Goal: Task Accomplishment & Management: Use online tool/utility

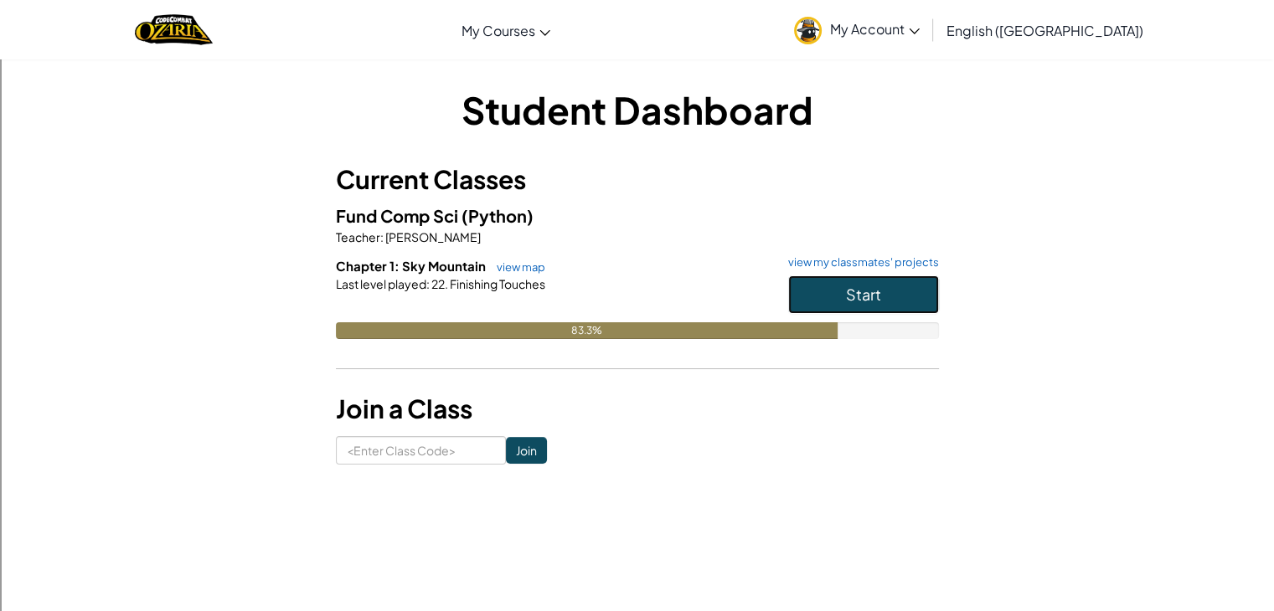
click at [830, 302] on button "Start" at bounding box center [863, 294] width 151 height 39
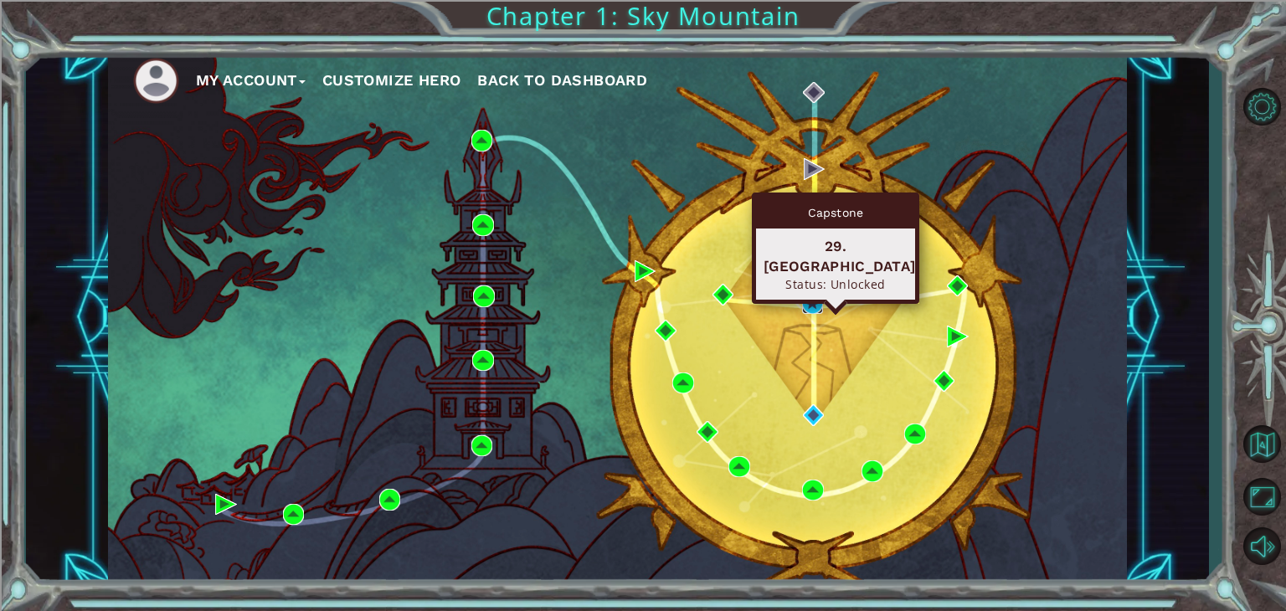
click at [815, 297] on img at bounding box center [813, 303] width 22 height 22
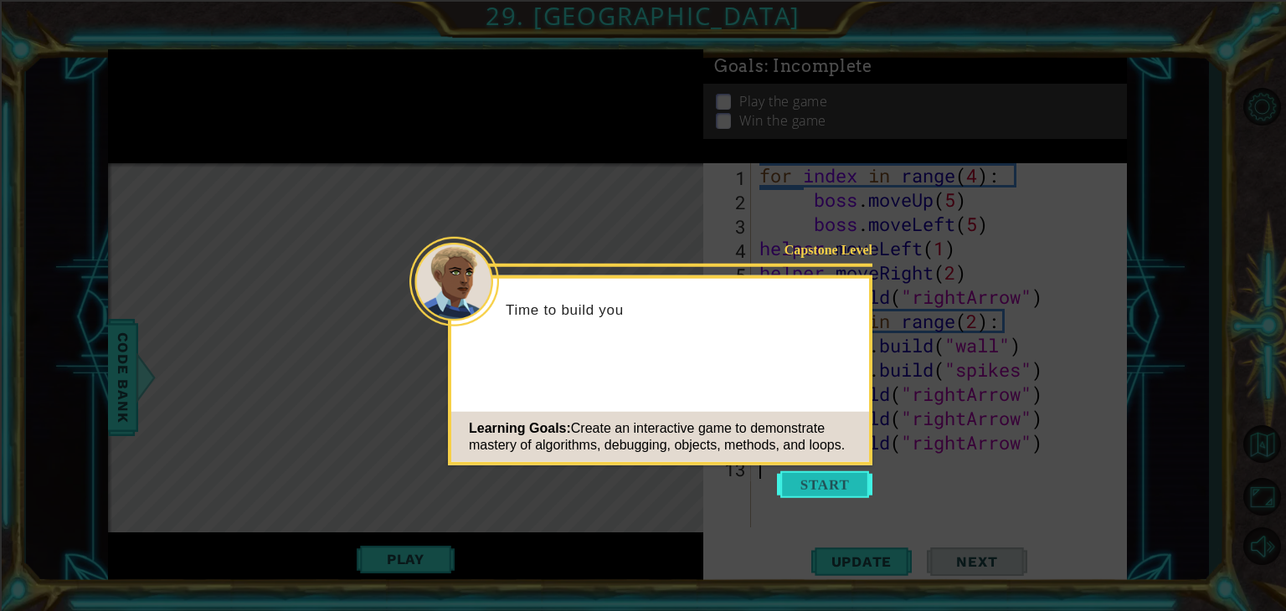
click at [822, 486] on button "Start" at bounding box center [824, 484] width 95 height 27
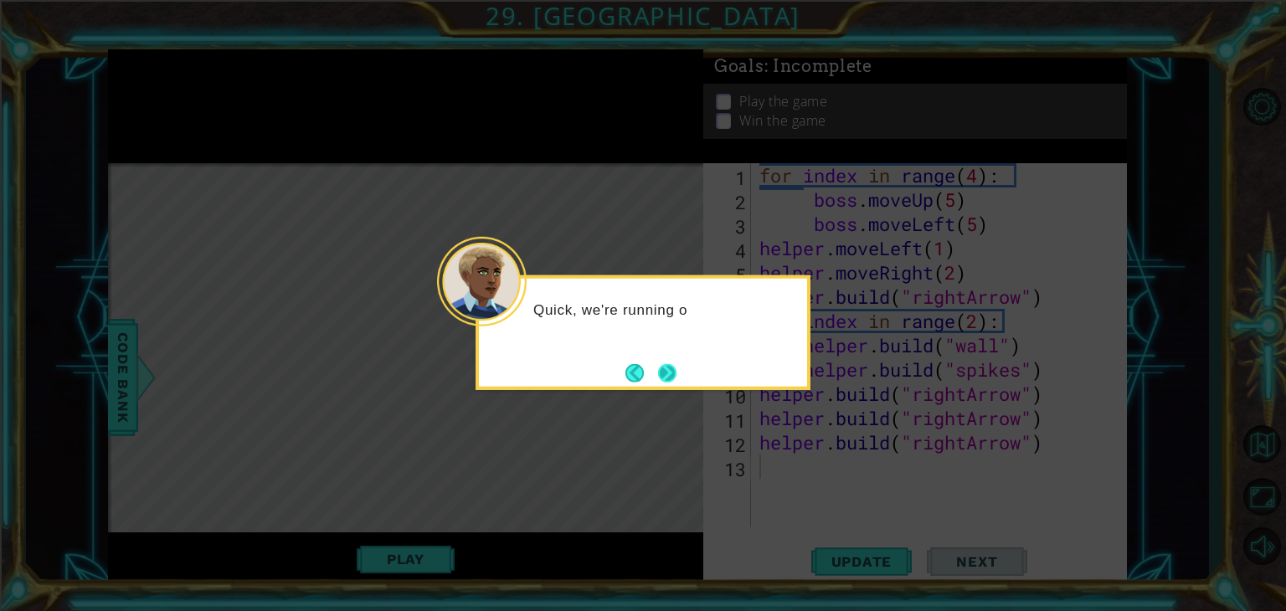
click at [665, 374] on button "Next" at bounding box center [667, 372] width 18 height 18
click at [676, 369] on button "Next" at bounding box center [667, 372] width 18 height 18
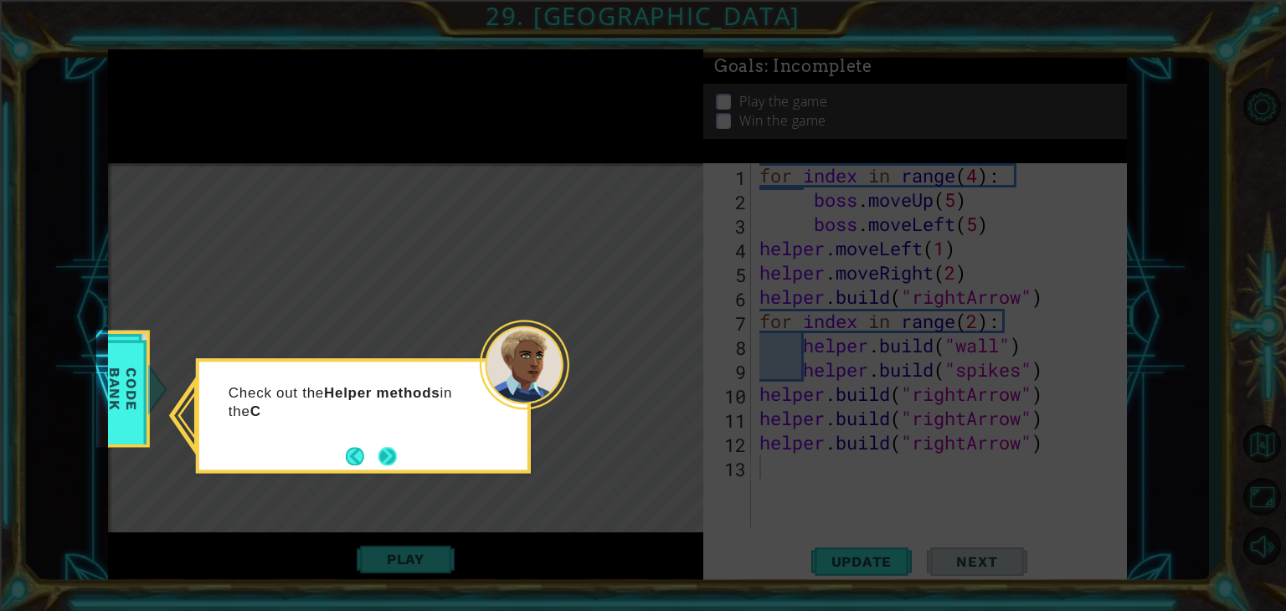
click at [390, 463] on button "Next" at bounding box center [387, 456] width 18 height 18
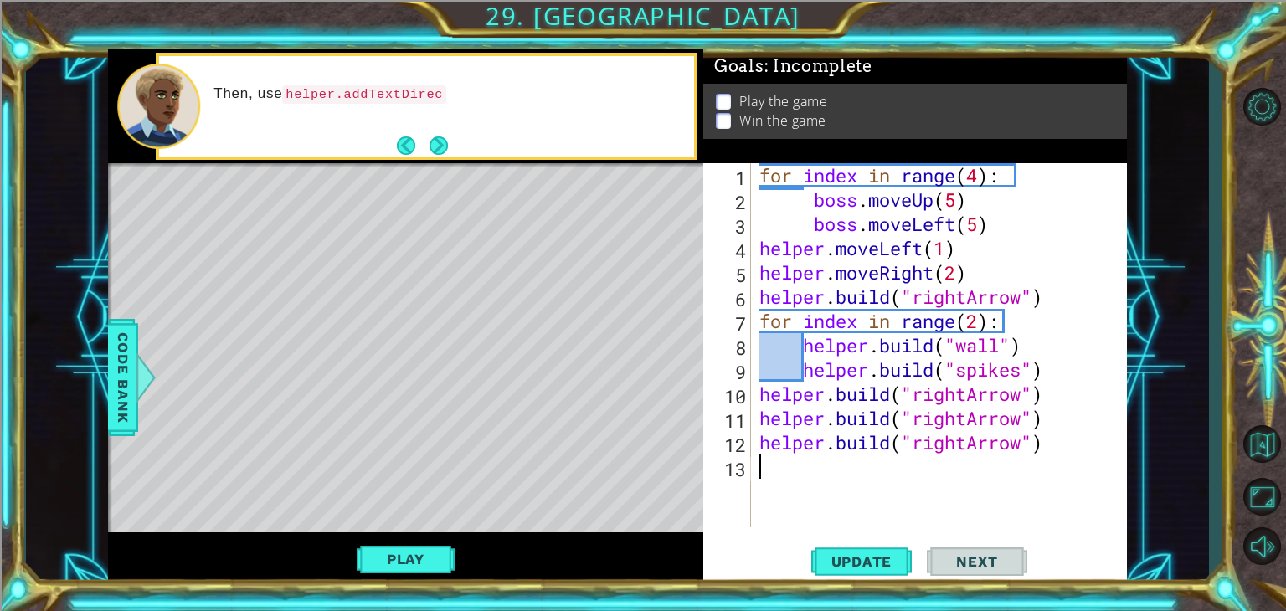
drag, startPoint x: 422, startPoint y: 536, endPoint x: 381, endPoint y: 537, distance: 41.0
click at [381, 537] on div "Play" at bounding box center [405, 560] width 595 height 54
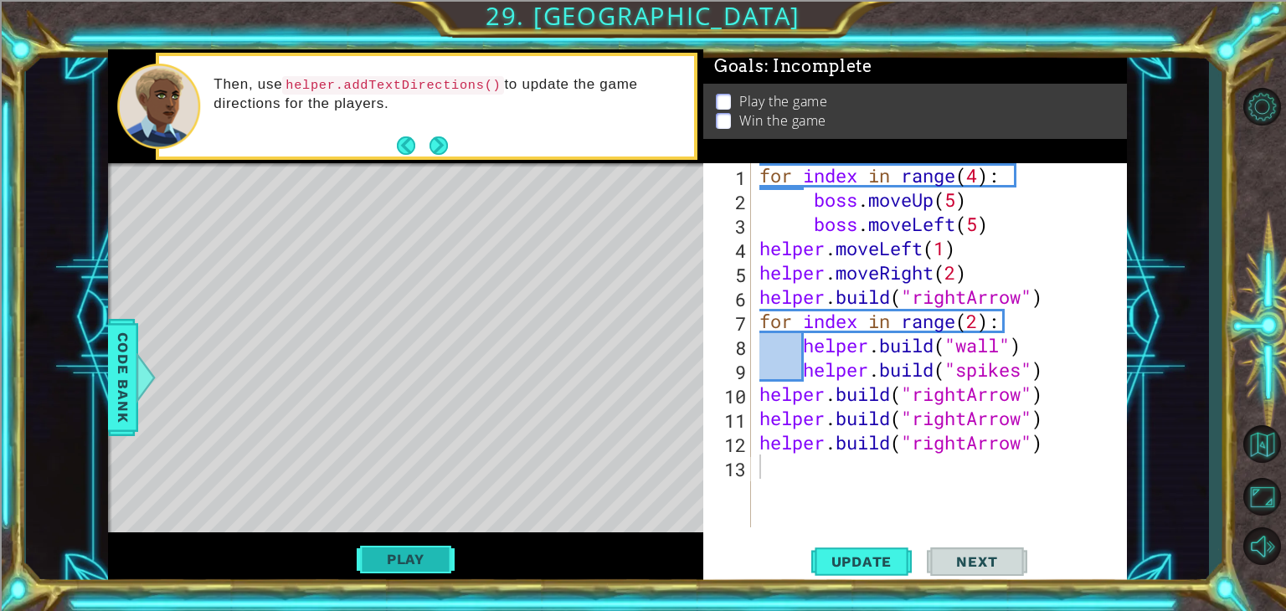
click at [444, 564] on button "Play" at bounding box center [406, 559] width 98 height 32
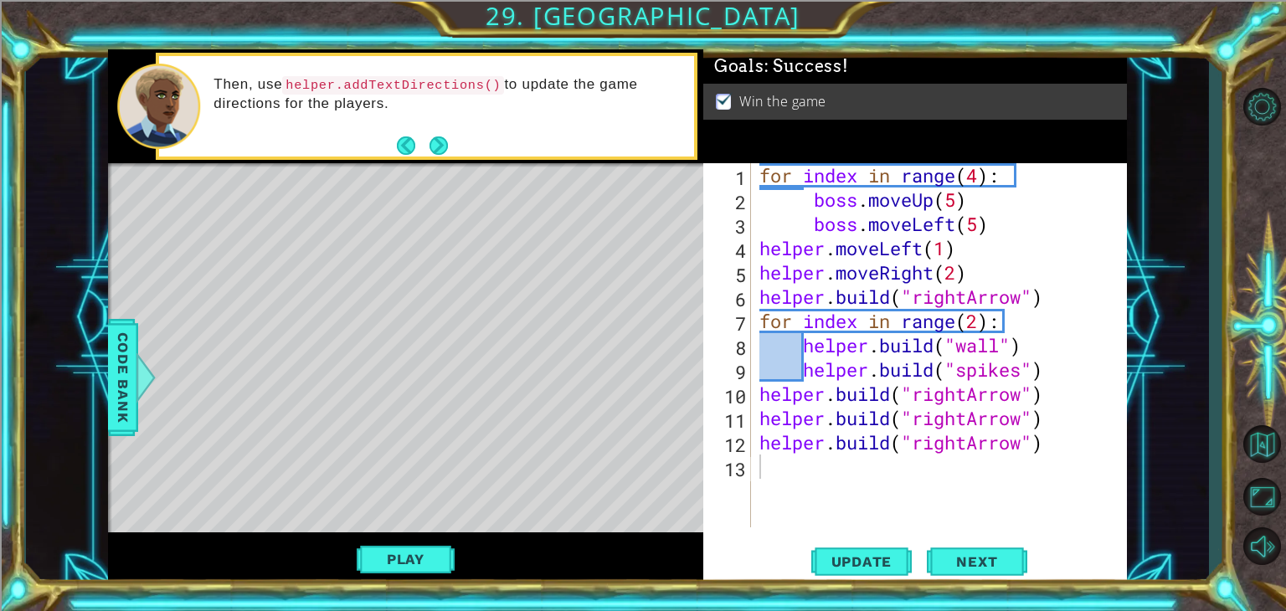
click at [437, 78] on code "helper.addTextDirections()" at bounding box center [393, 85] width 222 height 18
click at [975, 560] on span "Next" at bounding box center [976, 562] width 75 height 17
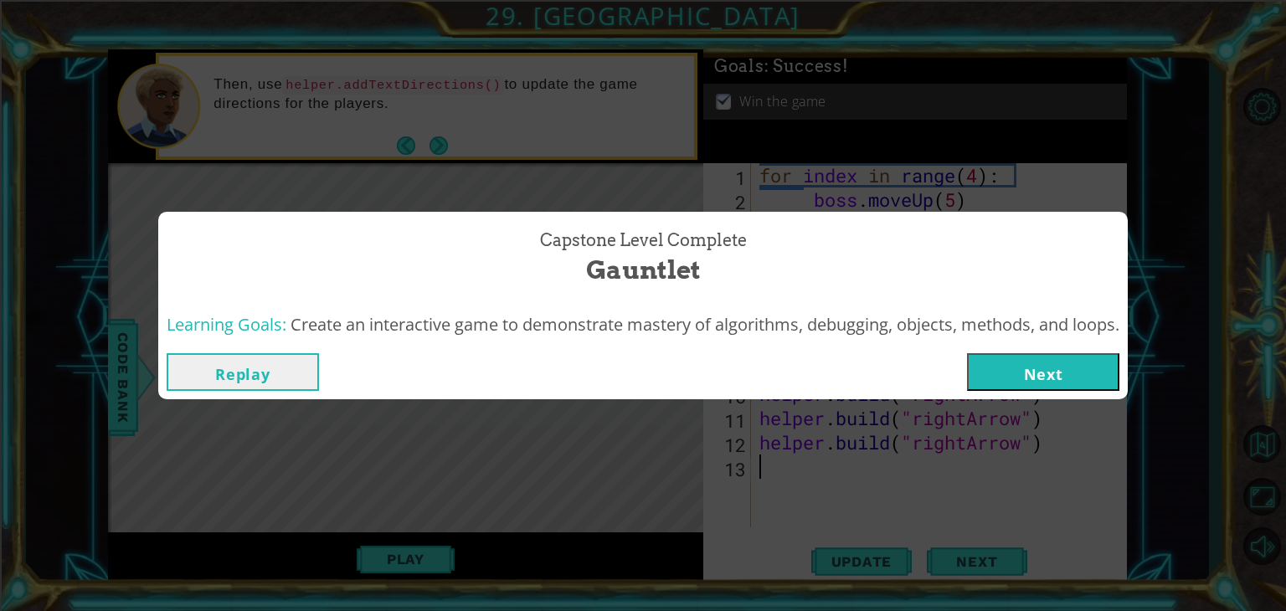
click at [1064, 381] on button "Next" at bounding box center [1043, 372] width 152 height 38
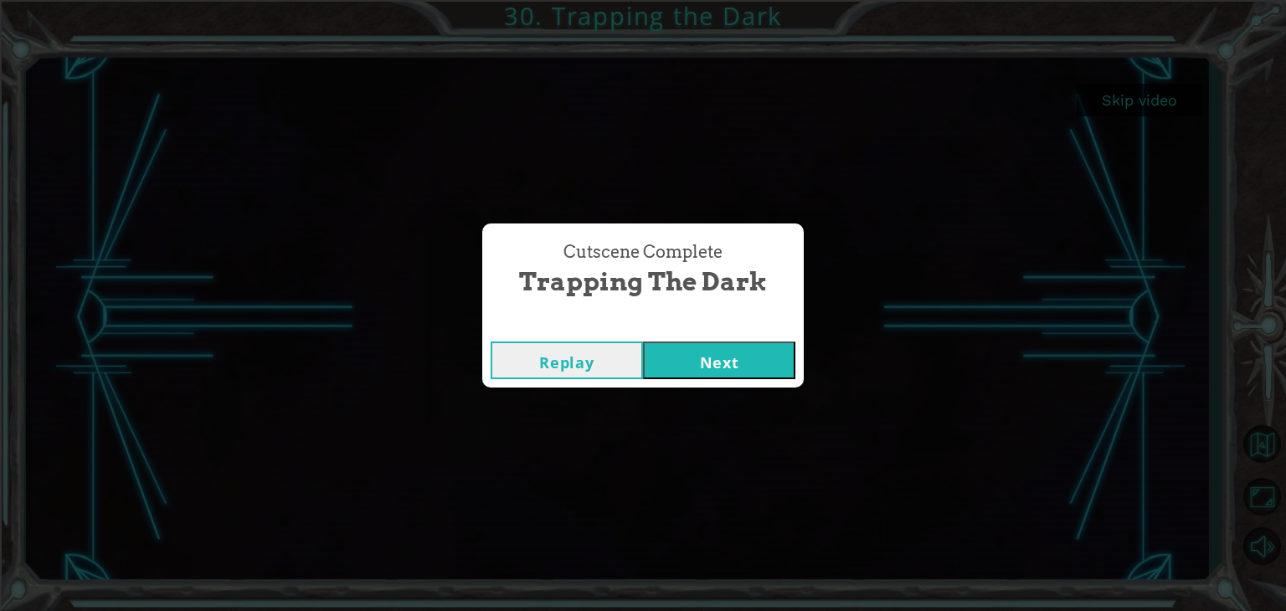
click at [729, 347] on button "Next" at bounding box center [719, 361] width 152 height 38
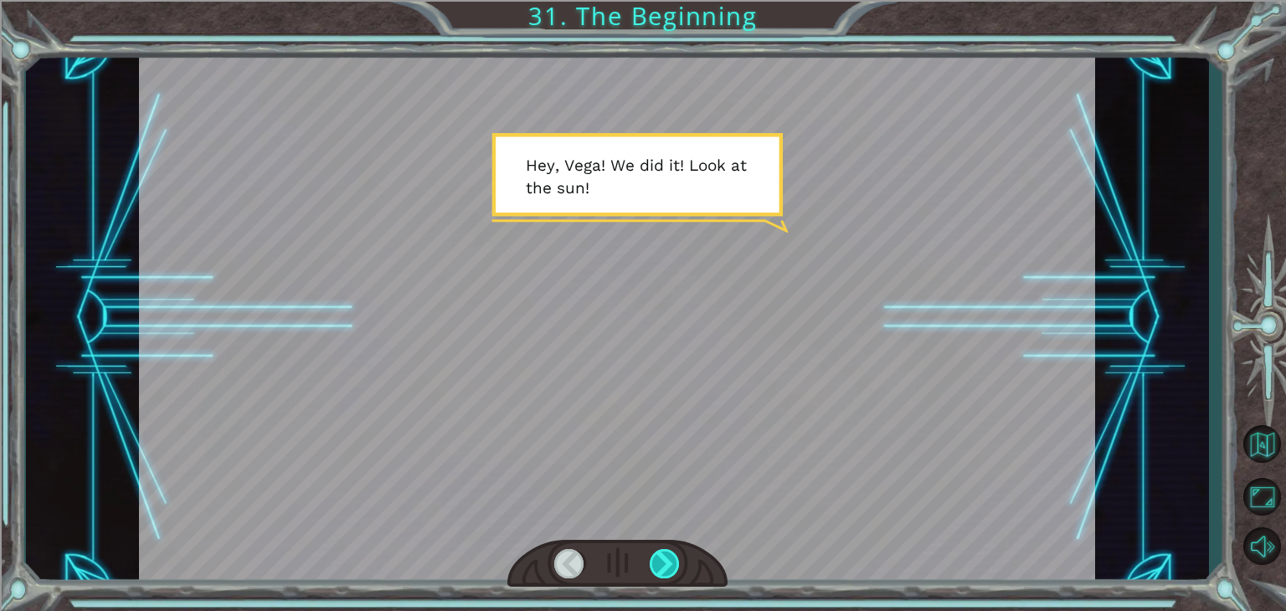
click at [671, 558] on div at bounding box center [665, 563] width 30 height 29
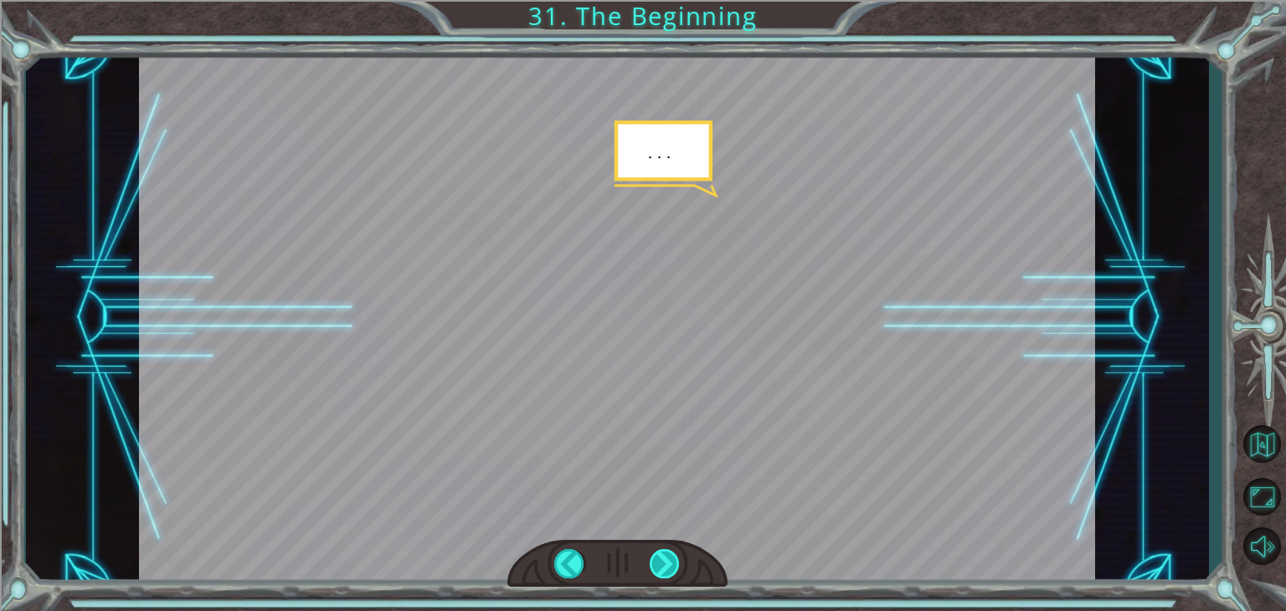
click at [672, 556] on div at bounding box center [665, 563] width 30 height 29
click at [672, 546] on div at bounding box center [617, 564] width 220 height 49
click at [677, 510] on div at bounding box center [617, 318] width 956 height 538
click at [677, 509] on div at bounding box center [617, 318] width 956 height 538
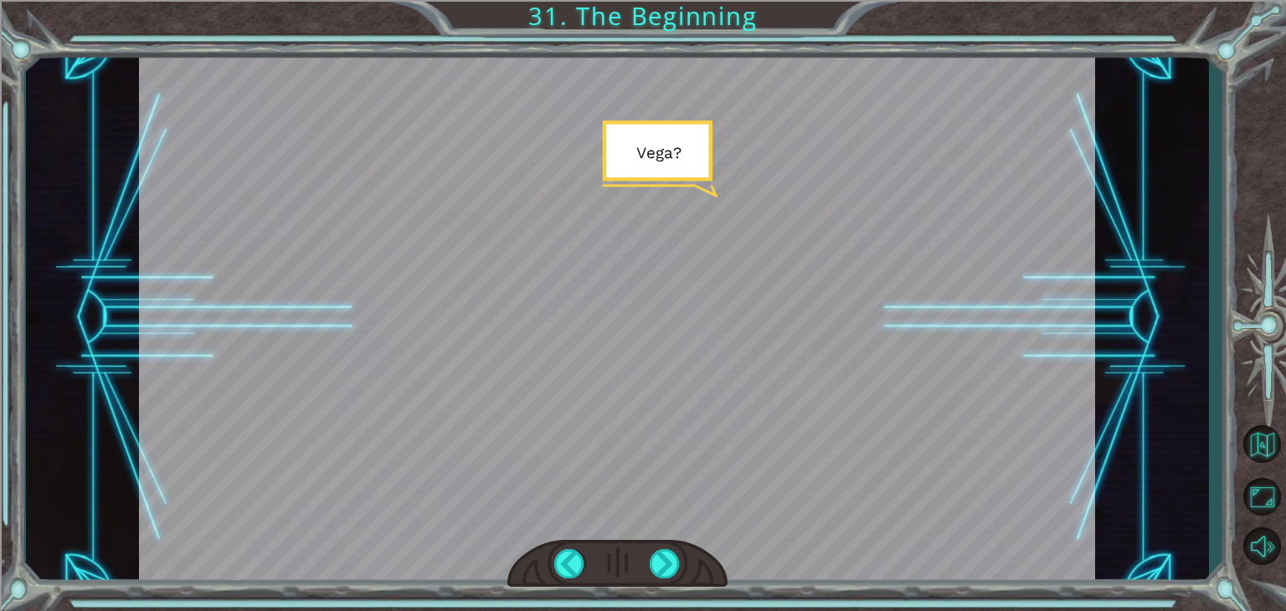
click at [676, 506] on div at bounding box center [617, 318] width 956 height 538
click at [675, 505] on div at bounding box center [617, 318] width 956 height 538
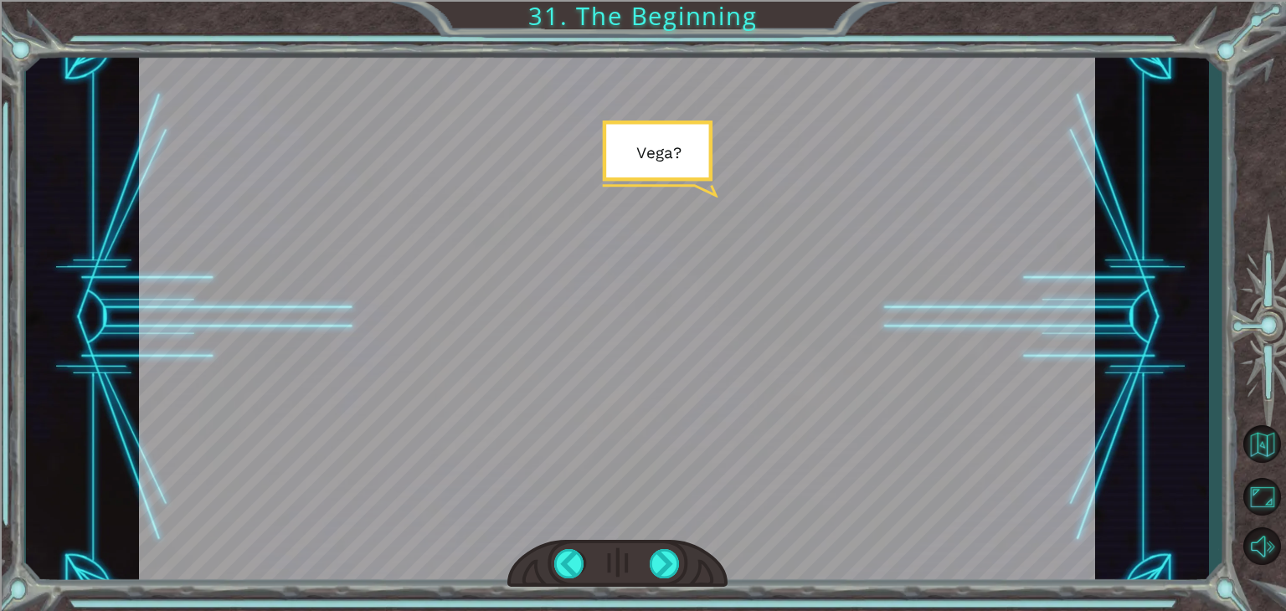
click at [673, 504] on div at bounding box center [617, 318] width 956 height 538
click at [655, 565] on div at bounding box center [665, 563] width 30 height 29
click at [655, 564] on div at bounding box center [665, 563] width 30 height 29
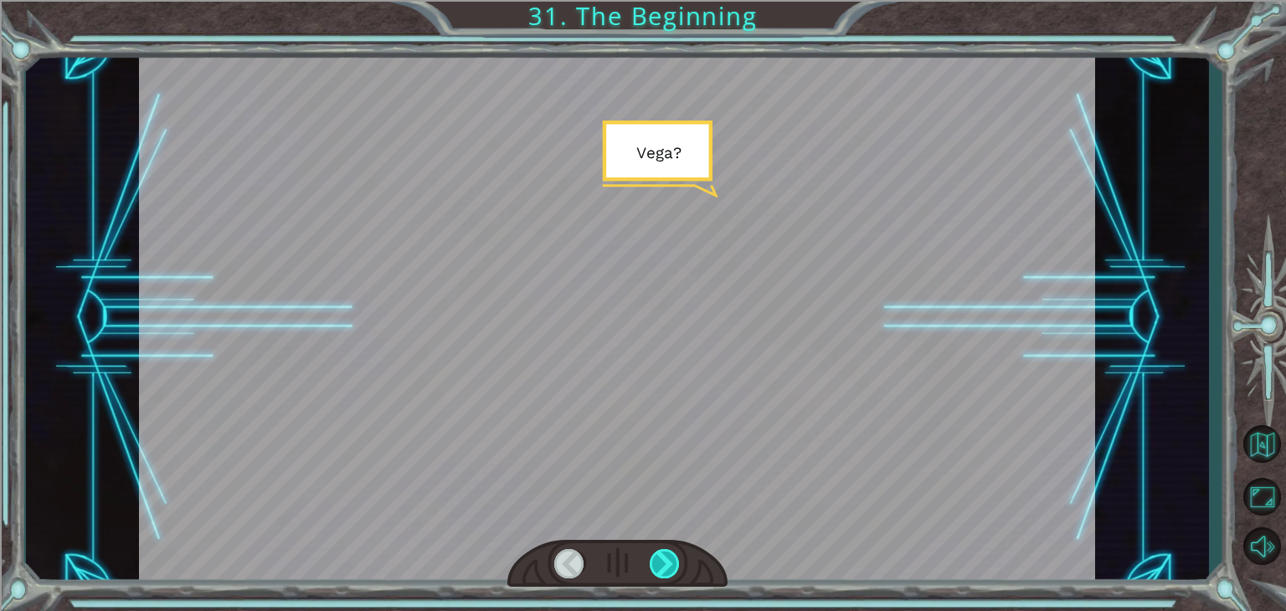
click at [655, 563] on div at bounding box center [665, 563] width 30 height 29
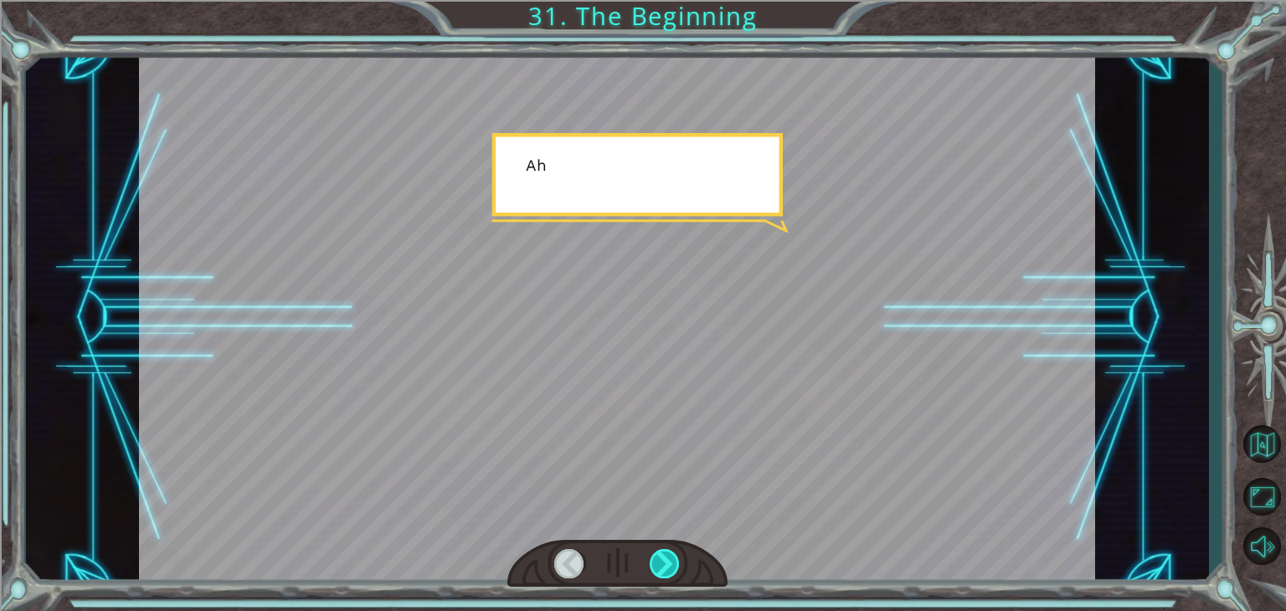
click at [656, 561] on div at bounding box center [665, 563] width 30 height 29
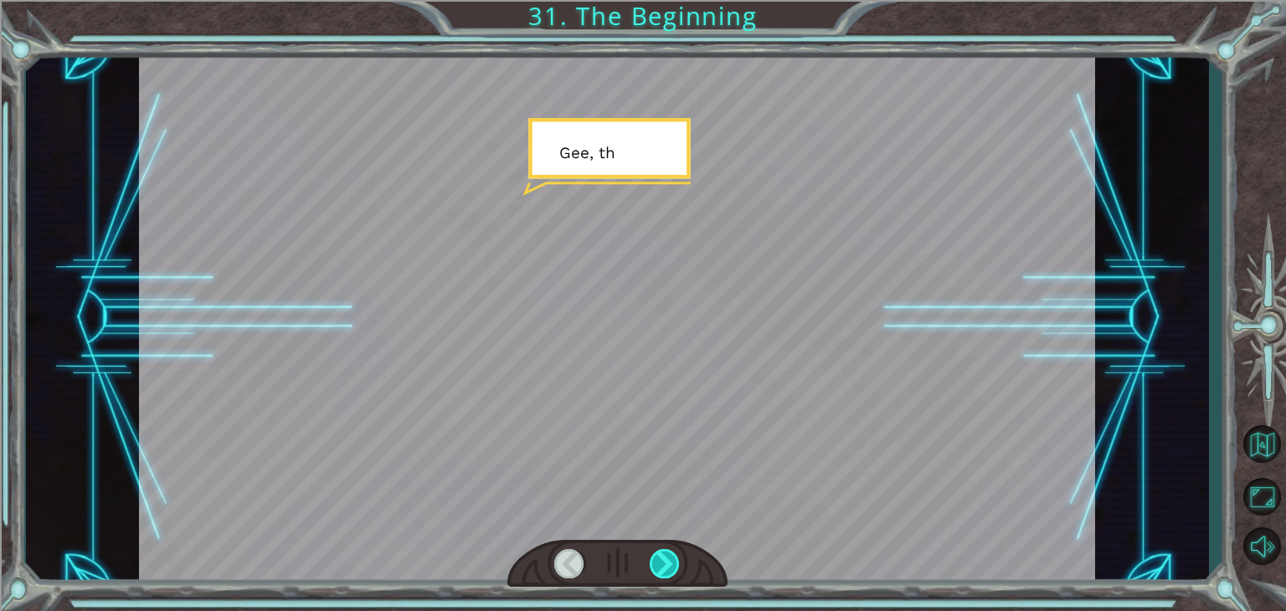
click at [656, 561] on div at bounding box center [665, 563] width 30 height 29
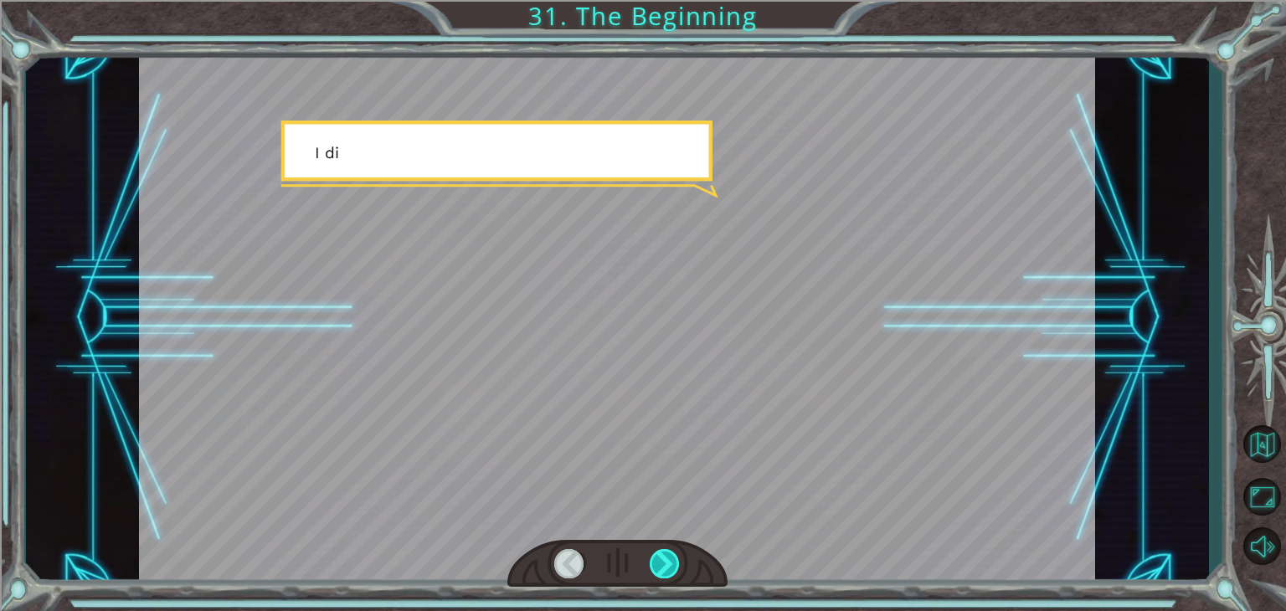
click at [656, 561] on div at bounding box center [665, 563] width 30 height 29
click at [656, 560] on div at bounding box center [665, 563] width 30 height 29
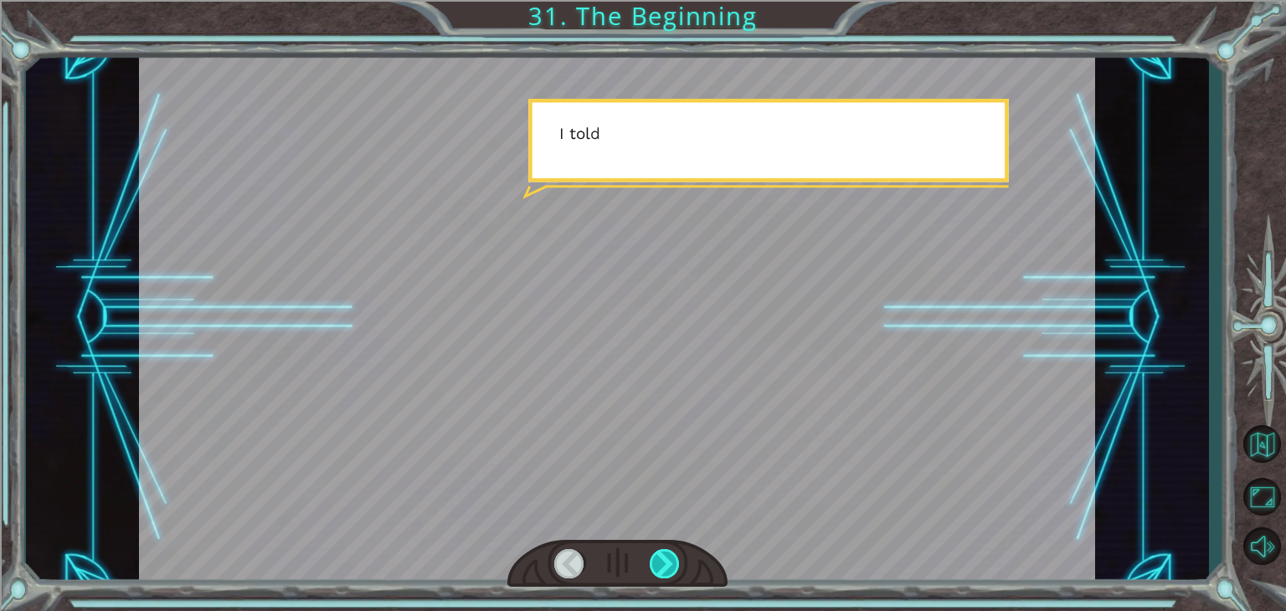
click at [656, 560] on div at bounding box center [665, 563] width 30 height 29
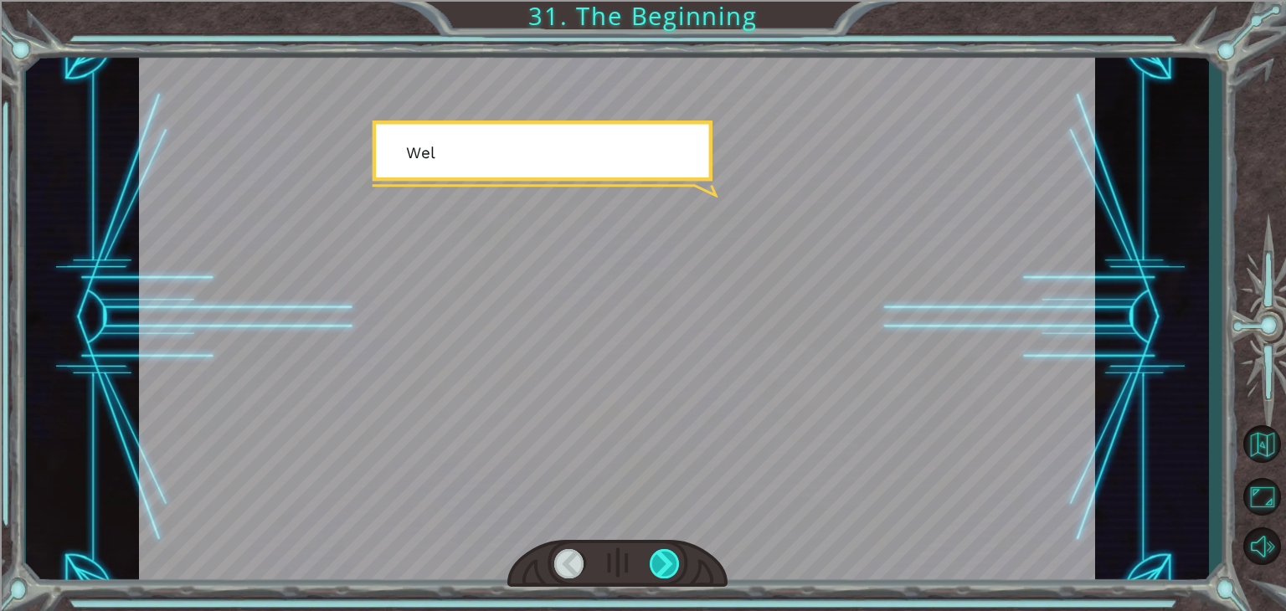
click at [656, 558] on div at bounding box center [665, 563] width 30 height 29
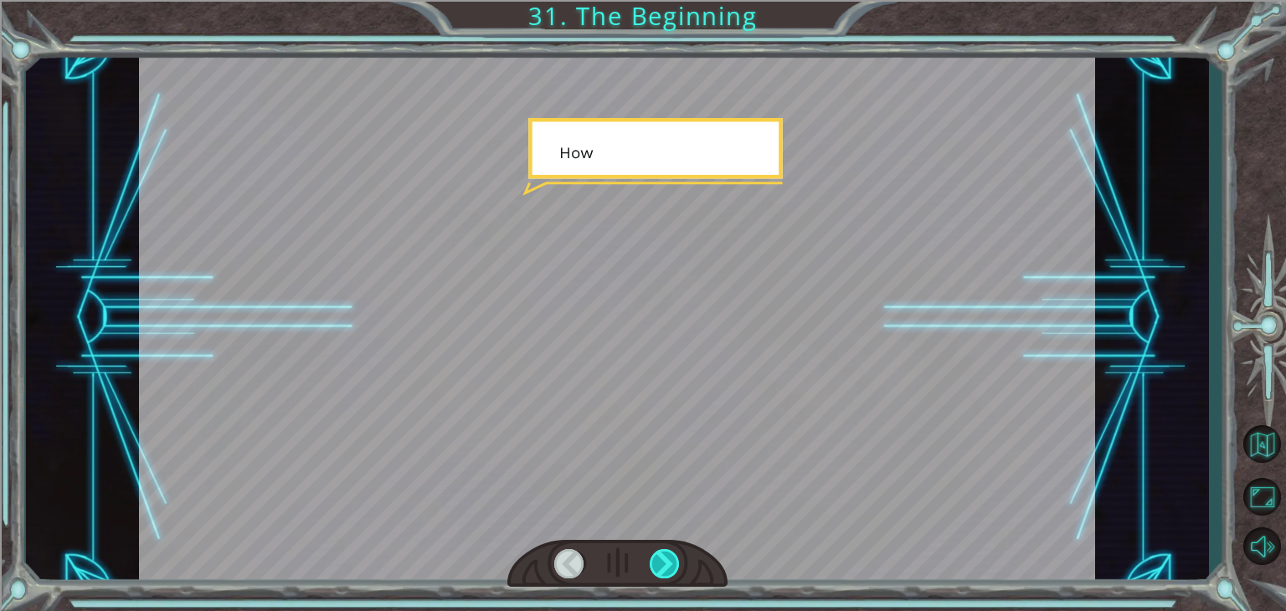
click at [656, 558] on div at bounding box center [665, 563] width 30 height 29
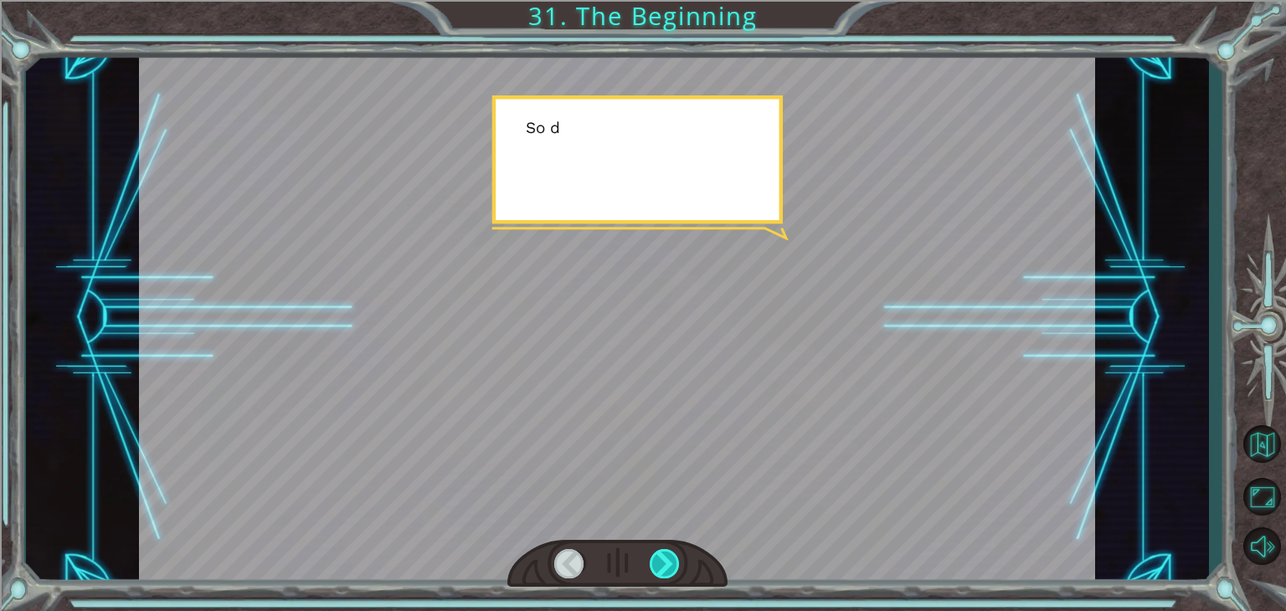
click at [656, 558] on div at bounding box center [665, 563] width 30 height 29
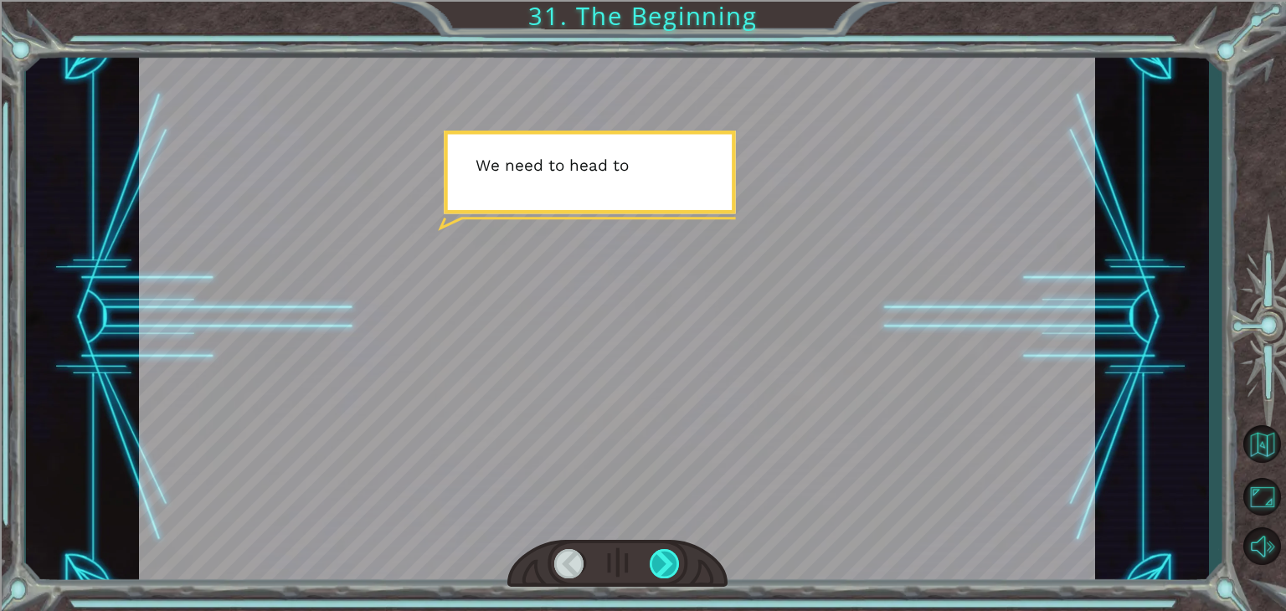
click at [655, 553] on div at bounding box center [665, 563] width 30 height 29
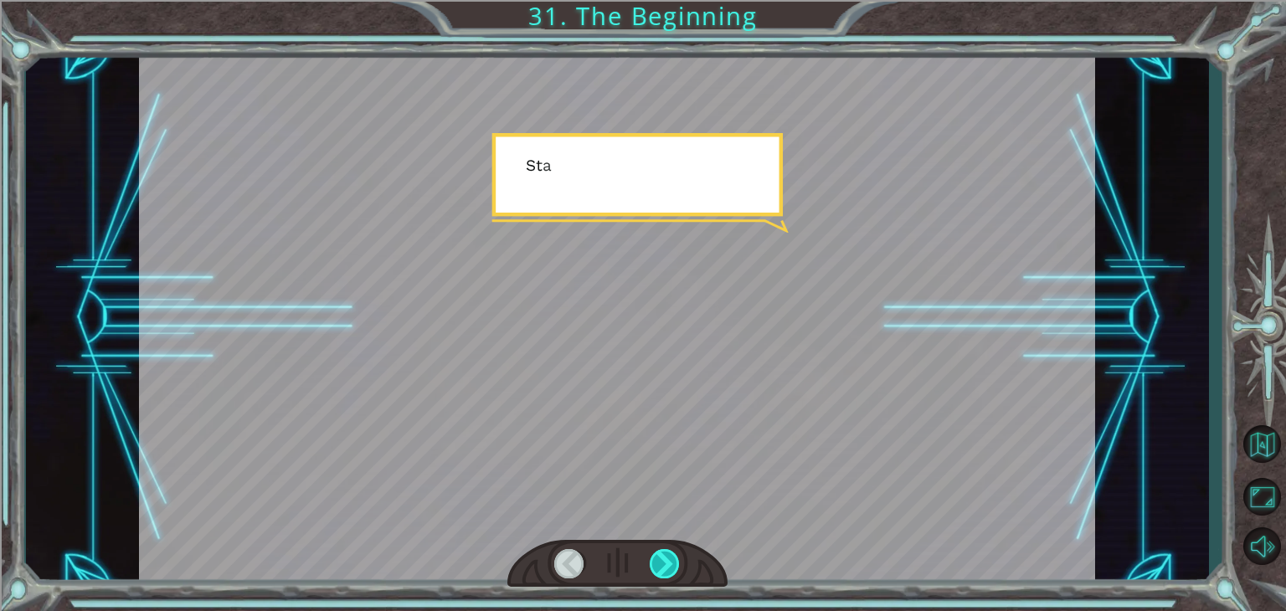
click at [655, 553] on div at bounding box center [665, 563] width 30 height 29
click at [656, 553] on div at bounding box center [665, 563] width 30 height 29
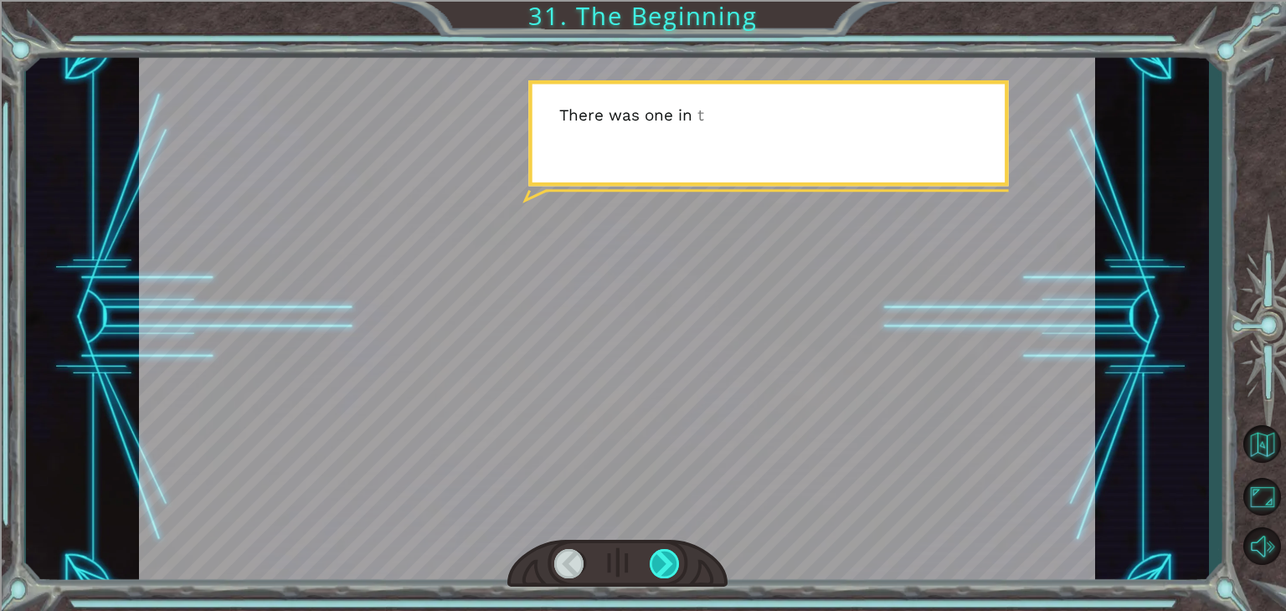
click at [655, 553] on div at bounding box center [665, 563] width 30 height 29
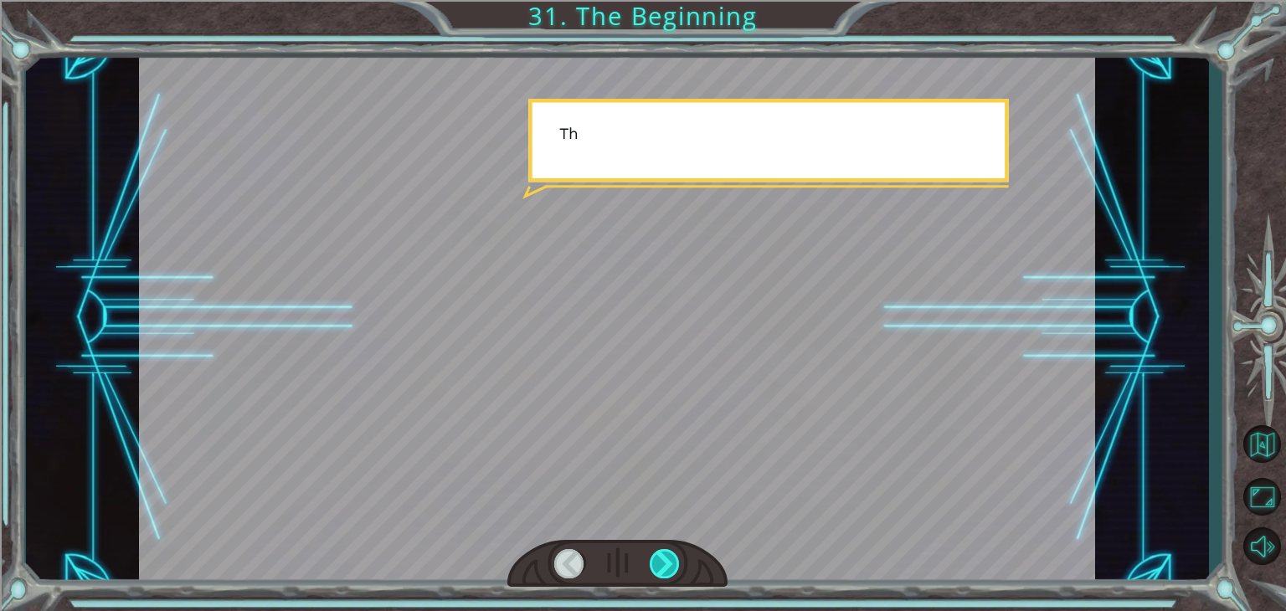
click at [655, 553] on div at bounding box center [665, 563] width 30 height 29
click at [656, 552] on div at bounding box center [665, 563] width 30 height 29
click at [662, 547] on div at bounding box center [617, 564] width 220 height 49
click at [662, 545] on div at bounding box center [617, 564] width 220 height 49
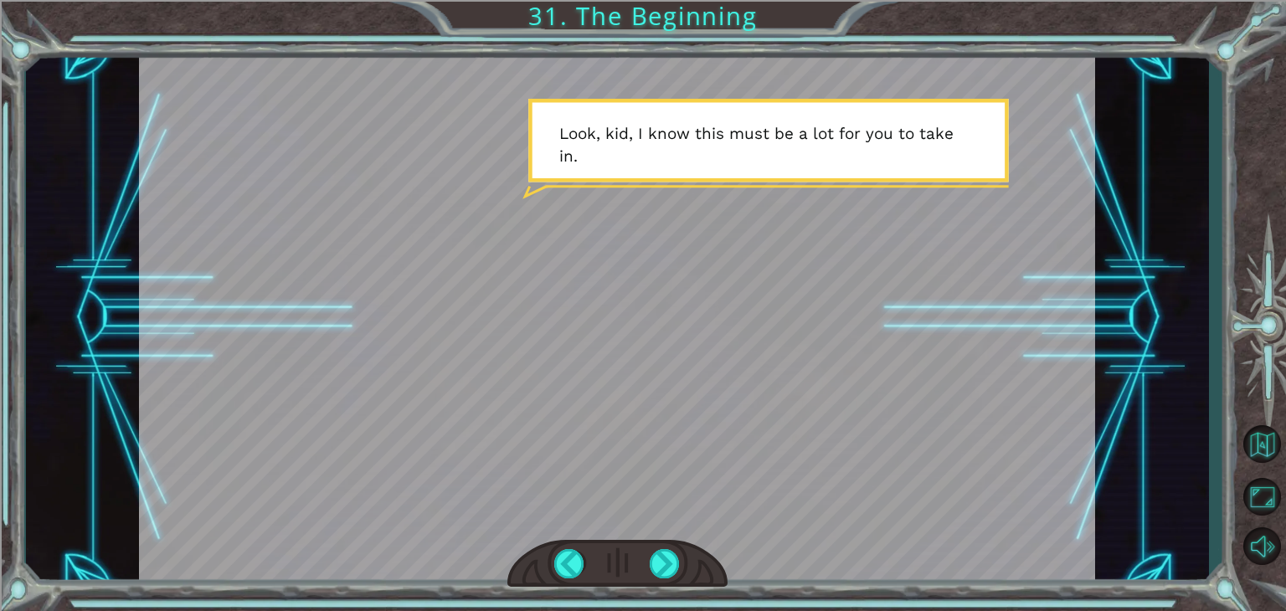
click at [662, 545] on div at bounding box center [617, 564] width 220 height 49
click at [660, 549] on div at bounding box center [617, 564] width 220 height 49
click at [659, 551] on div at bounding box center [665, 563] width 30 height 29
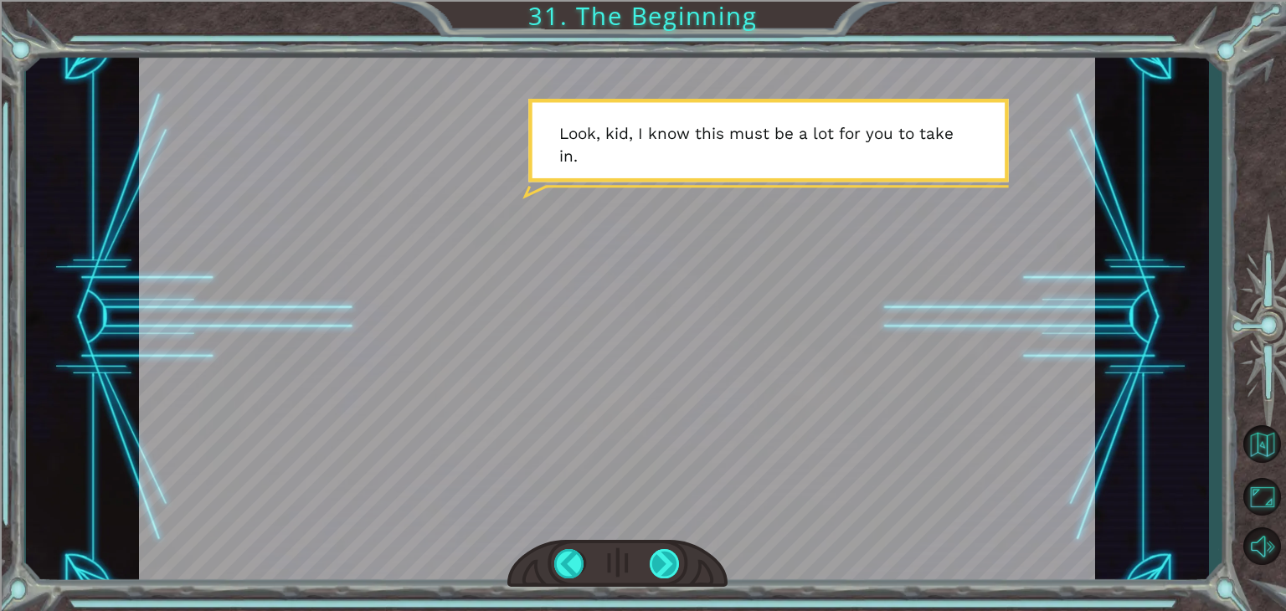
click at [659, 551] on div at bounding box center [665, 563] width 30 height 29
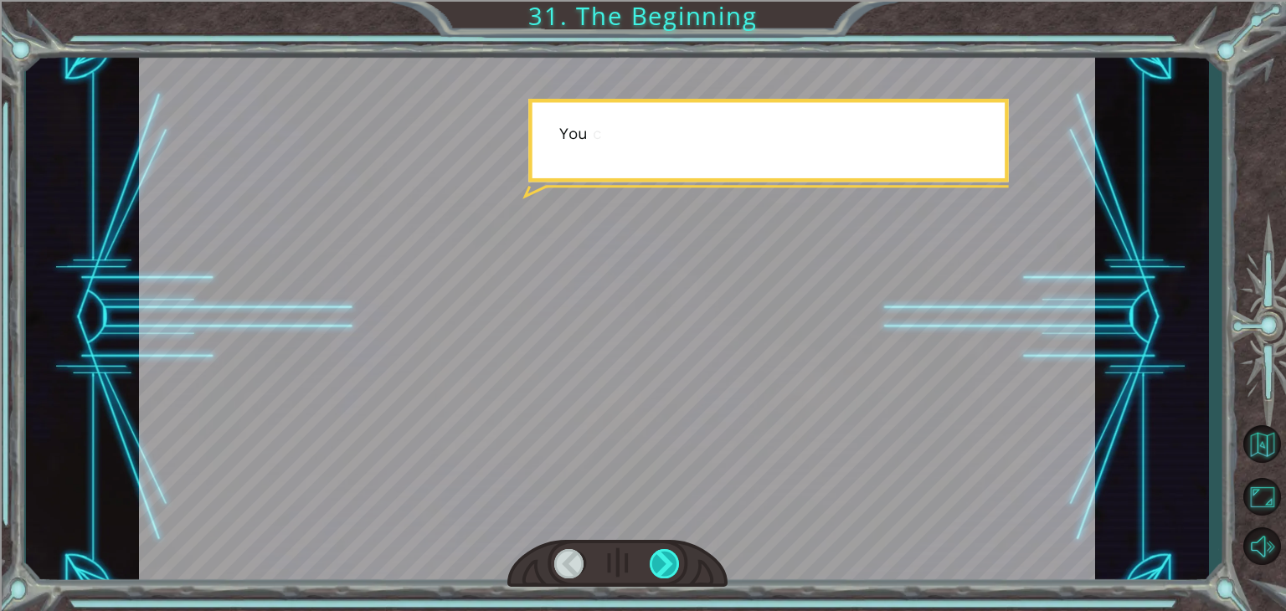
click at [659, 551] on div at bounding box center [665, 563] width 30 height 29
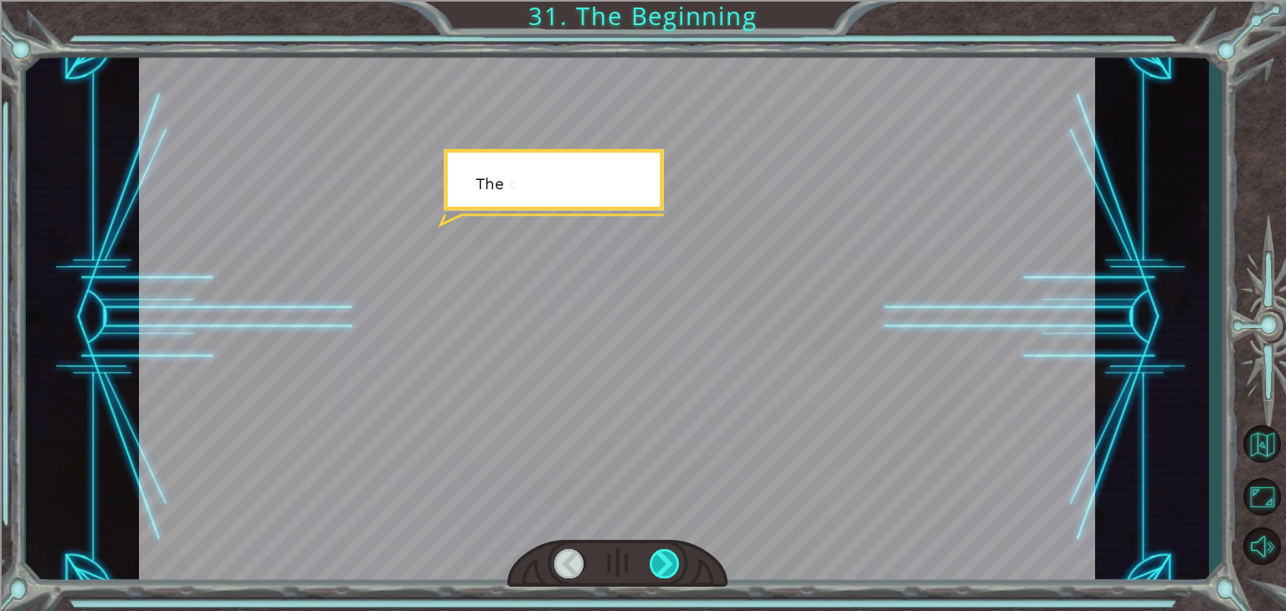
click at [659, 551] on div at bounding box center [665, 563] width 30 height 29
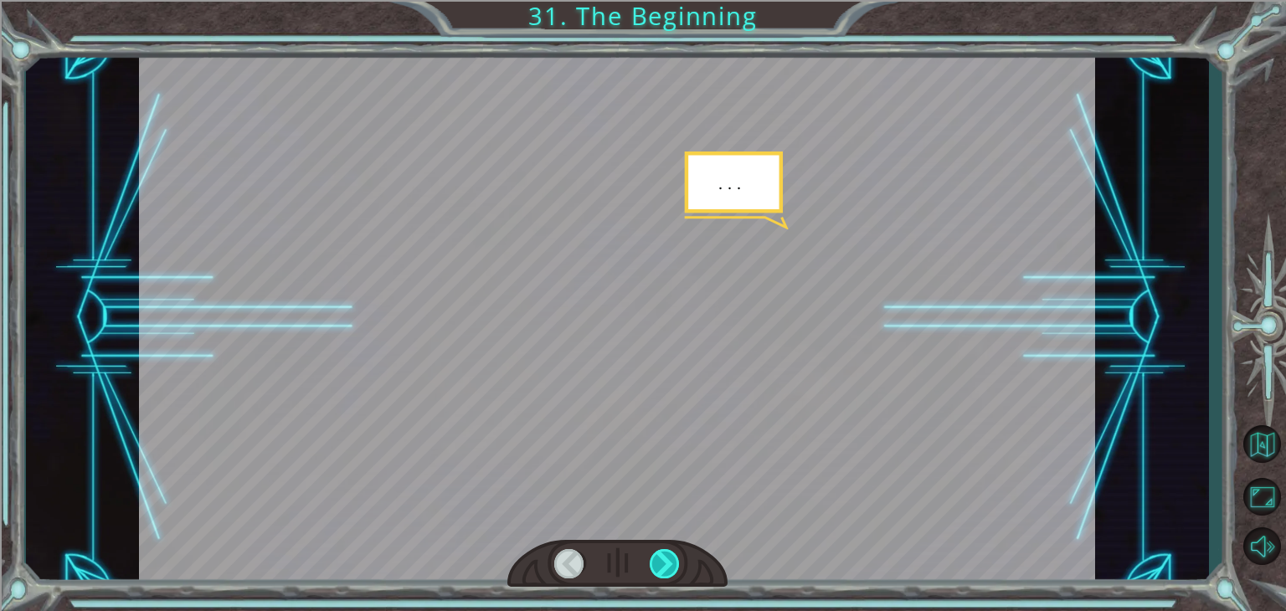
click at [659, 551] on div at bounding box center [665, 563] width 30 height 29
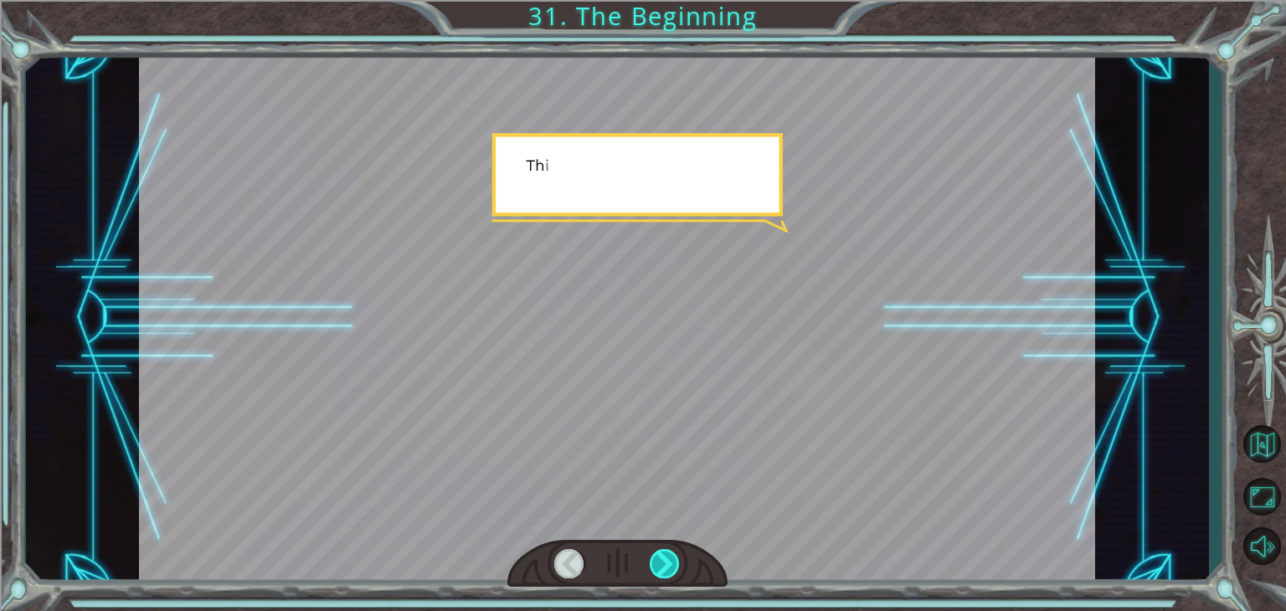
click at [659, 553] on div at bounding box center [665, 563] width 30 height 29
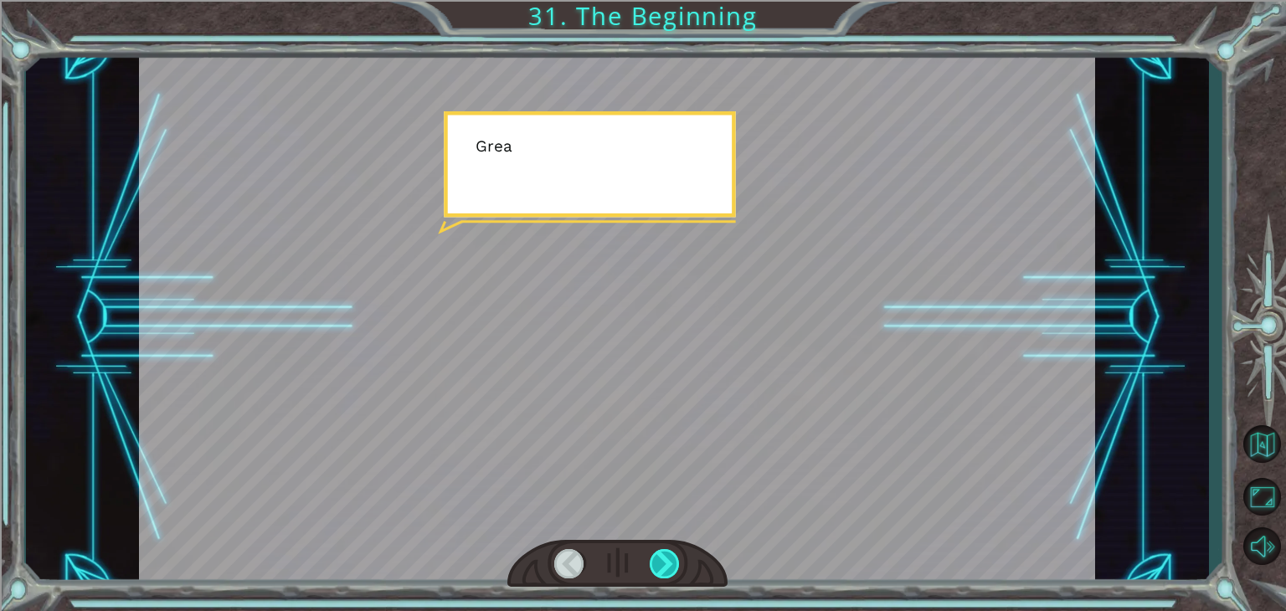
click at [659, 553] on div at bounding box center [665, 563] width 30 height 29
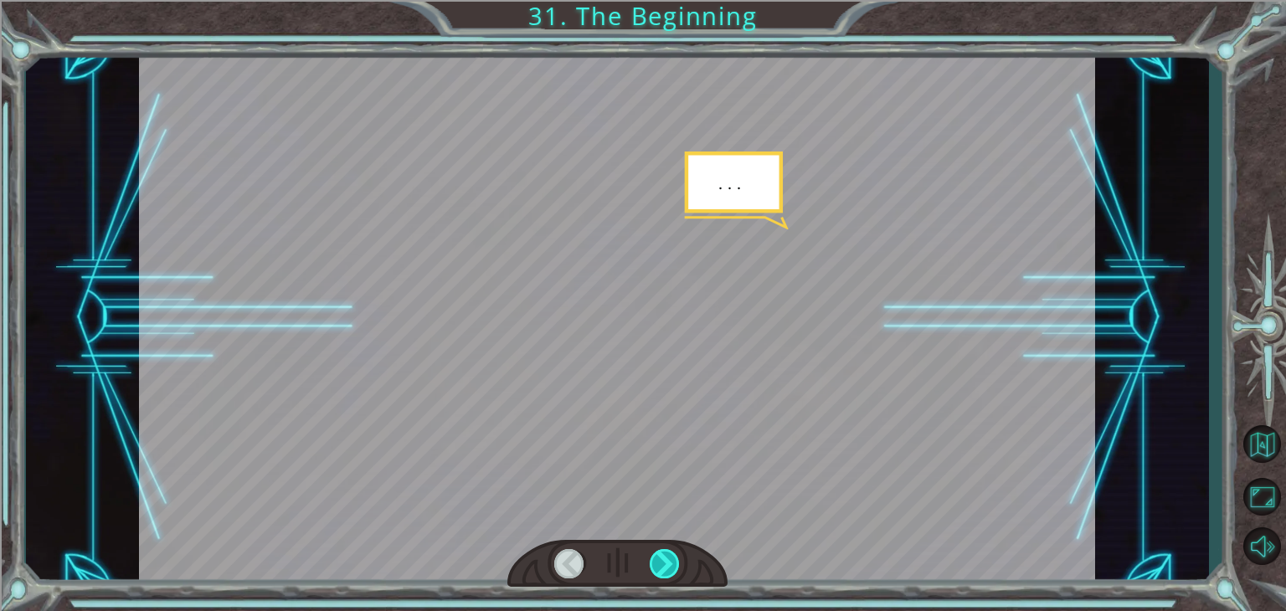
click at [659, 553] on div at bounding box center [665, 563] width 30 height 29
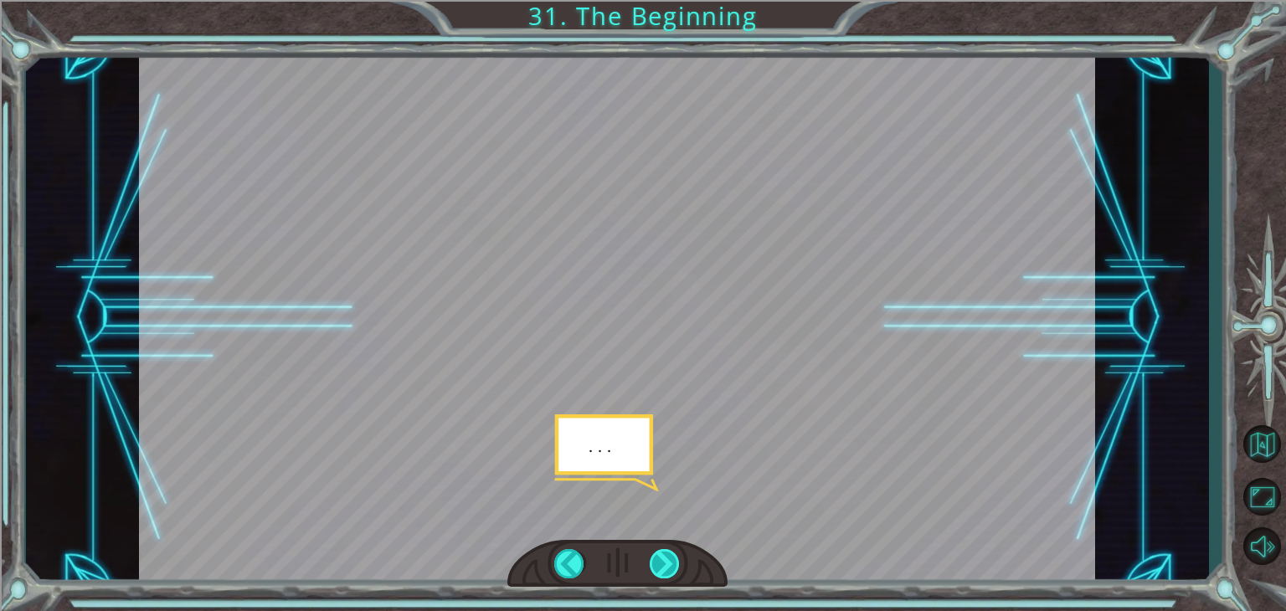
click at [659, 553] on div at bounding box center [665, 563] width 30 height 29
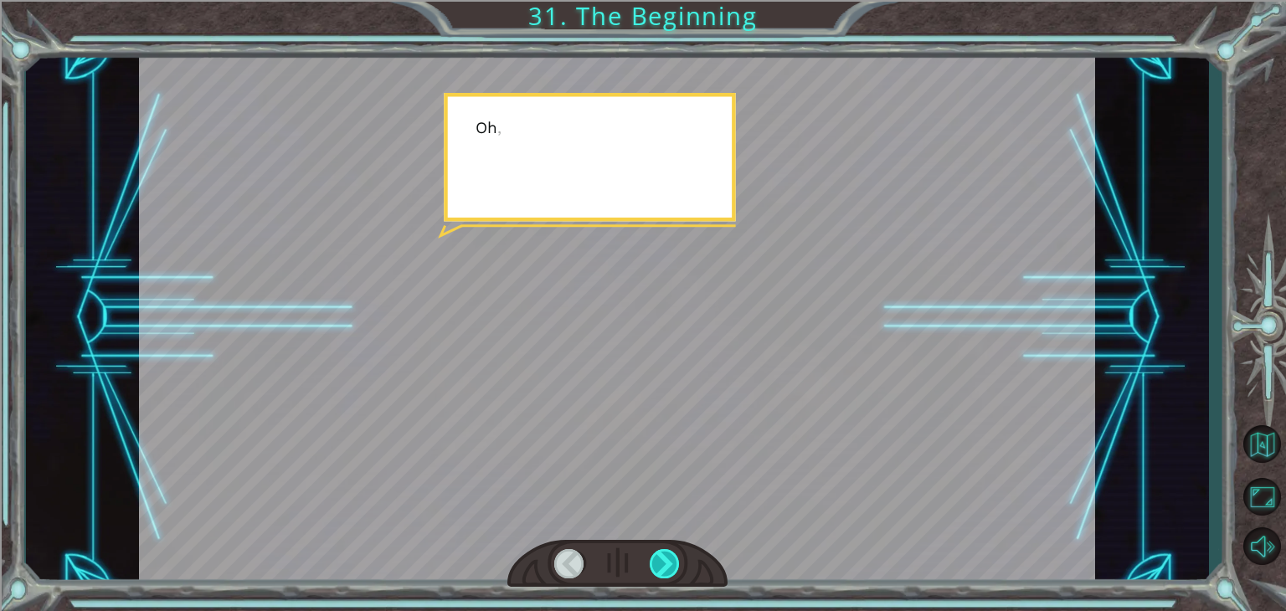
click at [659, 553] on div at bounding box center [665, 563] width 30 height 29
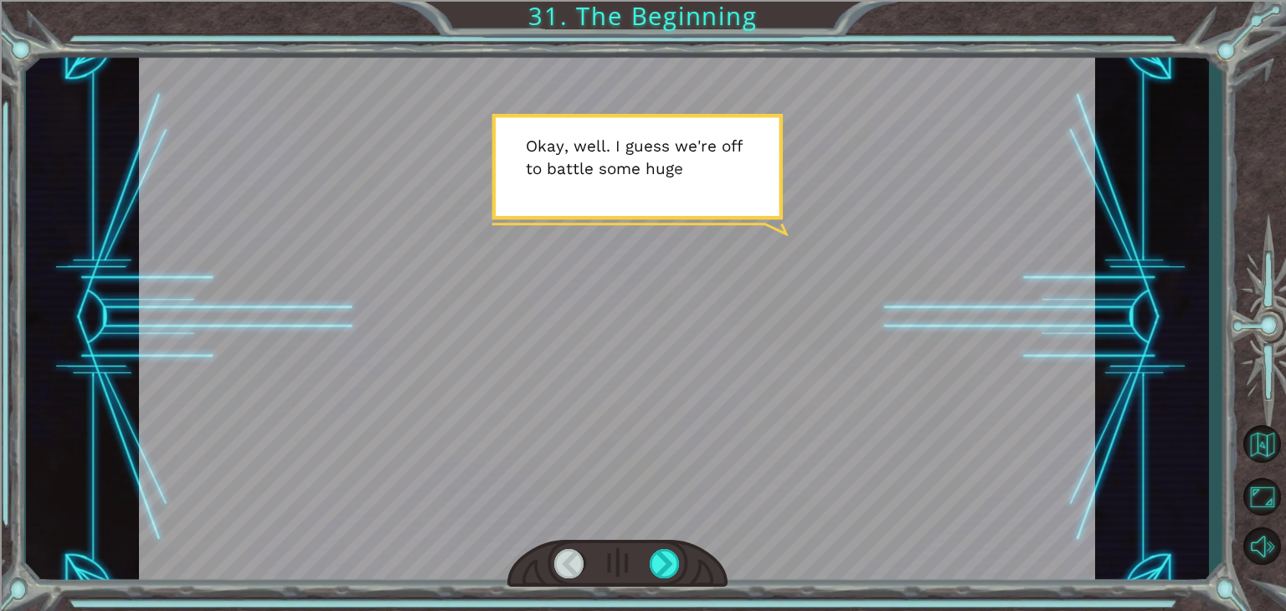
click at [663, 597] on div "Temporary Text H e y , V e g a ! W e d i d i t ! L o o k a t t h e s u n ! . . …" at bounding box center [643, 305] width 1286 height 611
click at [663, 581] on div at bounding box center [617, 564] width 220 height 49
click at [663, 580] on div at bounding box center [617, 564] width 220 height 49
click at [663, 572] on div at bounding box center [665, 563] width 30 height 29
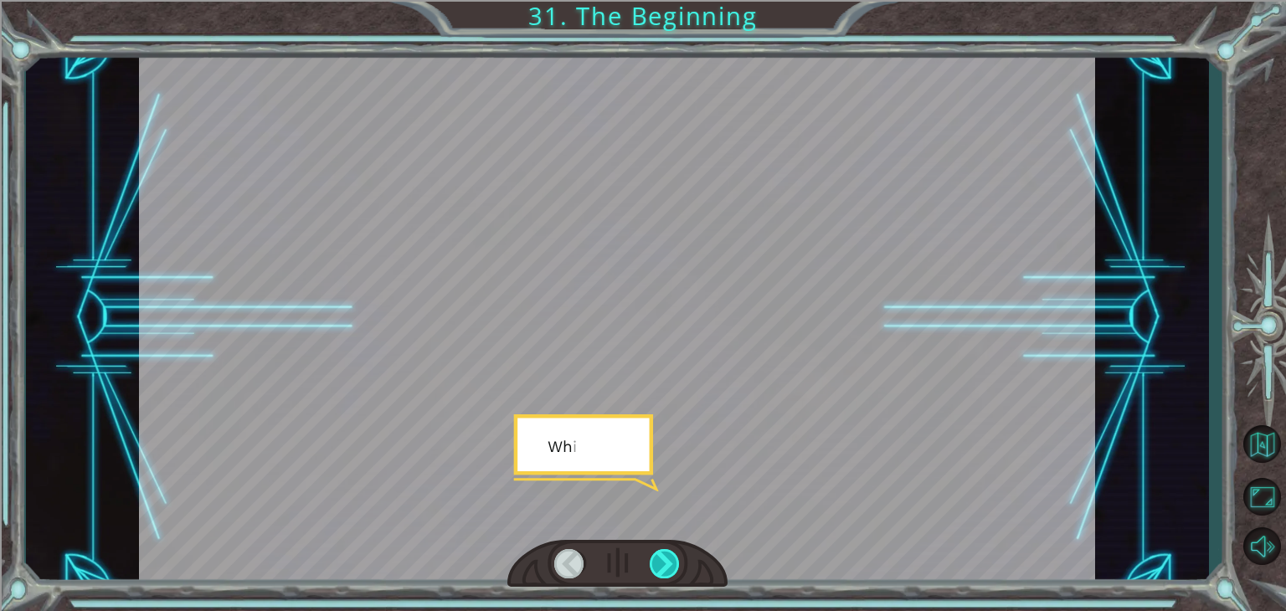
click at [663, 572] on div at bounding box center [665, 563] width 30 height 29
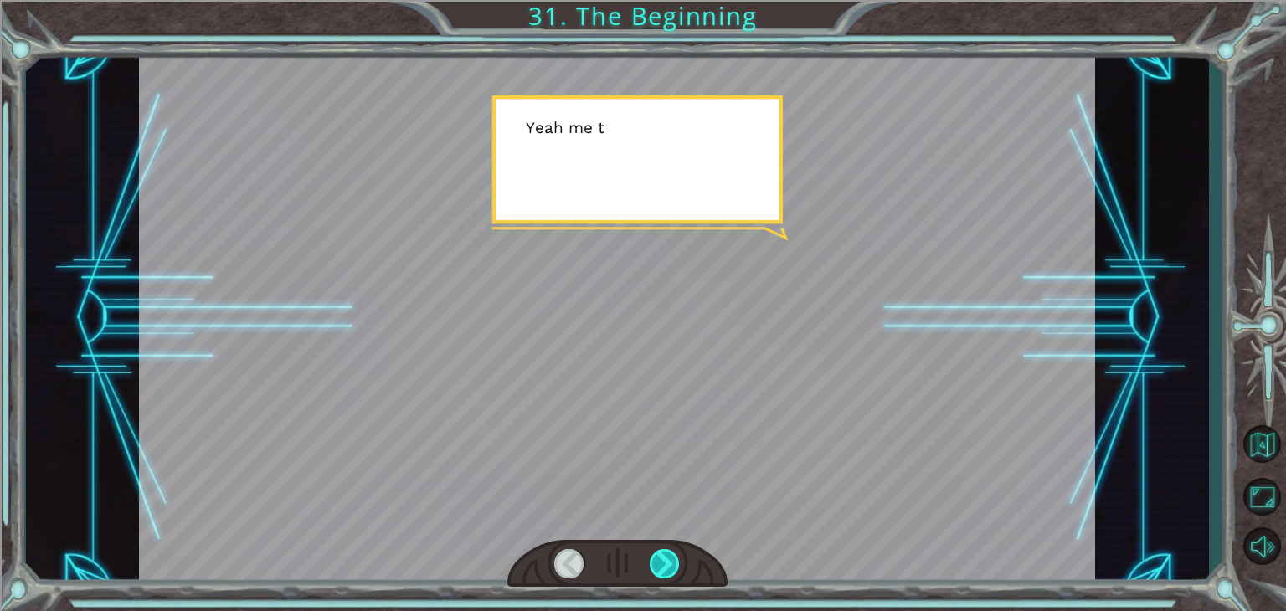
click at [663, 569] on div at bounding box center [665, 563] width 30 height 29
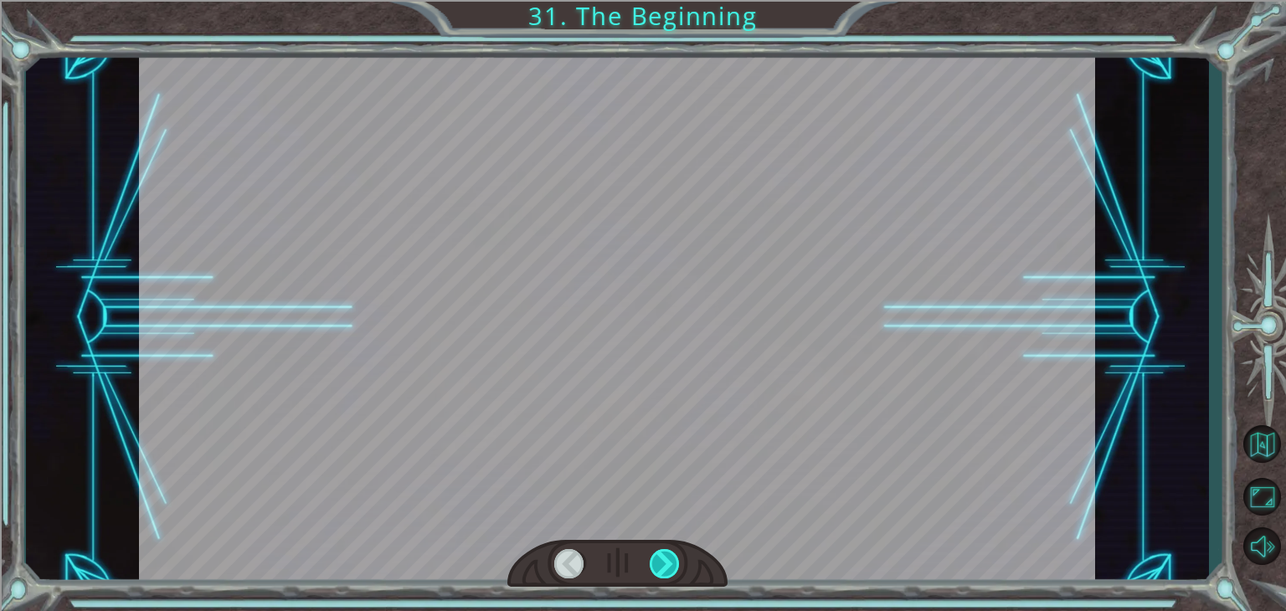
click at [663, 569] on div at bounding box center [665, 563] width 30 height 29
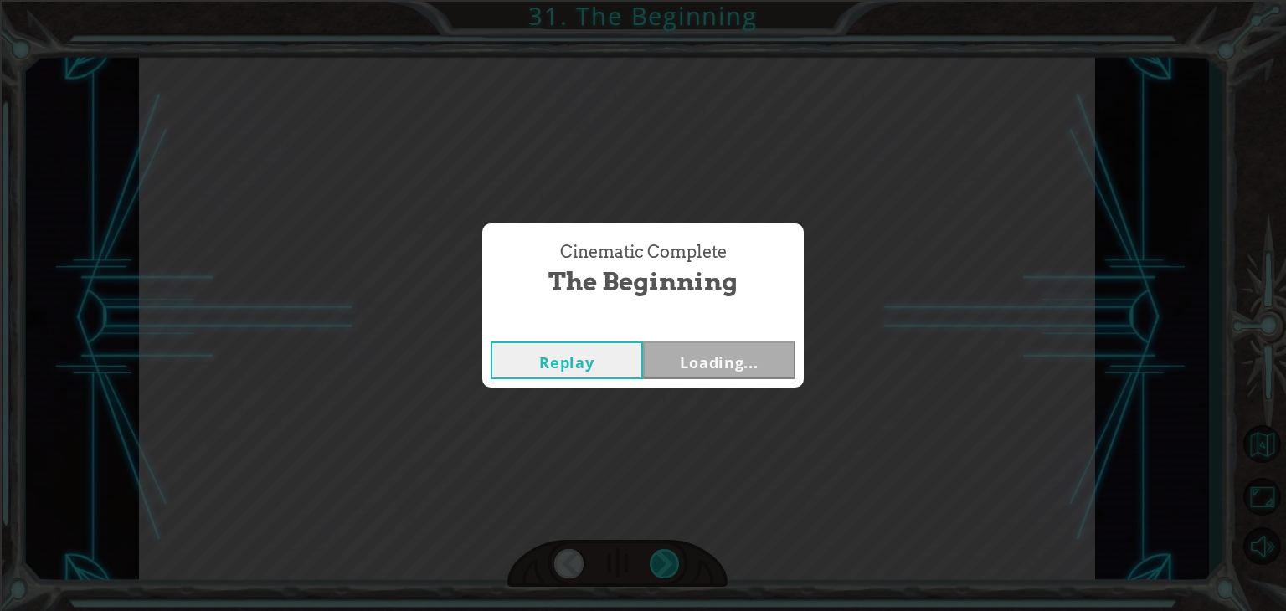
click at [663, 0] on div "Temporary Text H e y , V e g a ! W e d i d i t ! L o o k a t t h e s u n ! . . …" at bounding box center [643, 0] width 1286 height 0
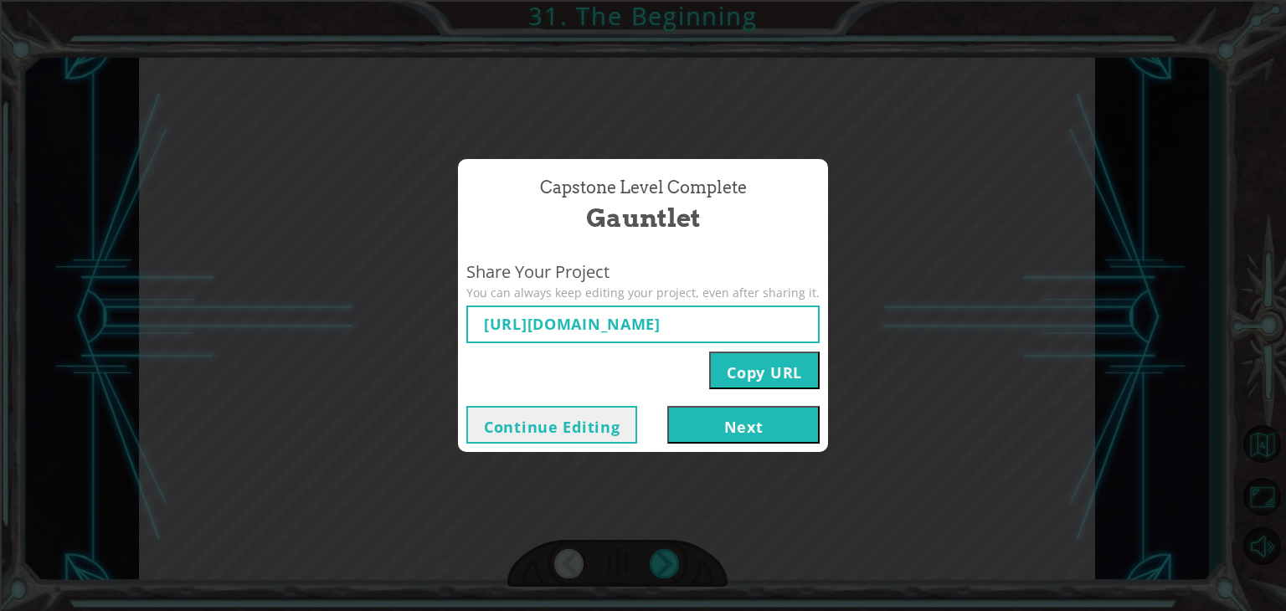
type input "[URL][DOMAIN_NAME]"
click at [754, 436] on button "Next" at bounding box center [743, 425] width 152 height 38
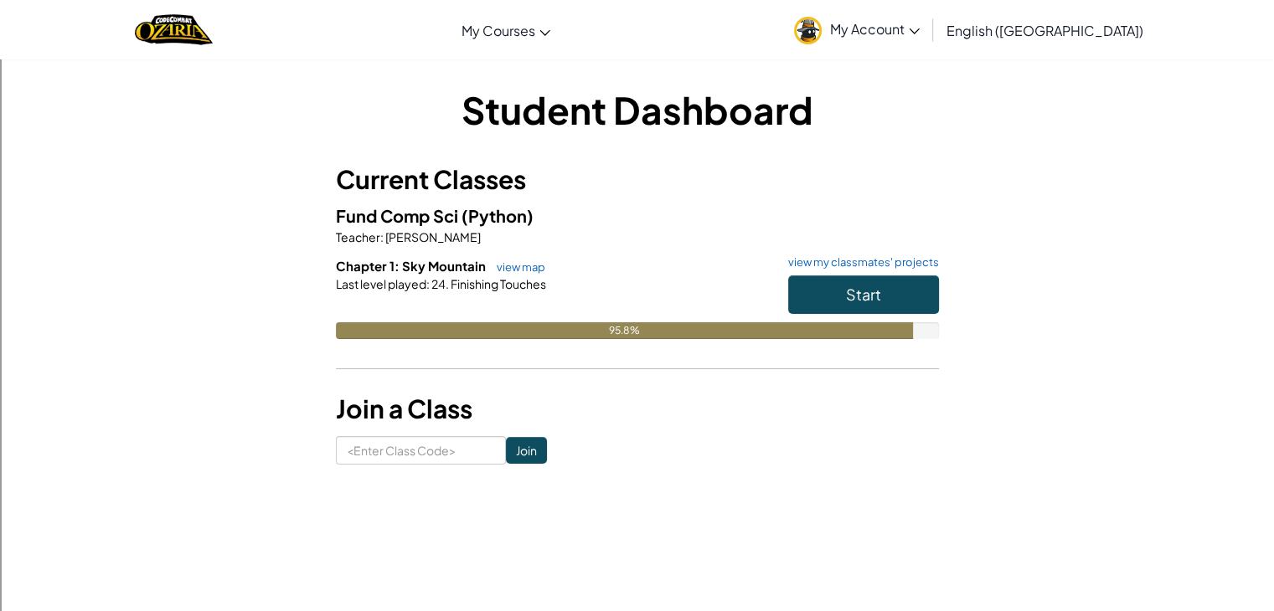
drag, startPoint x: 749, startPoint y: 435, endPoint x: 635, endPoint y: 440, distance: 114.8
click at [634, 440] on form "Join" at bounding box center [637, 450] width 603 height 28
click at [827, 294] on button "Start" at bounding box center [863, 294] width 151 height 39
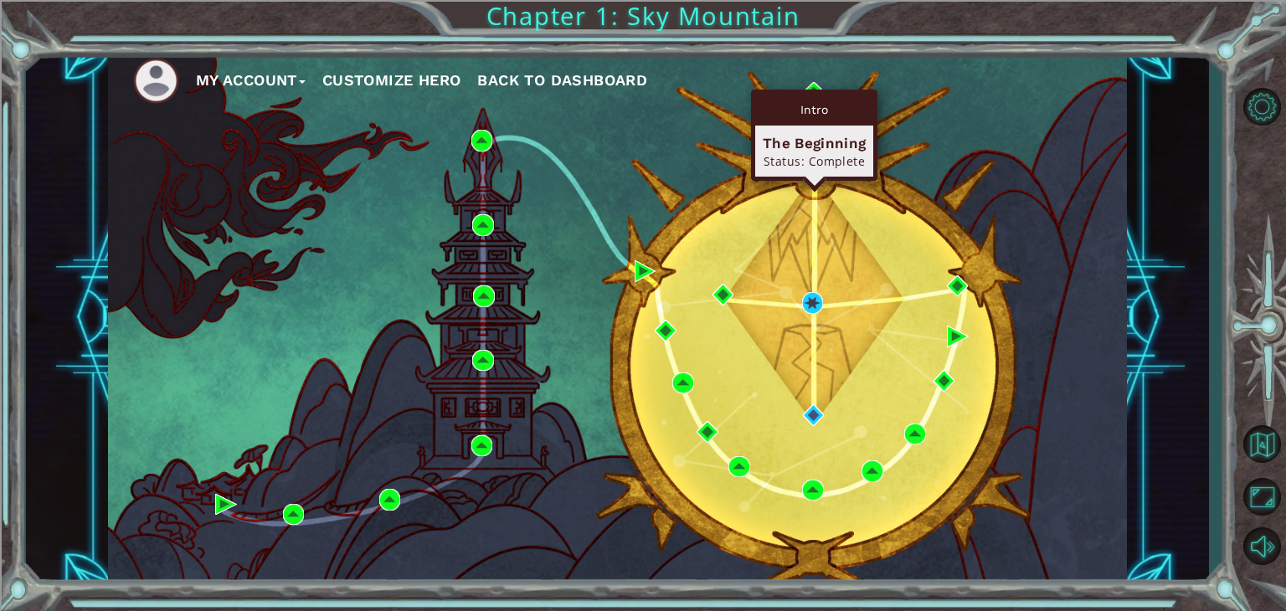
click at [811, 90] on div "Intro The Beginning Status: Complete" at bounding box center [814, 135] width 126 height 91
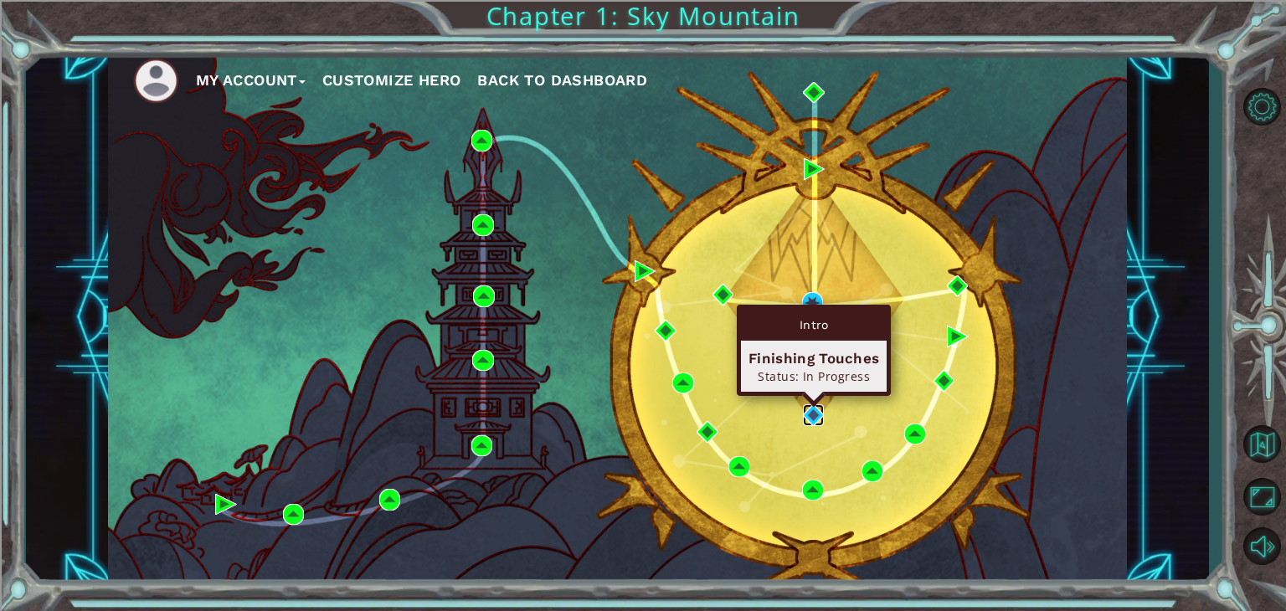
click at [810, 416] on img at bounding box center [814, 415] width 22 height 22
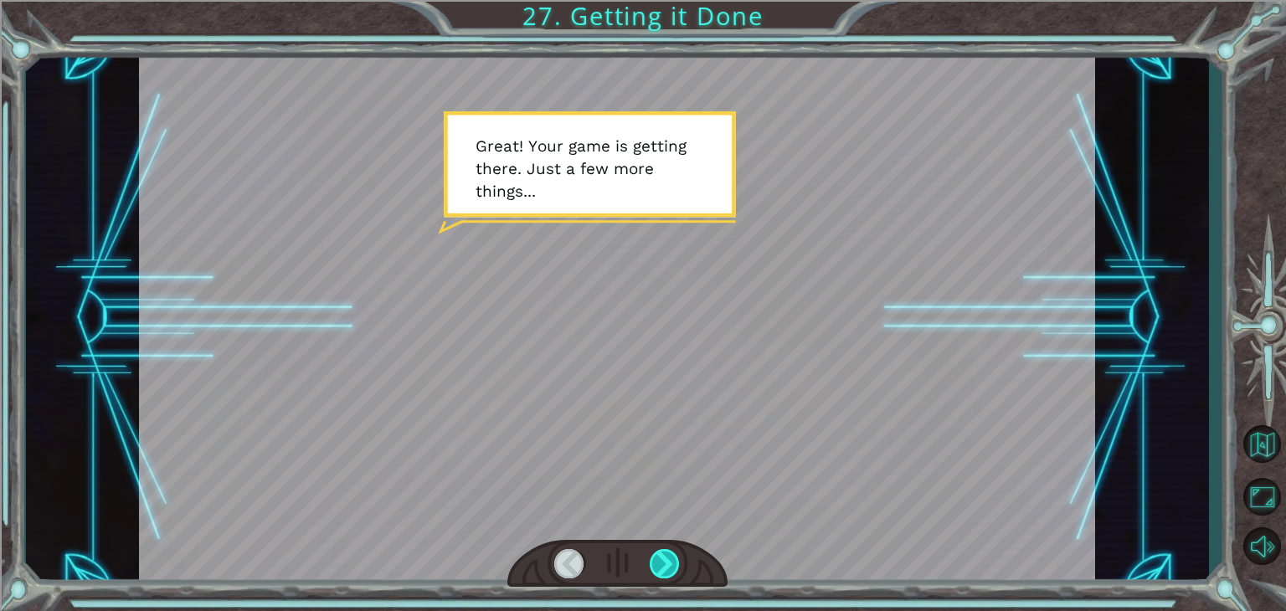
click at [655, 560] on div at bounding box center [665, 563] width 30 height 29
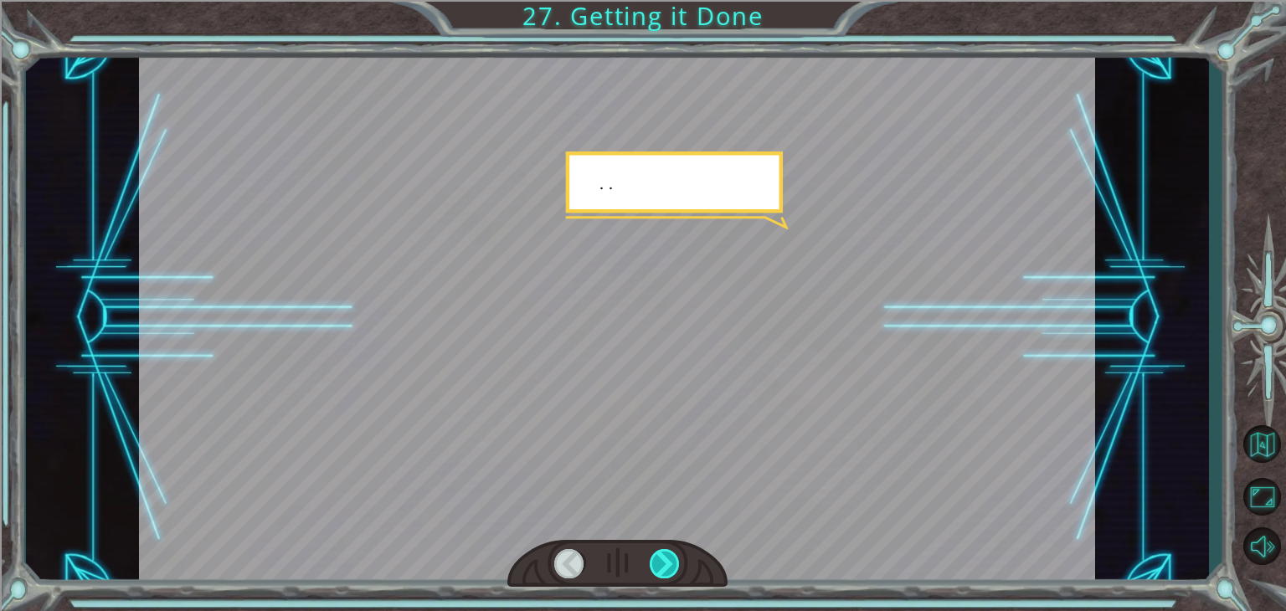
click at [655, 560] on div at bounding box center [665, 563] width 30 height 29
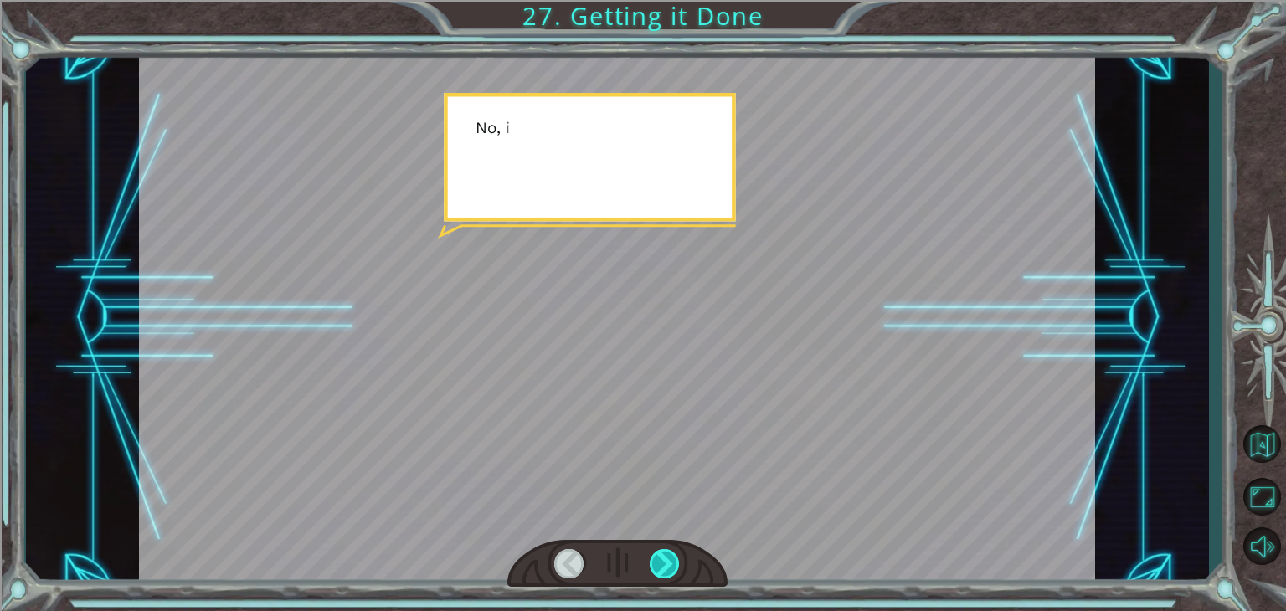
click at [652, 558] on div at bounding box center [665, 563] width 30 height 29
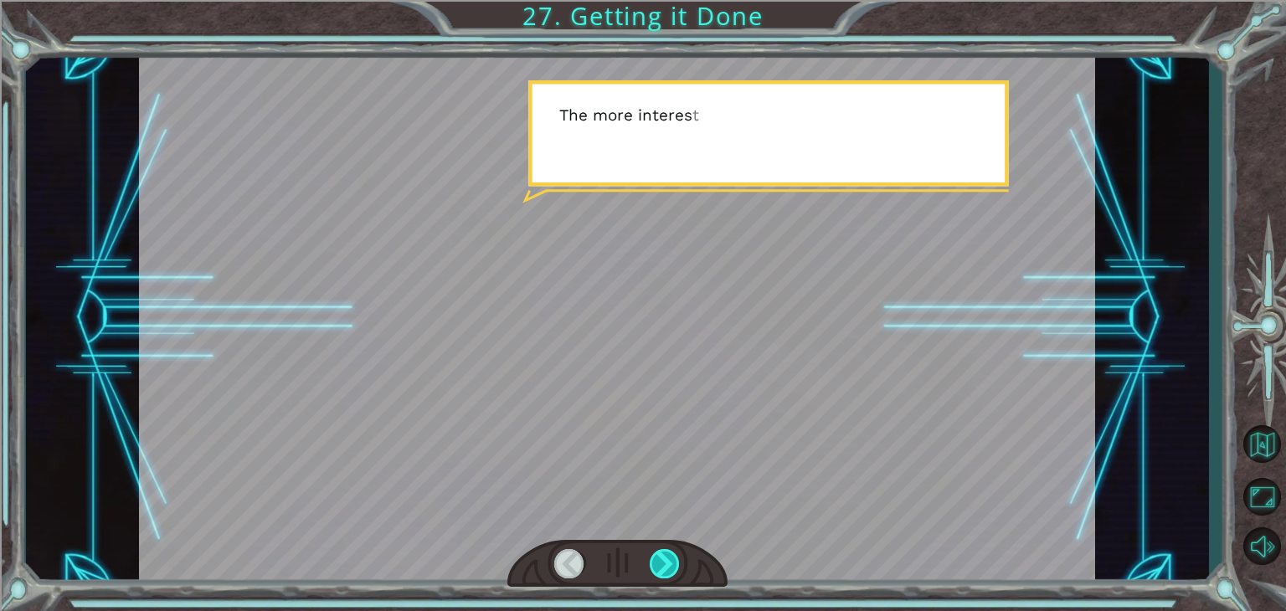
click at [656, 561] on div at bounding box center [665, 563] width 30 height 29
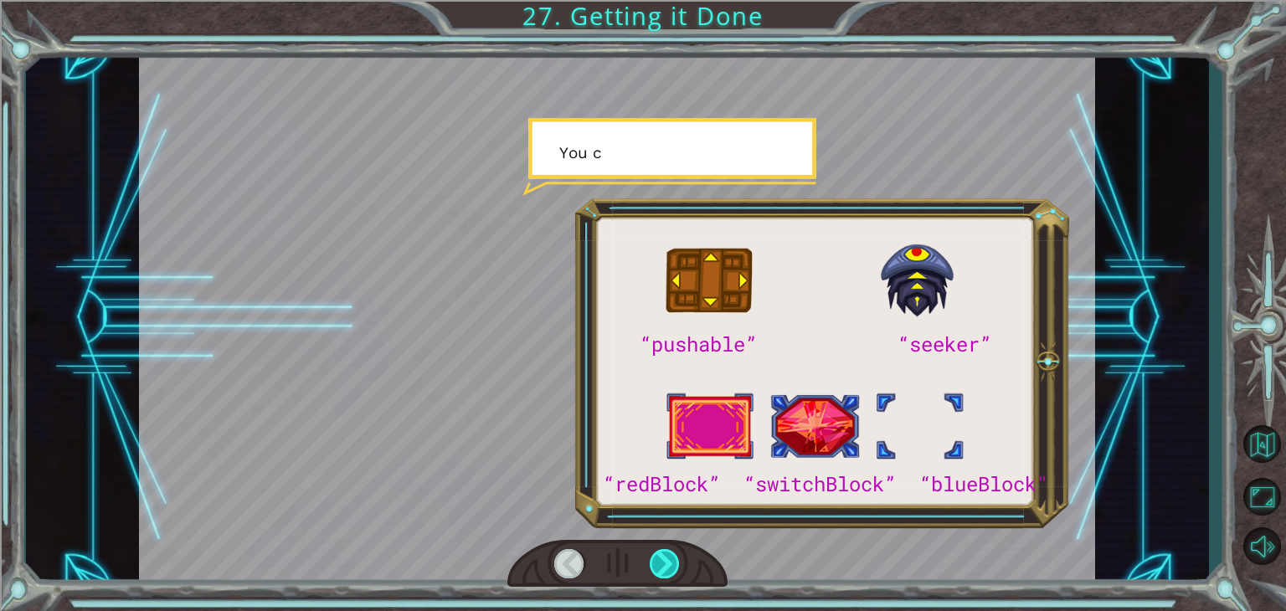
click at [672, 558] on div at bounding box center [665, 563] width 30 height 29
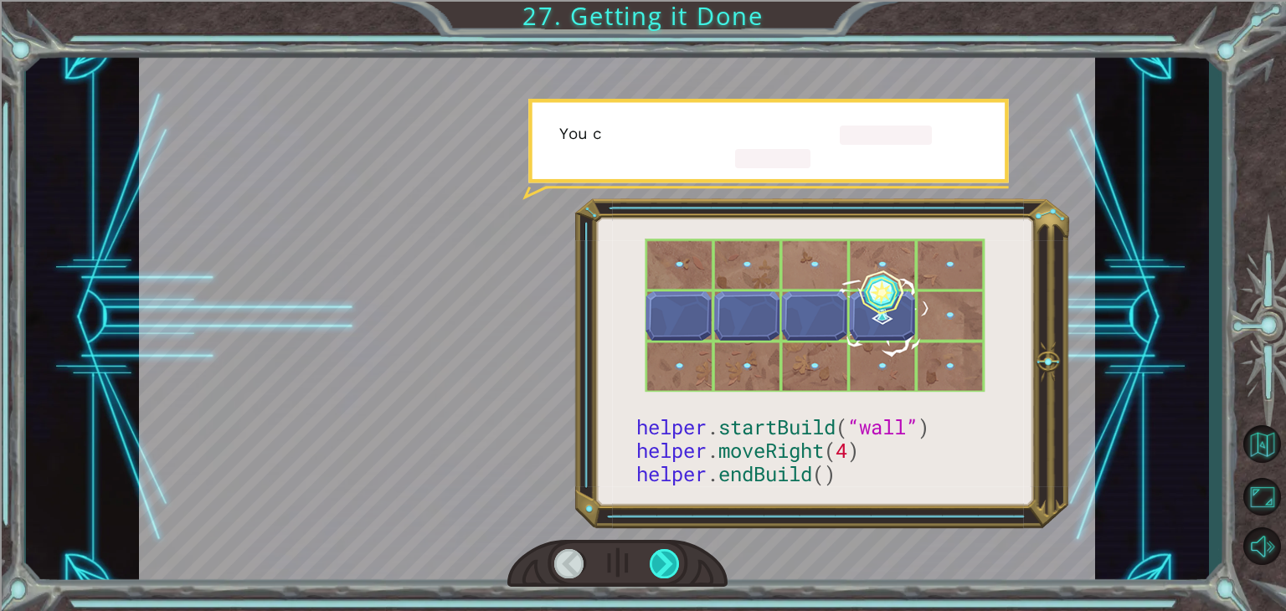
click at [672, 558] on div at bounding box center [665, 563] width 30 height 29
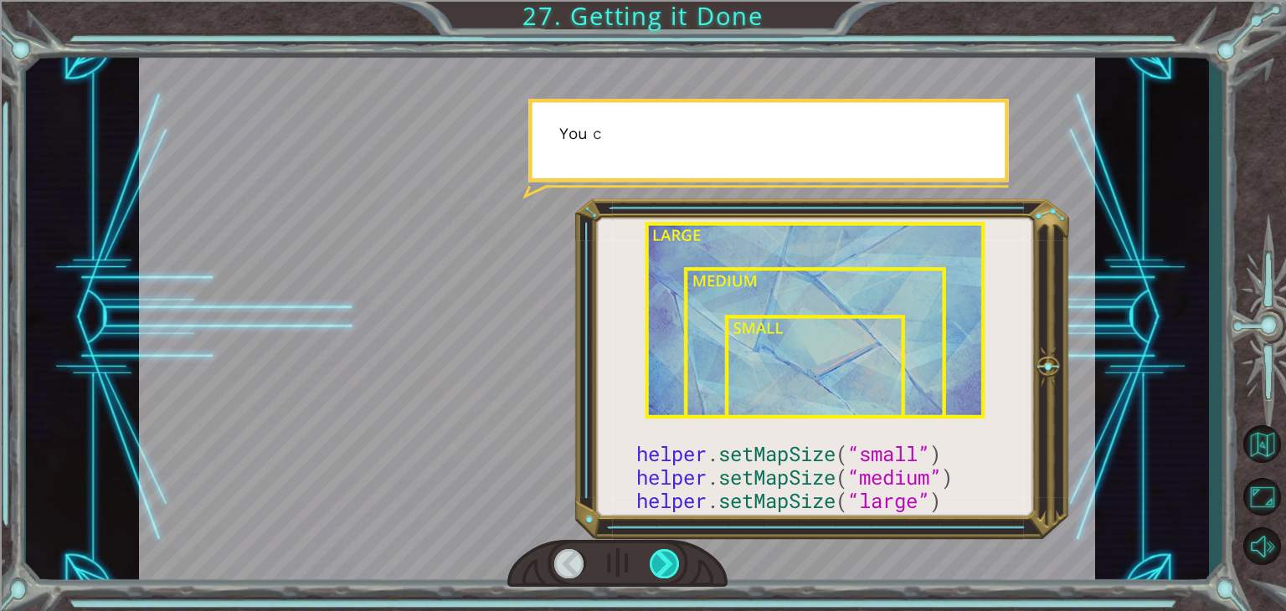
click at [672, 558] on div at bounding box center [665, 563] width 30 height 29
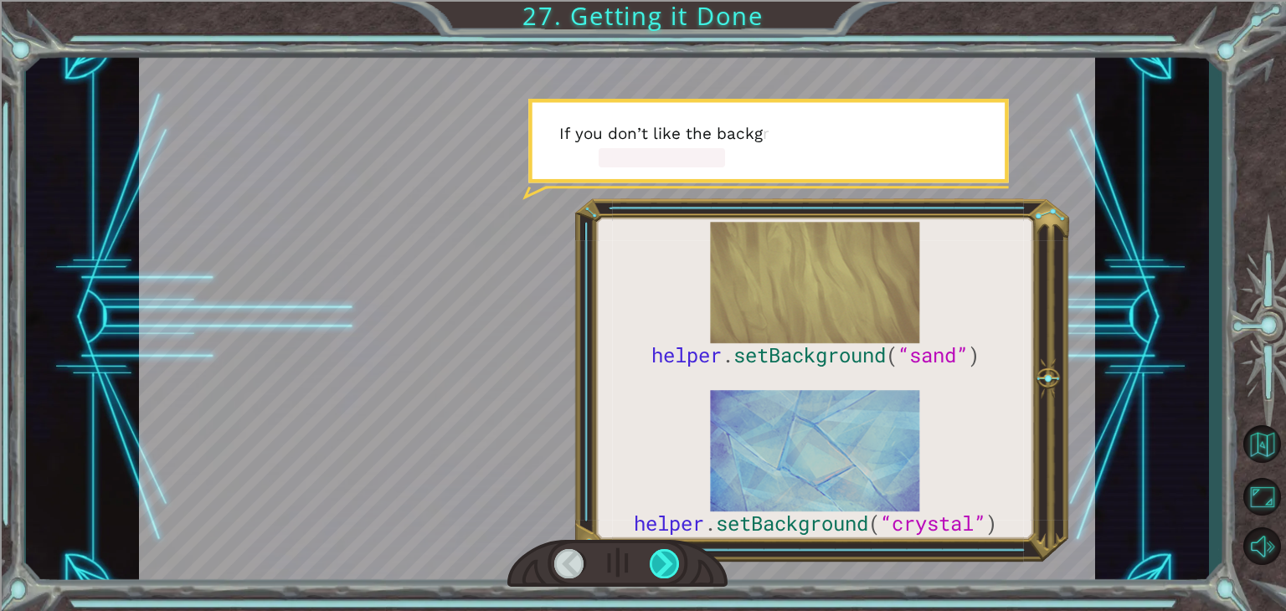
click at [672, 558] on div at bounding box center [665, 563] width 30 height 29
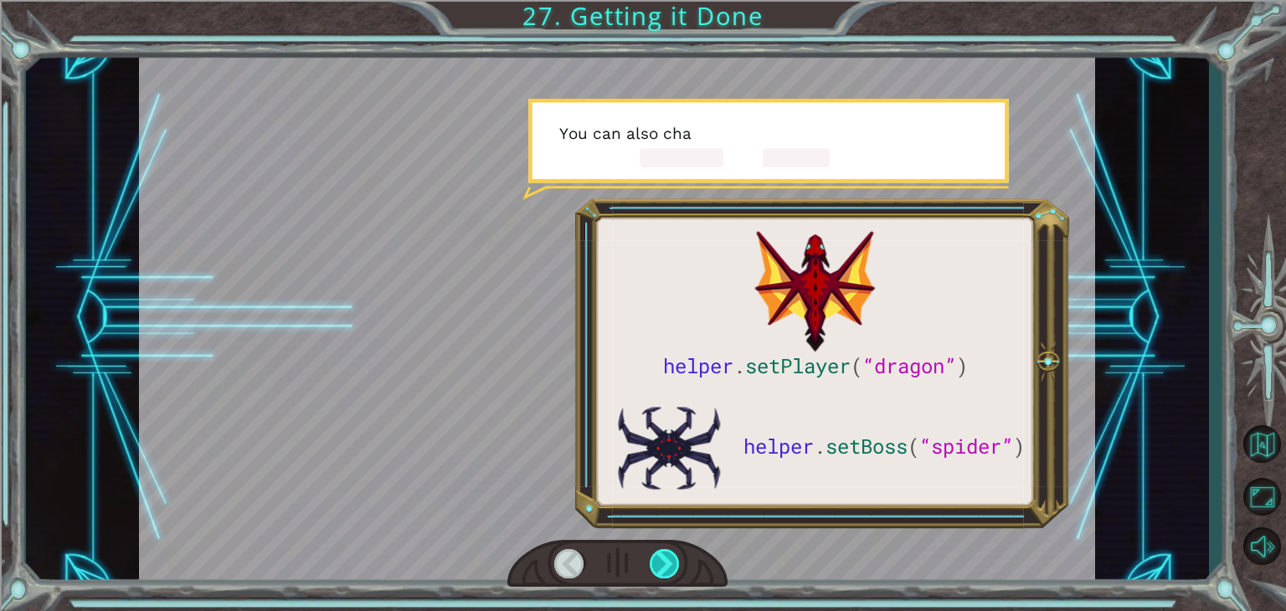
click at [672, 558] on div at bounding box center [665, 563] width 30 height 29
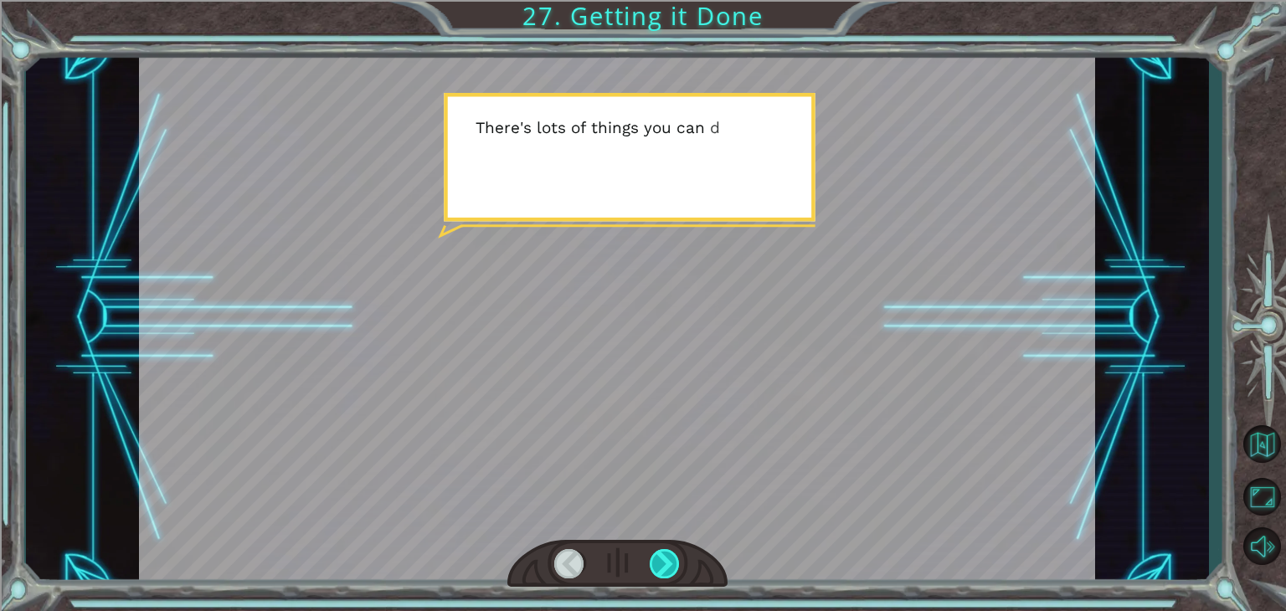
click at [672, 558] on div at bounding box center [665, 563] width 30 height 29
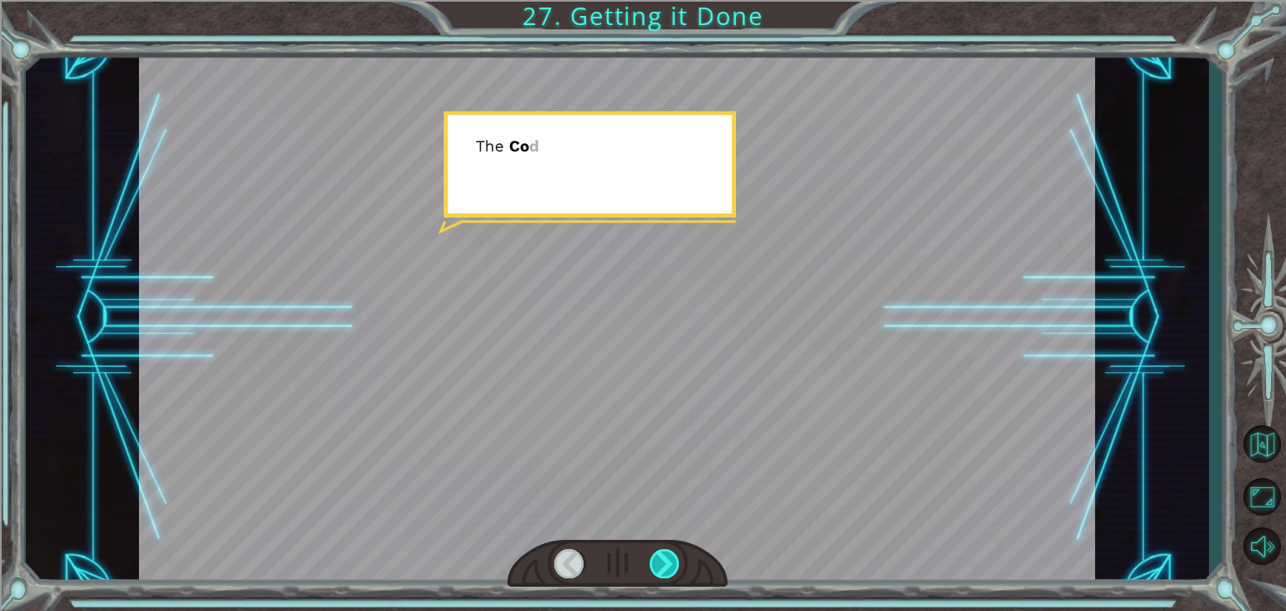
click at [672, 558] on div at bounding box center [665, 563] width 30 height 29
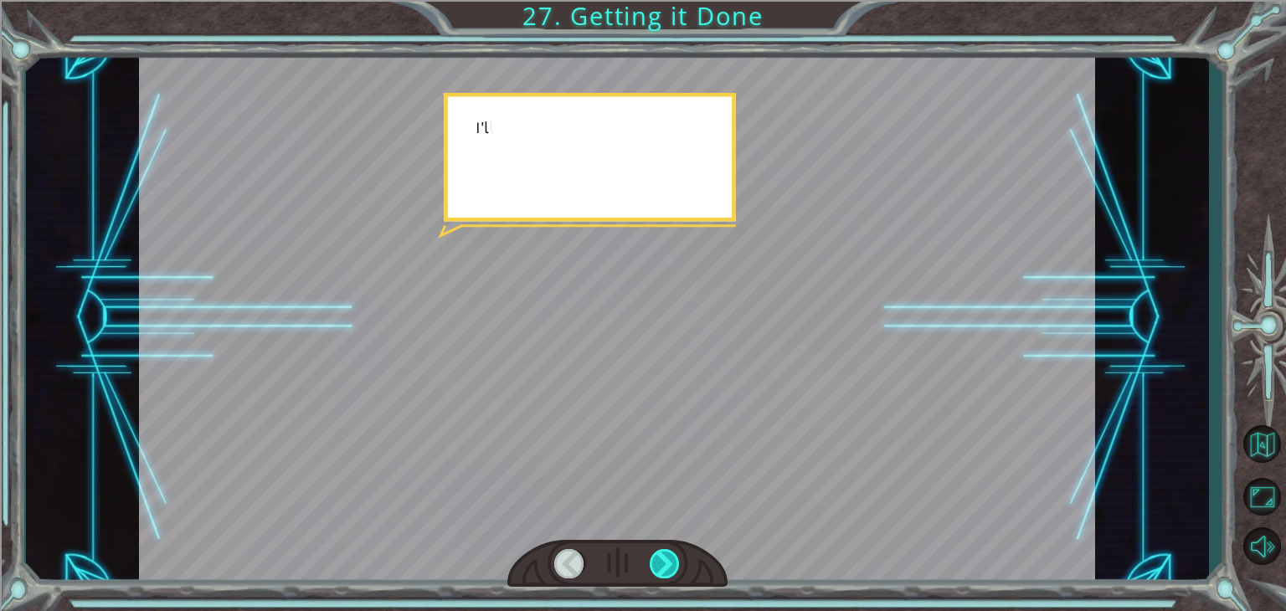
click at [672, 558] on div at bounding box center [665, 563] width 30 height 29
click at [672, 0] on div "helper . setPlayer ( “dragon” ) helper . setBoss ( “spider” ) G r e a t ! Y o u…" at bounding box center [643, 0] width 1286 height 0
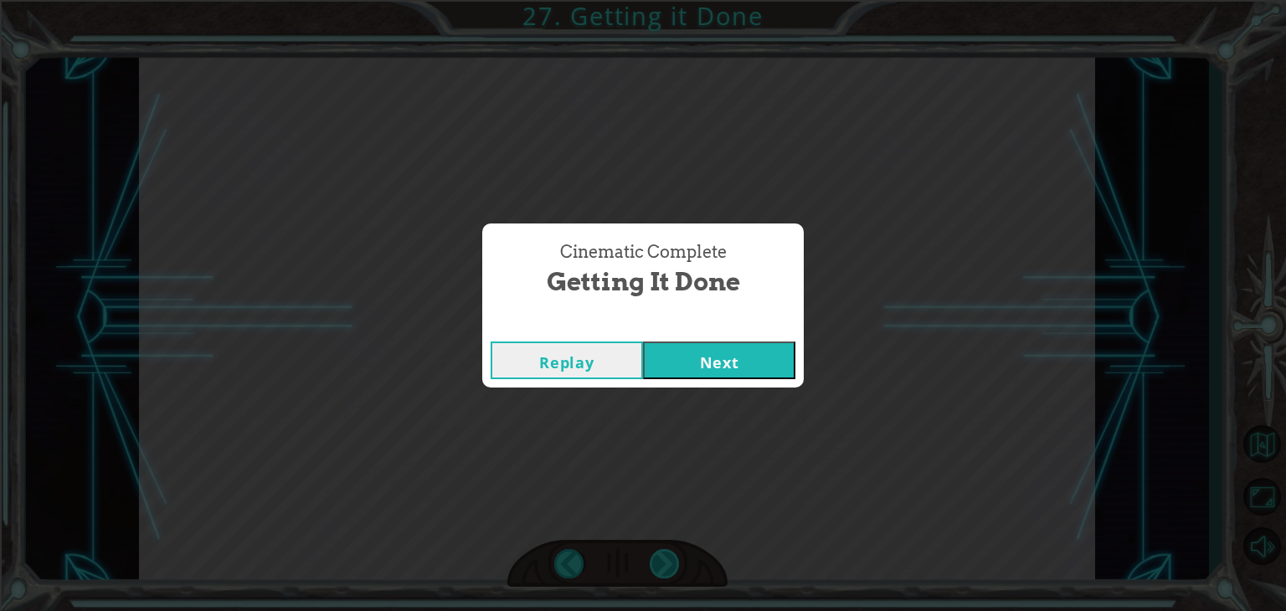
click at [672, 558] on div "Cinematic Complete Getting it Done Replay Next" at bounding box center [643, 305] width 1286 height 611
click at [693, 358] on button "Next" at bounding box center [719, 361] width 152 height 38
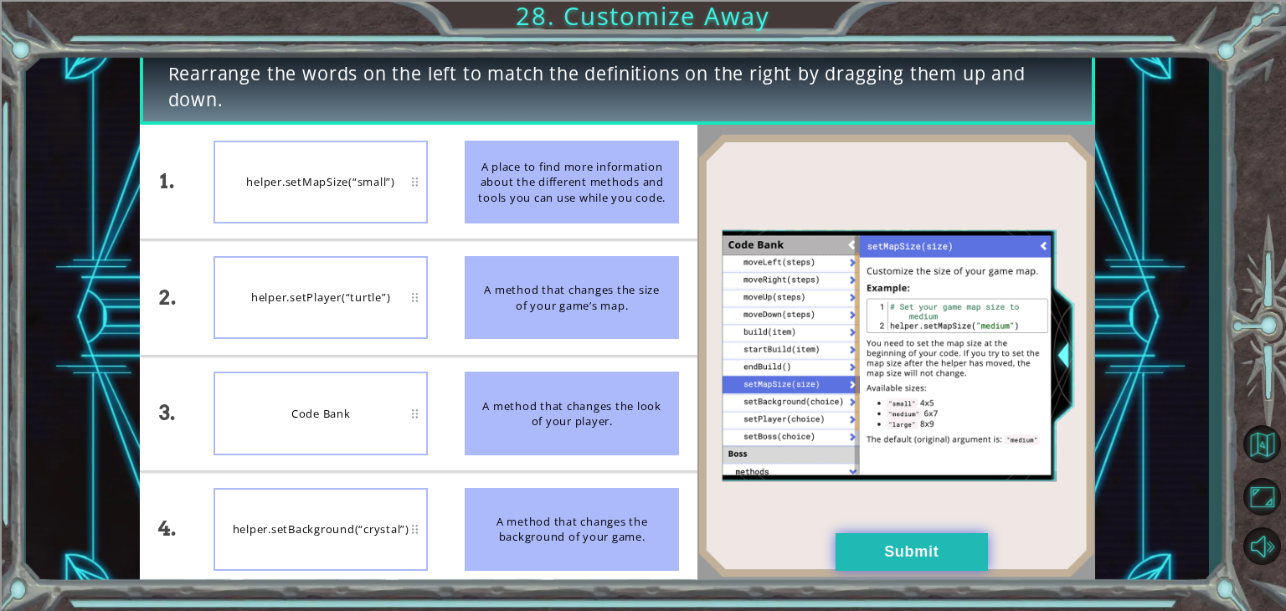
click at [863, 545] on button "Submit" at bounding box center [912, 552] width 152 height 38
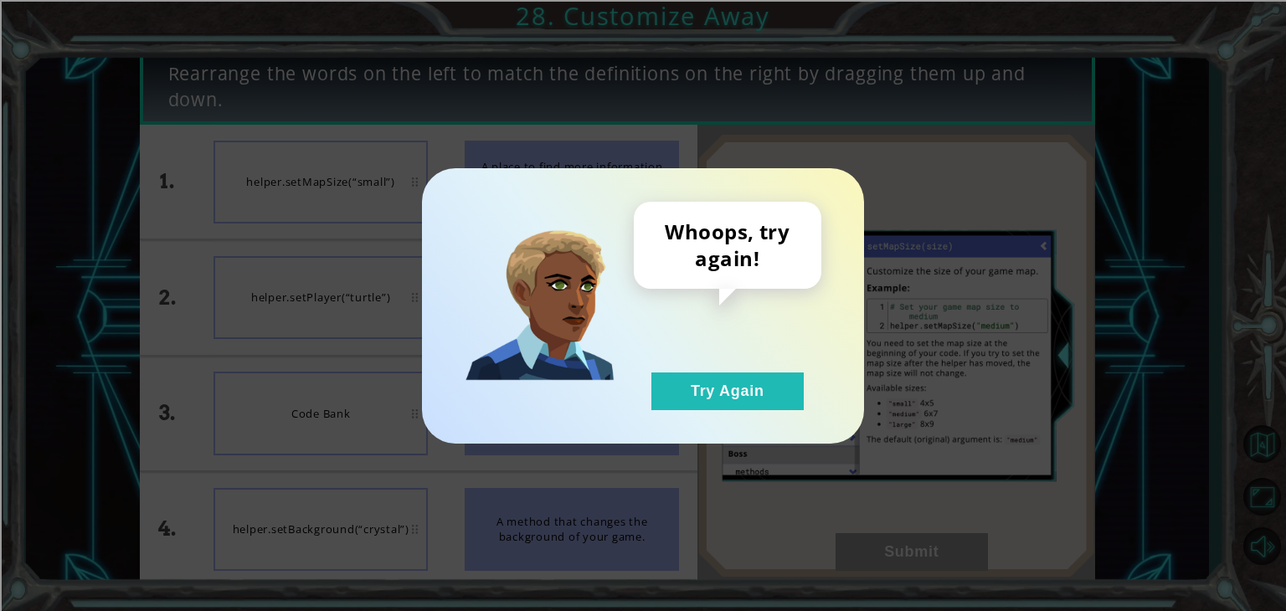
drag, startPoint x: 771, startPoint y: 396, endPoint x: 629, endPoint y: 418, distance: 144.0
click at [770, 396] on button "Try Again" at bounding box center [727, 392] width 152 height 38
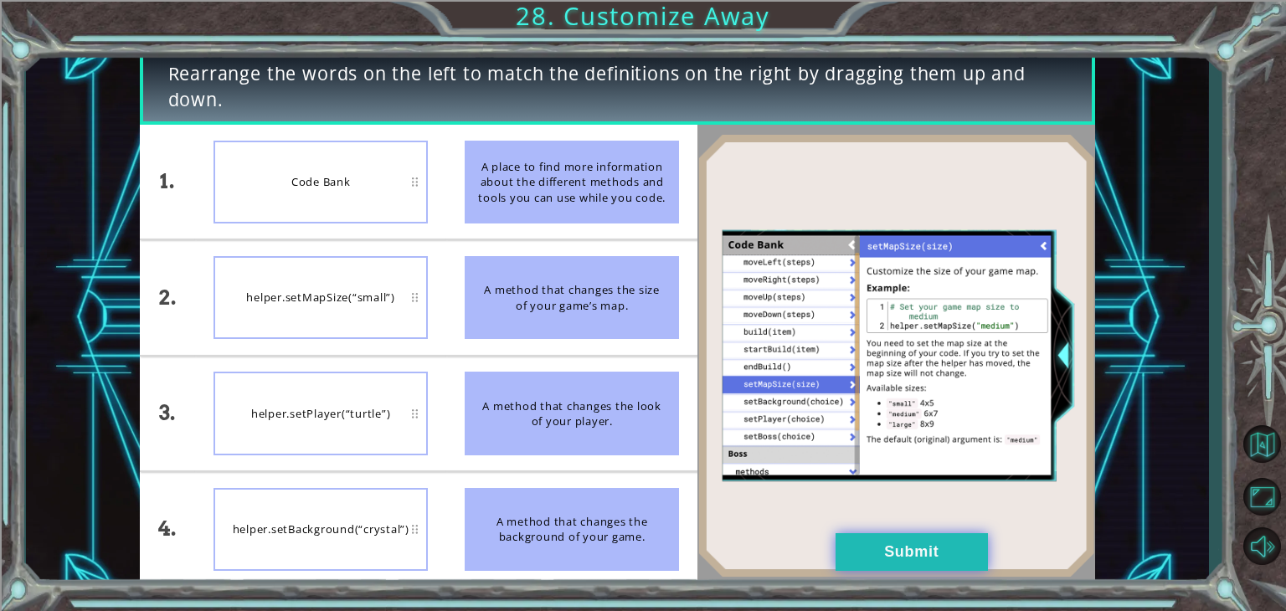
click at [867, 563] on button "Submit" at bounding box center [912, 552] width 152 height 38
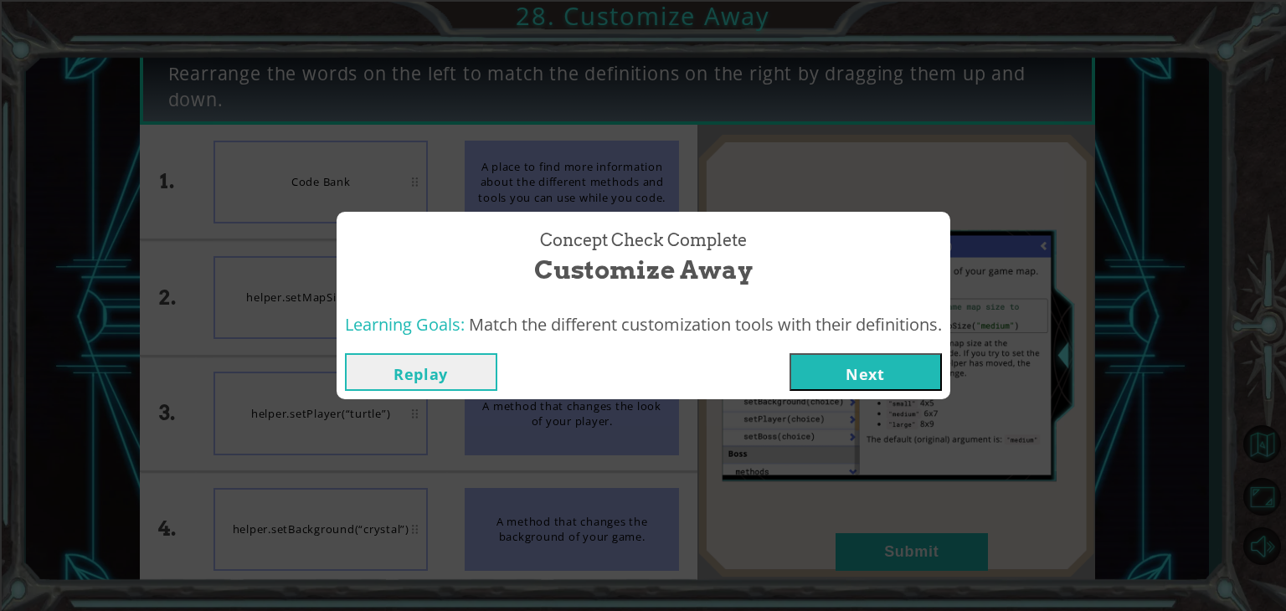
click at [836, 367] on button "Next" at bounding box center [866, 372] width 152 height 38
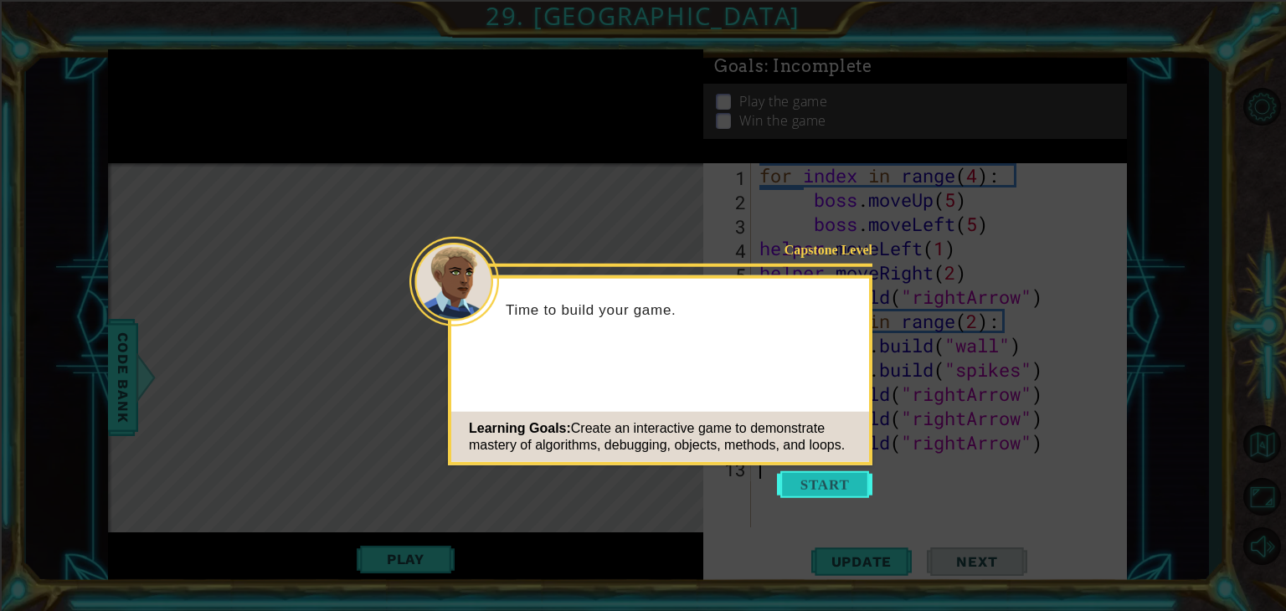
click at [831, 481] on button "Start" at bounding box center [824, 484] width 95 height 27
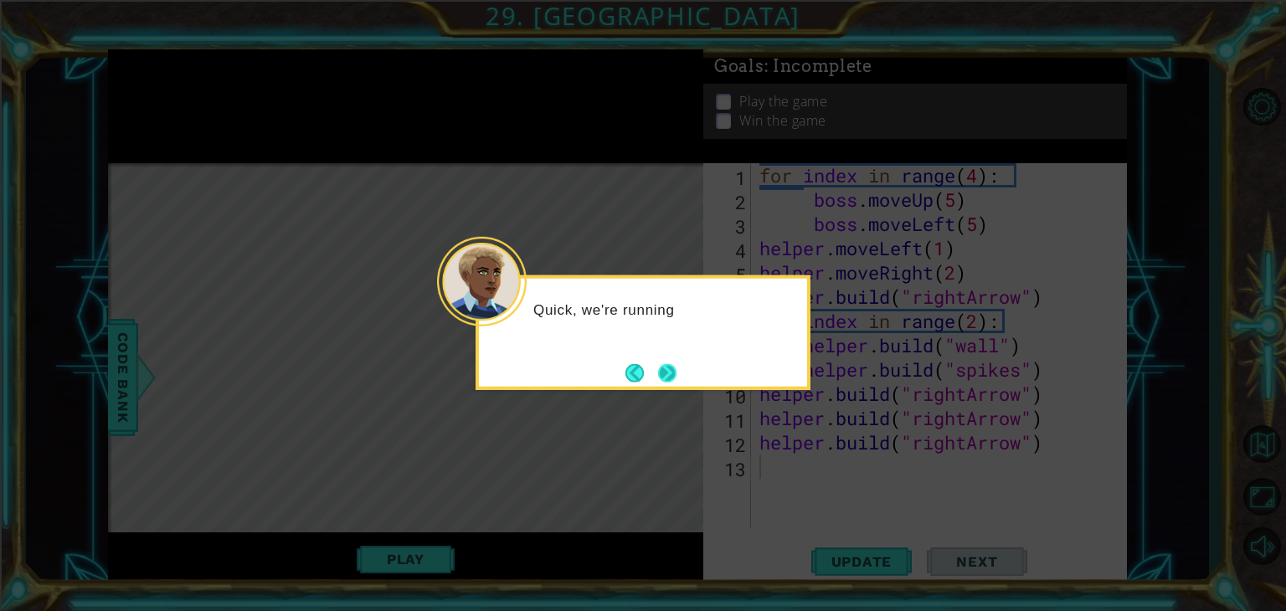
click at [667, 368] on button "Next" at bounding box center [667, 372] width 18 height 18
click at [669, 373] on button "Next" at bounding box center [667, 372] width 18 height 18
click at [669, 373] on icon at bounding box center [643, 305] width 1286 height 611
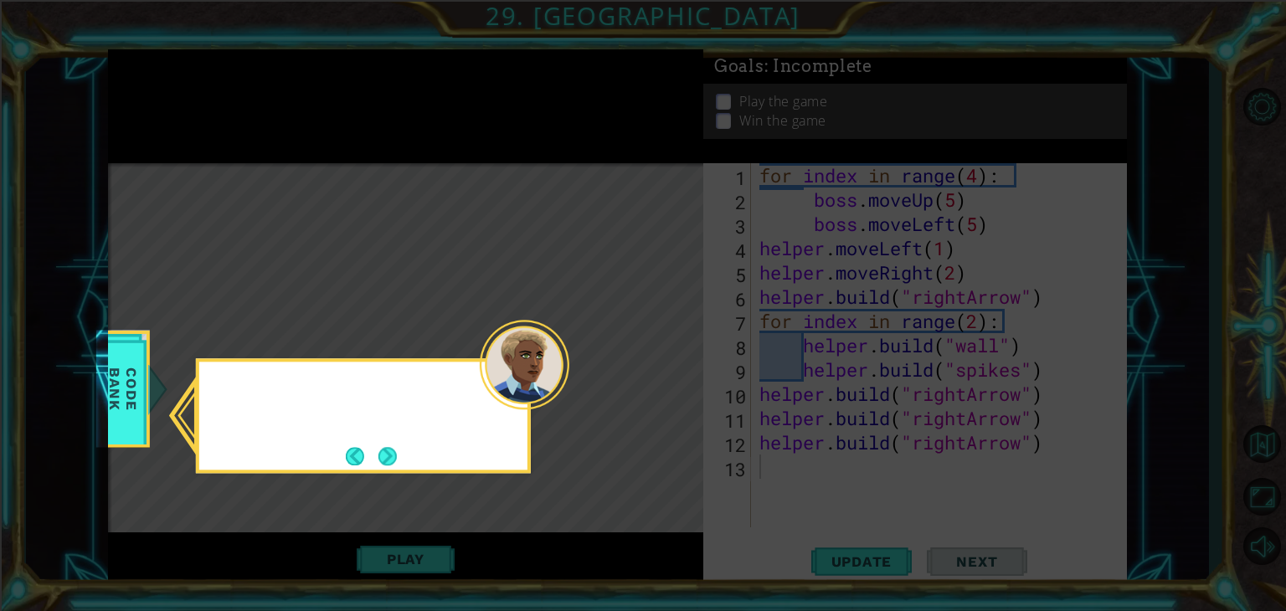
click at [669, 373] on icon at bounding box center [643, 305] width 1286 height 611
click at [388, 459] on button "Next" at bounding box center [387, 456] width 18 height 18
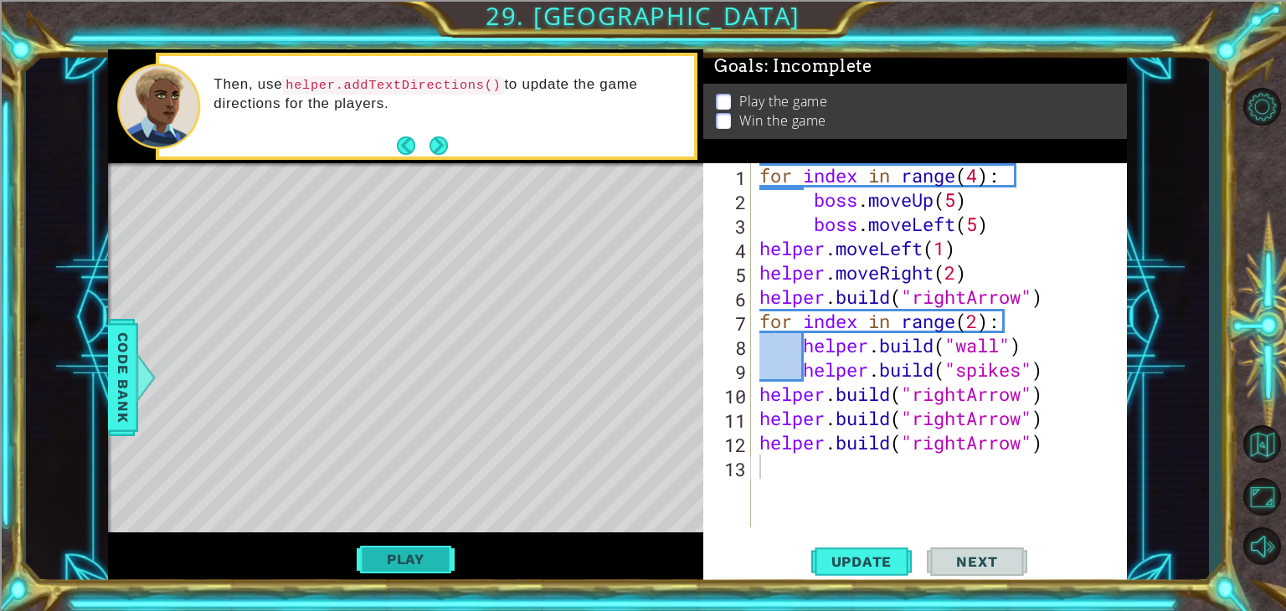
click at [419, 569] on button "Play" at bounding box center [406, 559] width 98 height 32
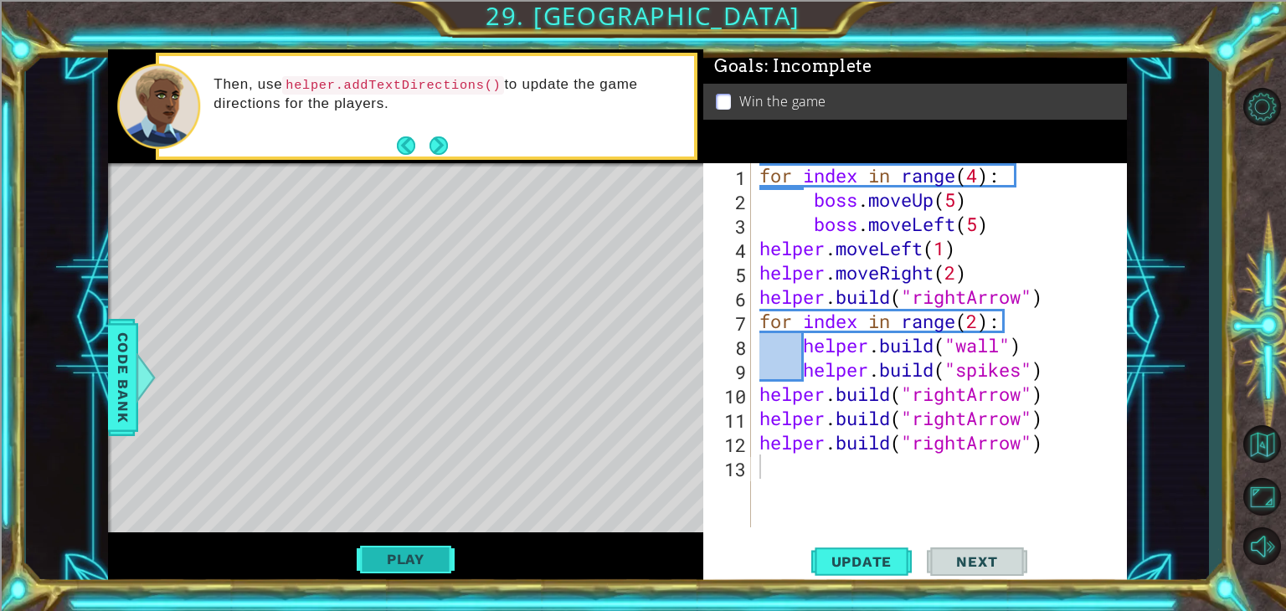
click at [414, 571] on button "Play" at bounding box center [406, 559] width 98 height 32
drag, startPoint x: 959, startPoint y: 545, endPoint x: 964, endPoint y: 536, distance: 10.5
click at [960, 545] on button "Next" at bounding box center [977, 562] width 100 height 43
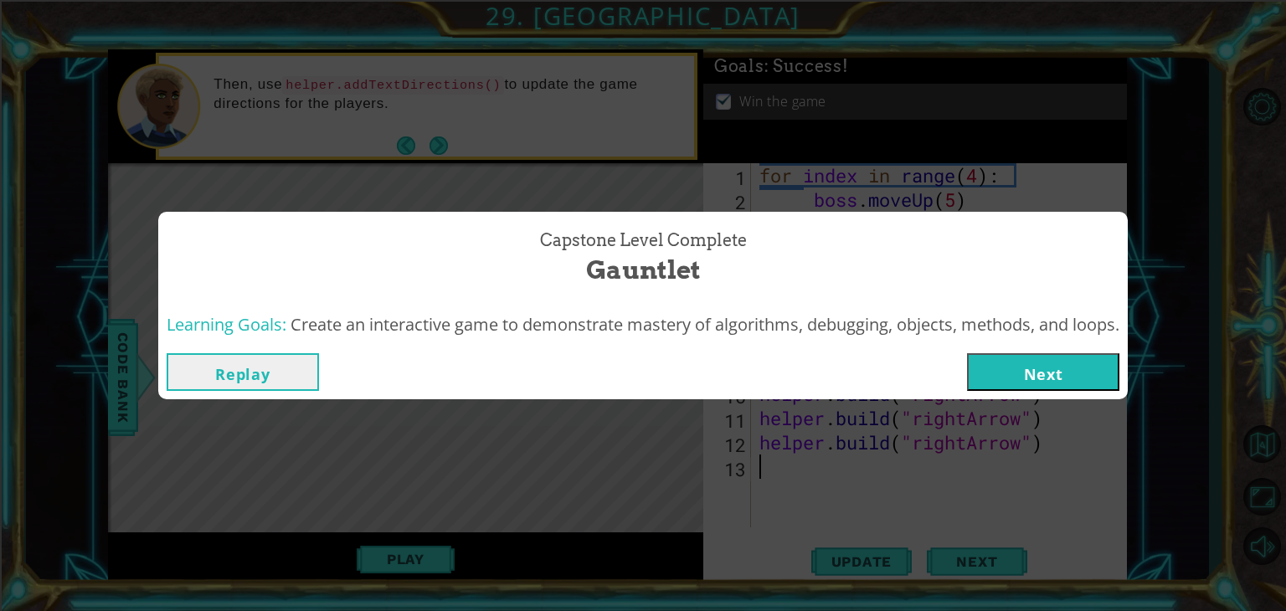
click at [1028, 374] on button "Next" at bounding box center [1043, 372] width 152 height 38
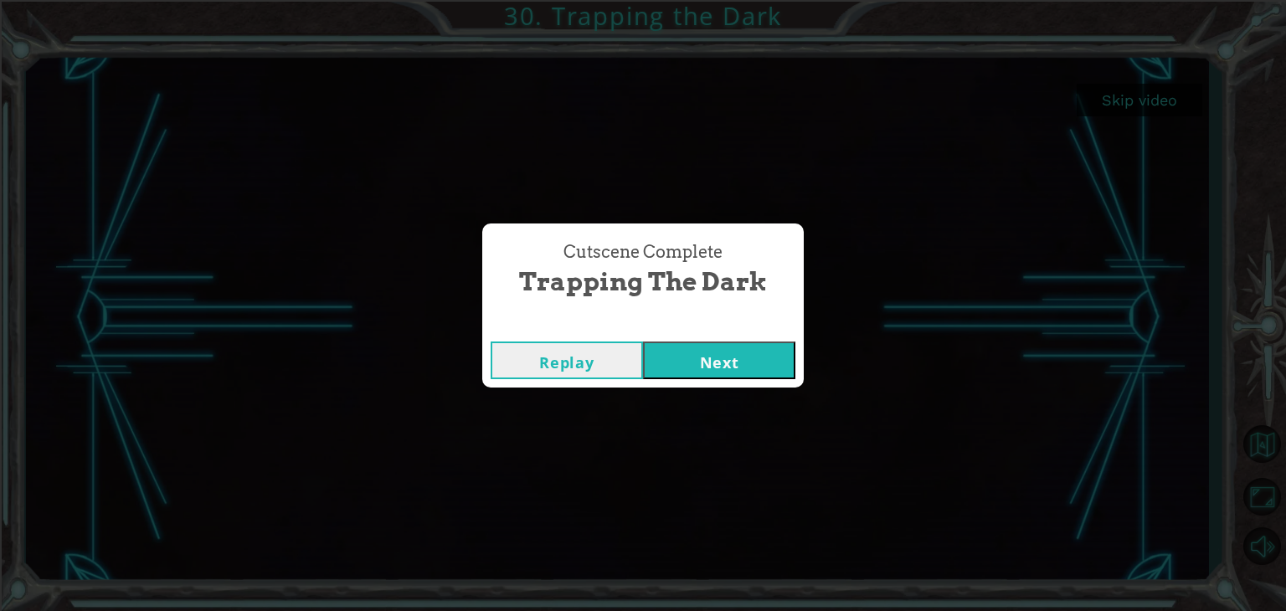
click at [757, 364] on button "Next" at bounding box center [719, 361] width 152 height 38
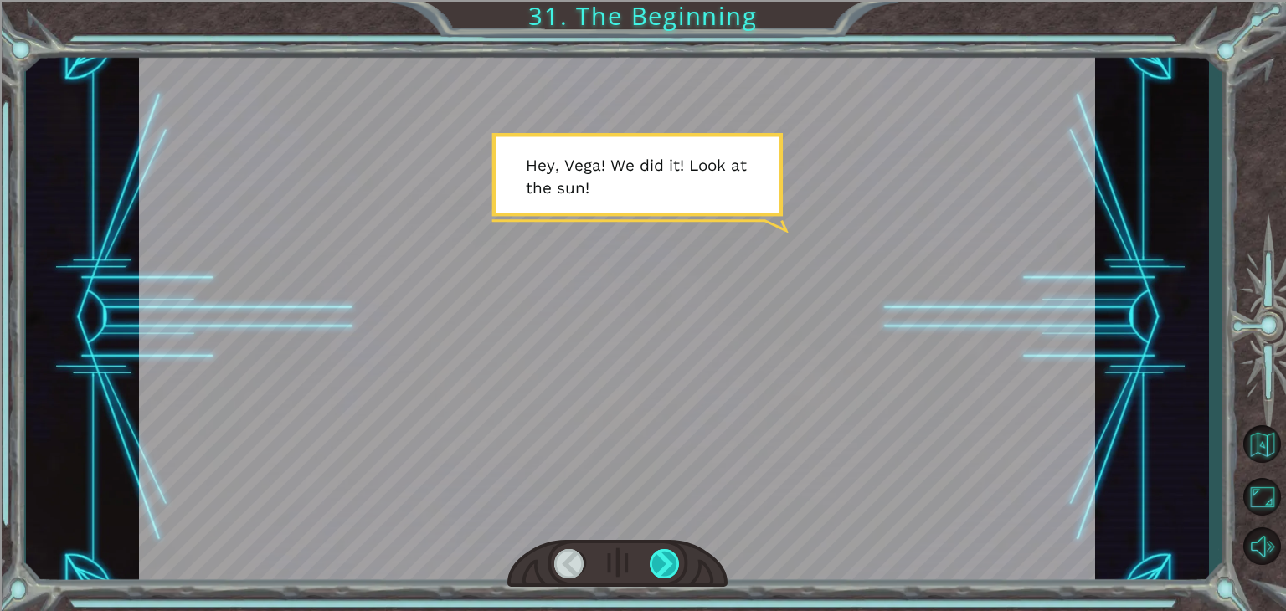
click at [673, 565] on div at bounding box center [665, 563] width 30 height 29
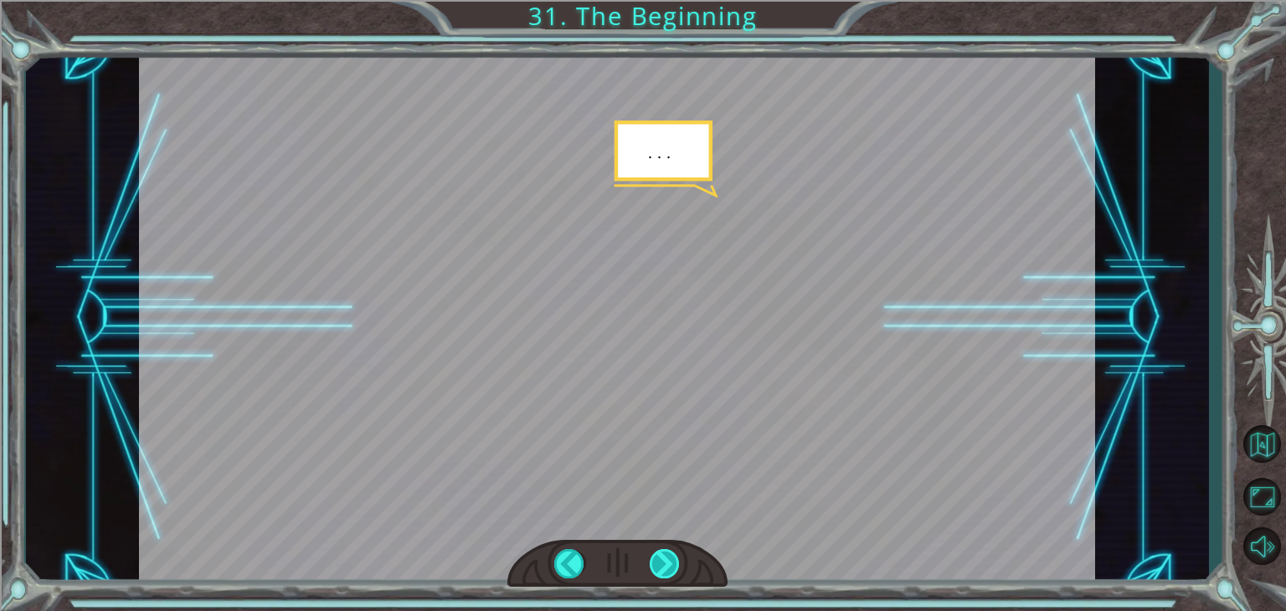
click at [673, 565] on div at bounding box center [665, 563] width 30 height 29
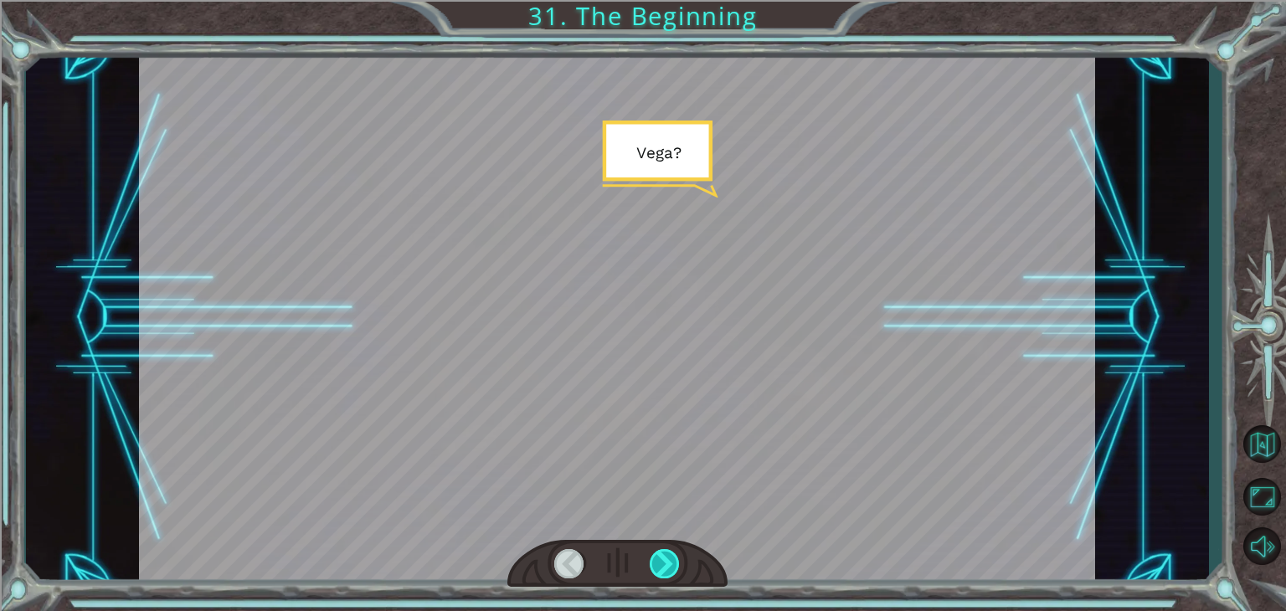
click at [673, 566] on div at bounding box center [665, 563] width 30 height 29
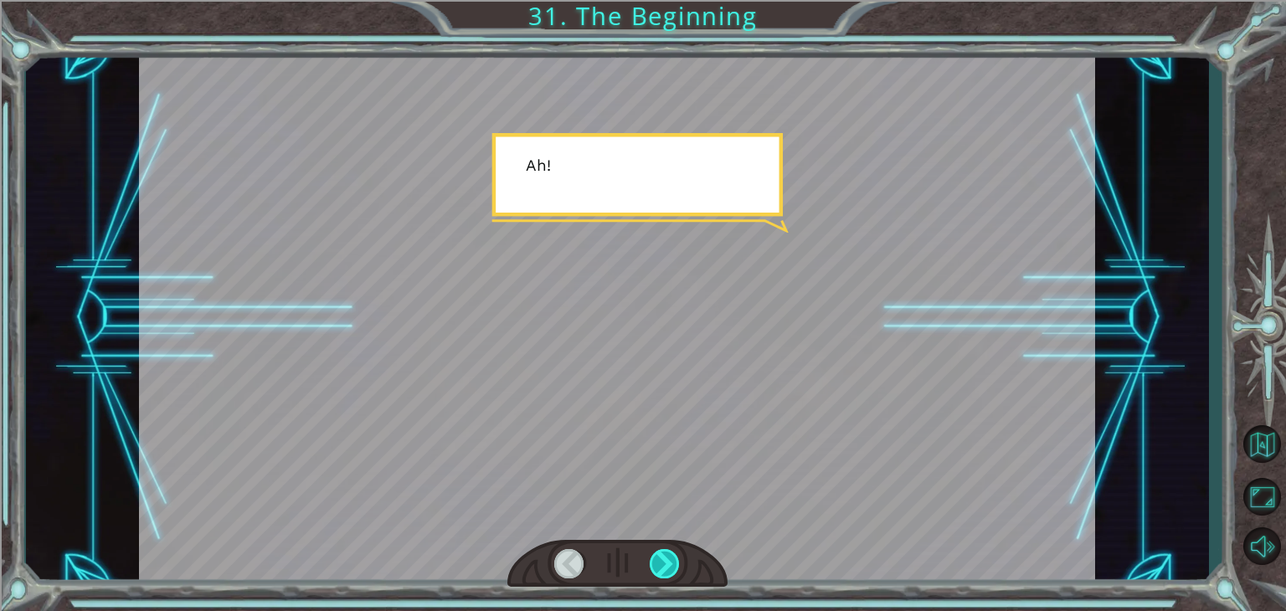
click at [673, 566] on div at bounding box center [665, 563] width 30 height 29
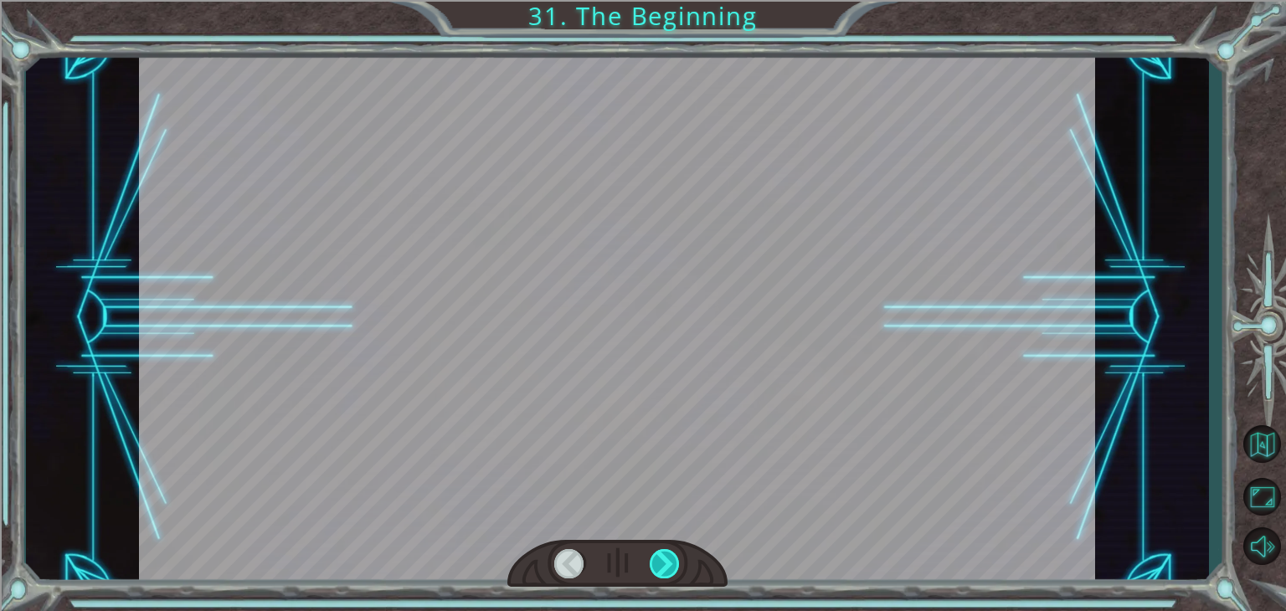
click at [673, 566] on div at bounding box center [665, 563] width 30 height 29
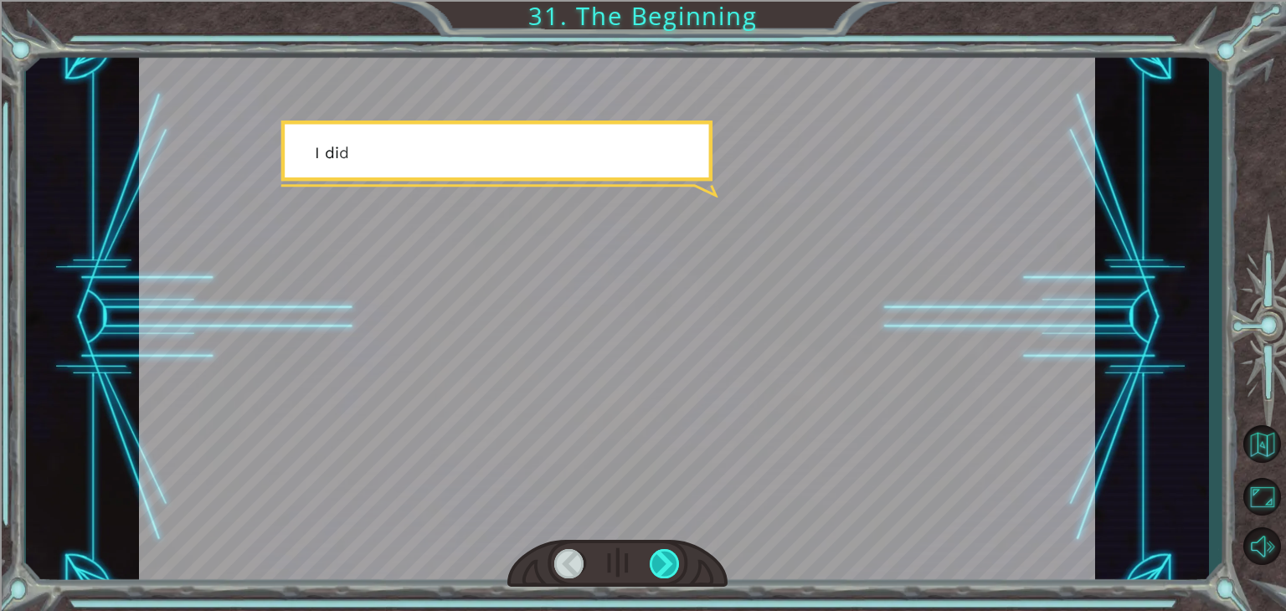
click at [673, 566] on div at bounding box center [665, 563] width 30 height 29
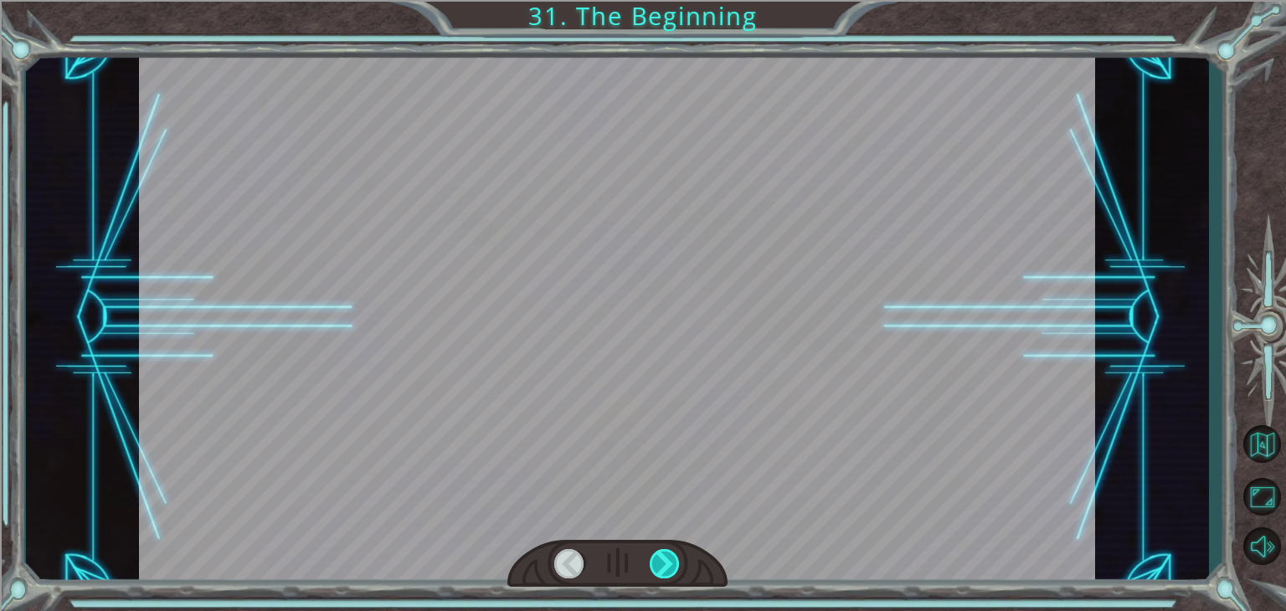
click at [673, 566] on div at bounding box center [665, 563] width 30 height 29
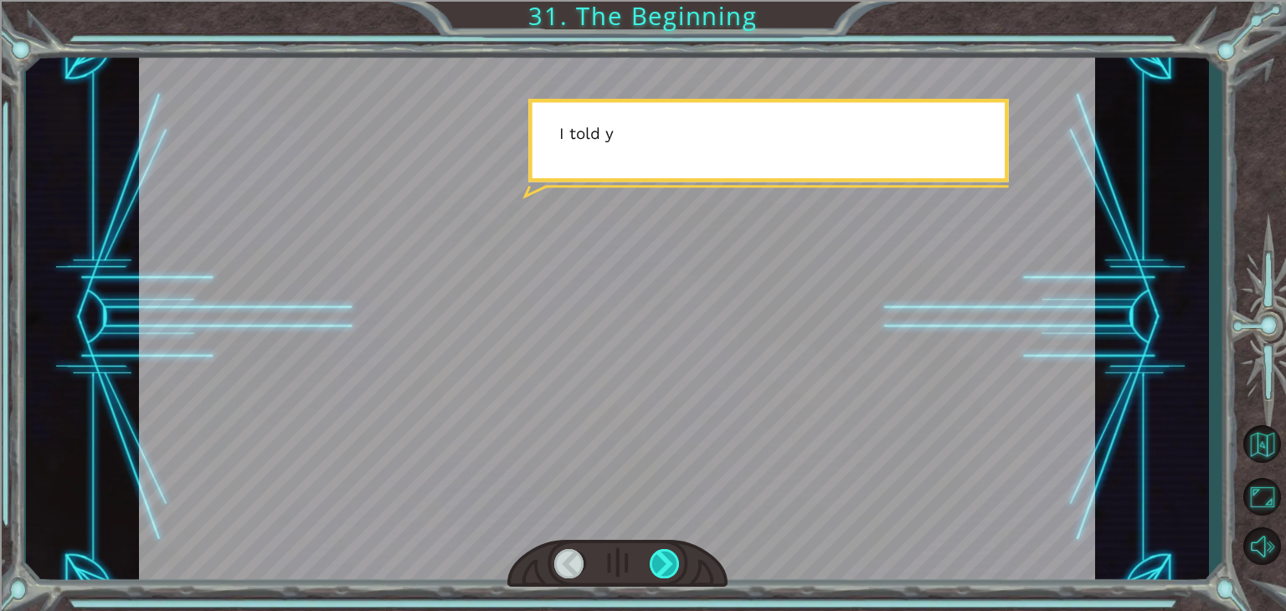
click at [673, 566] on div at bounding box center [665, 563] width 30 height 29
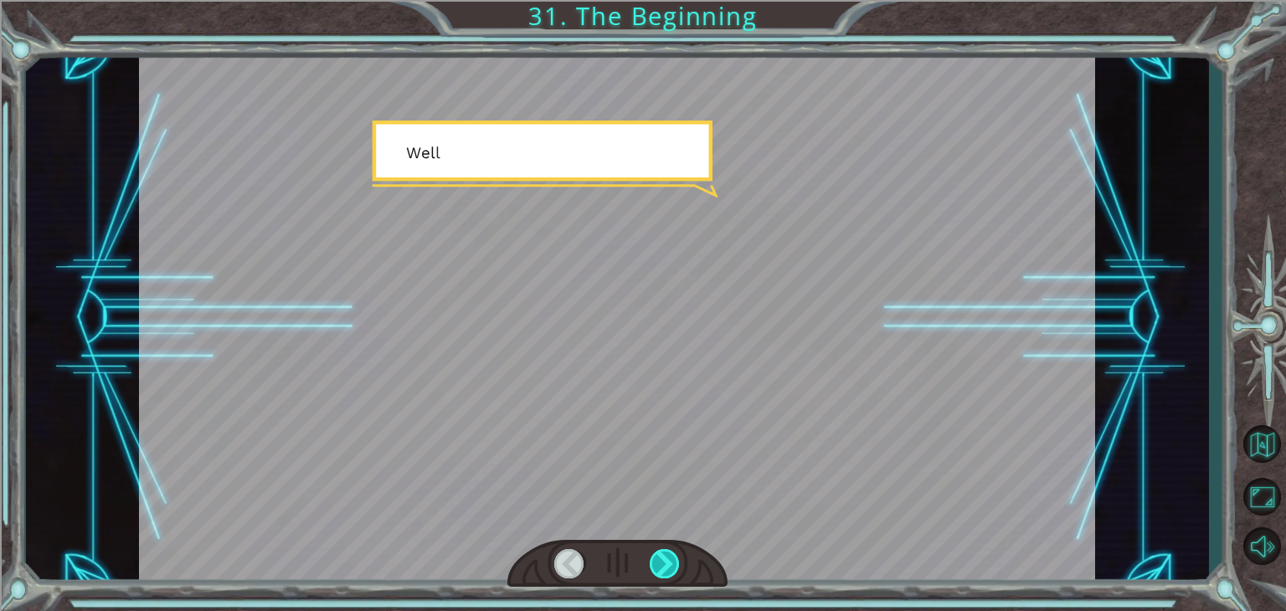
click at [673, 566] on div at bounding box center [665, 563] width 30 height 29
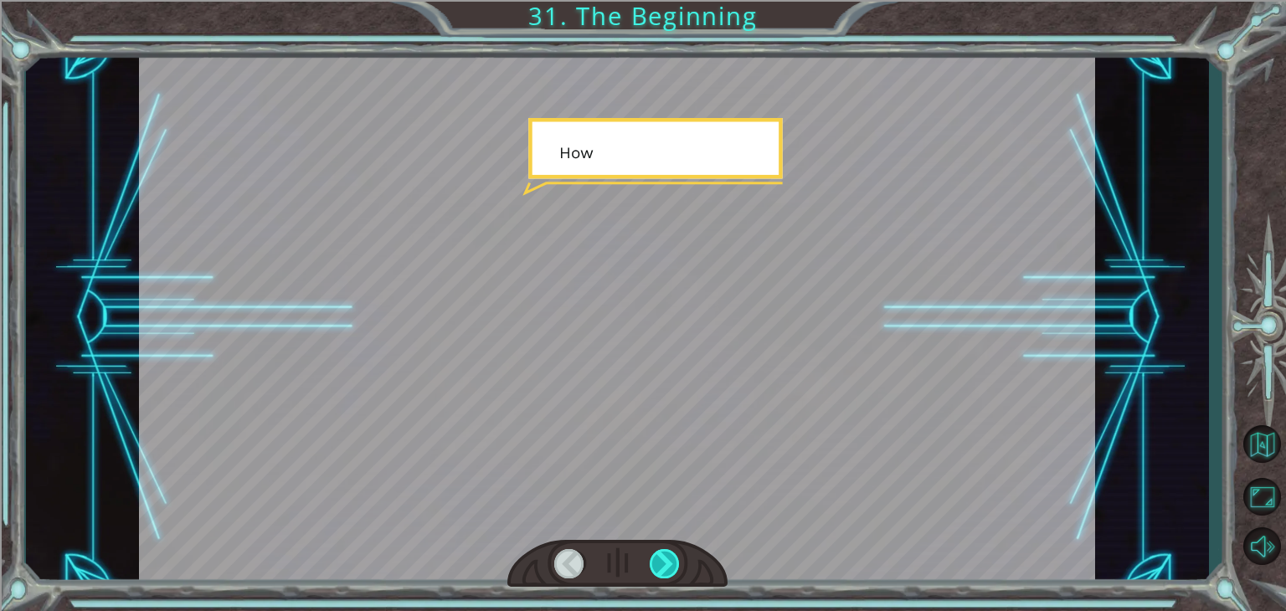
click at [673, 566] on div at bounding box center [665, 563] width 30 height 29
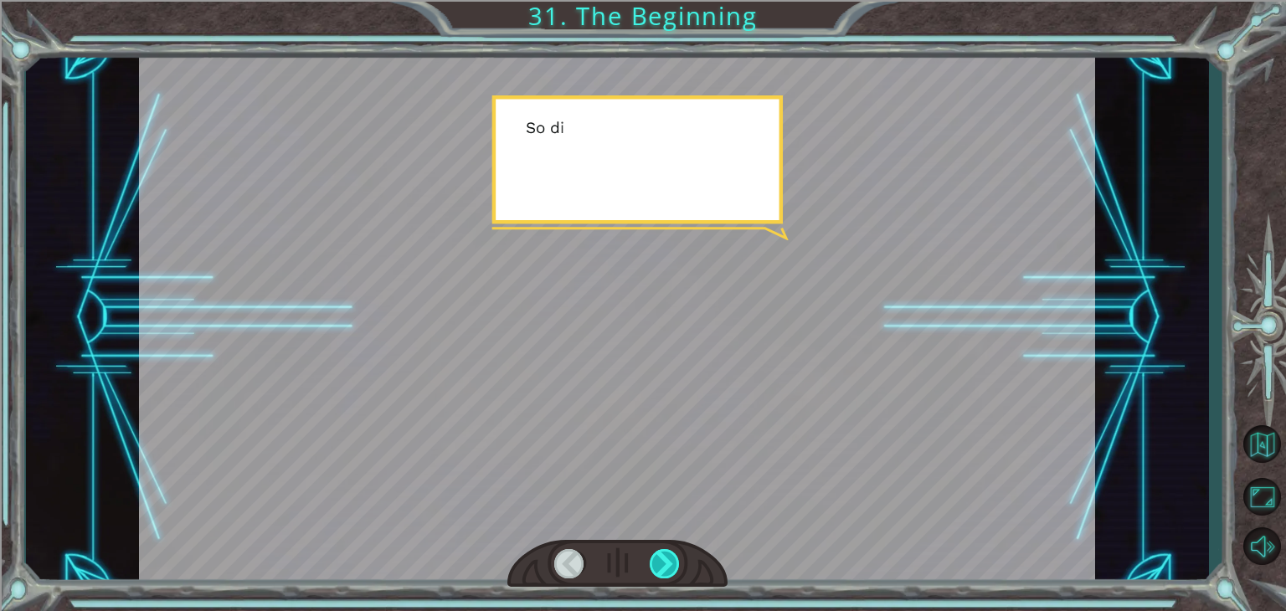
click at [673, 566] on div at bounding box center [665, 563] width 30 height 29
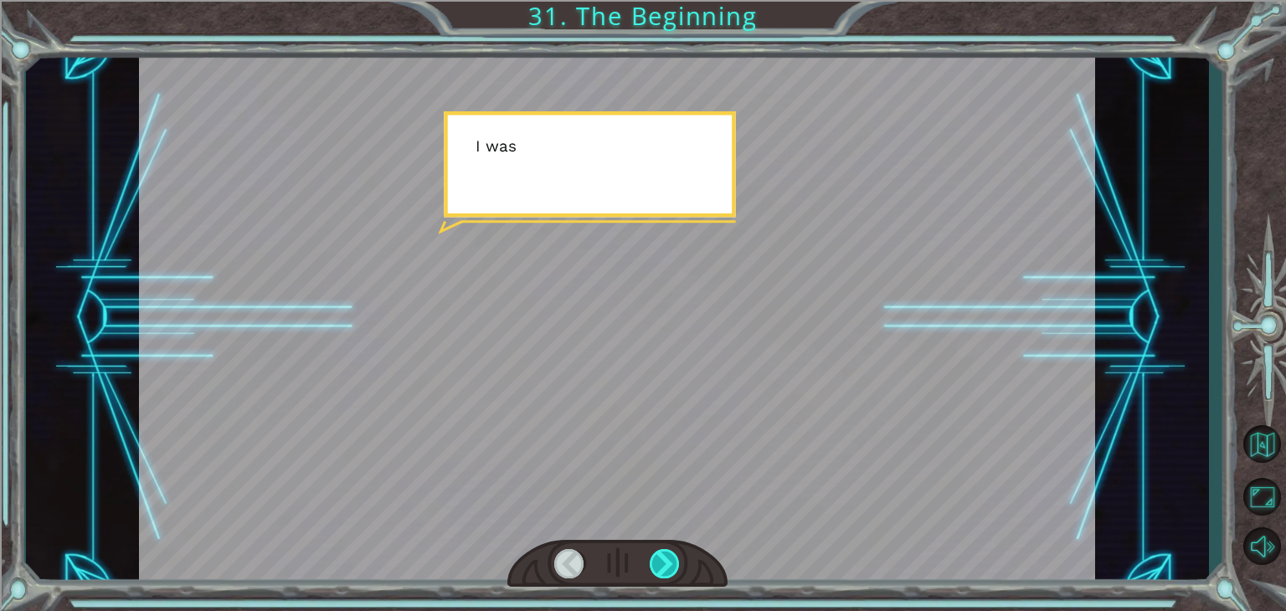
click at [673, 566] on div at bounding box center [665, 563] width 30 height 29
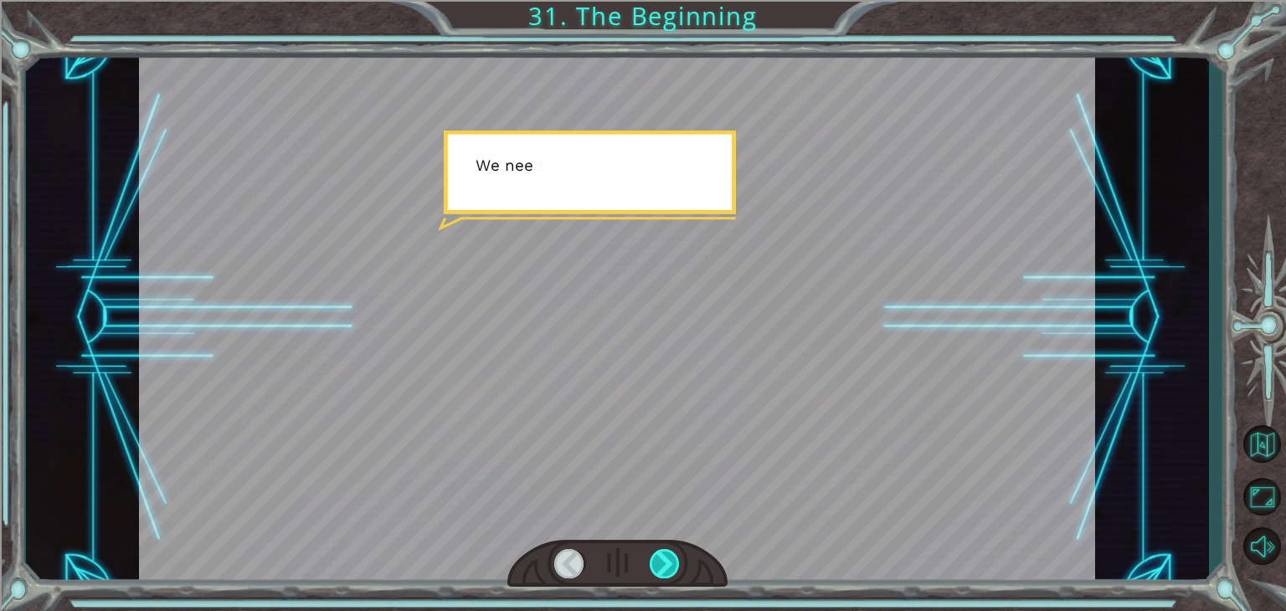
click at [673, 566] on div at bounding box center [665, 563] width 30 height 29
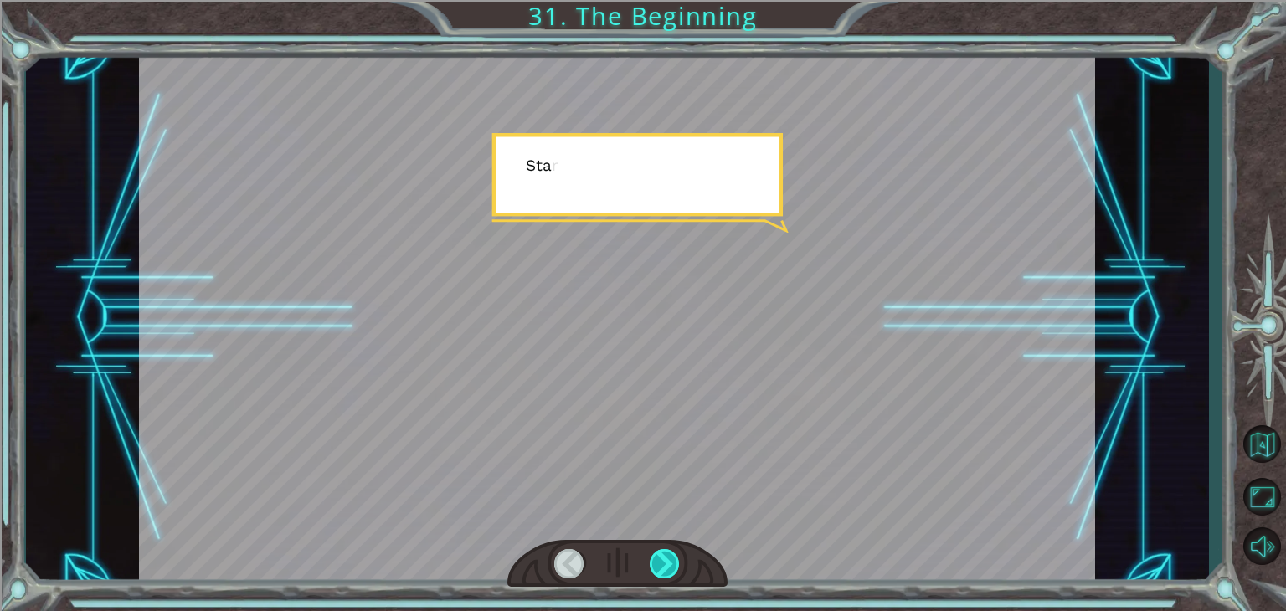
click at [673, 566] on div at bounding box center [665, 563] width 30 height 29
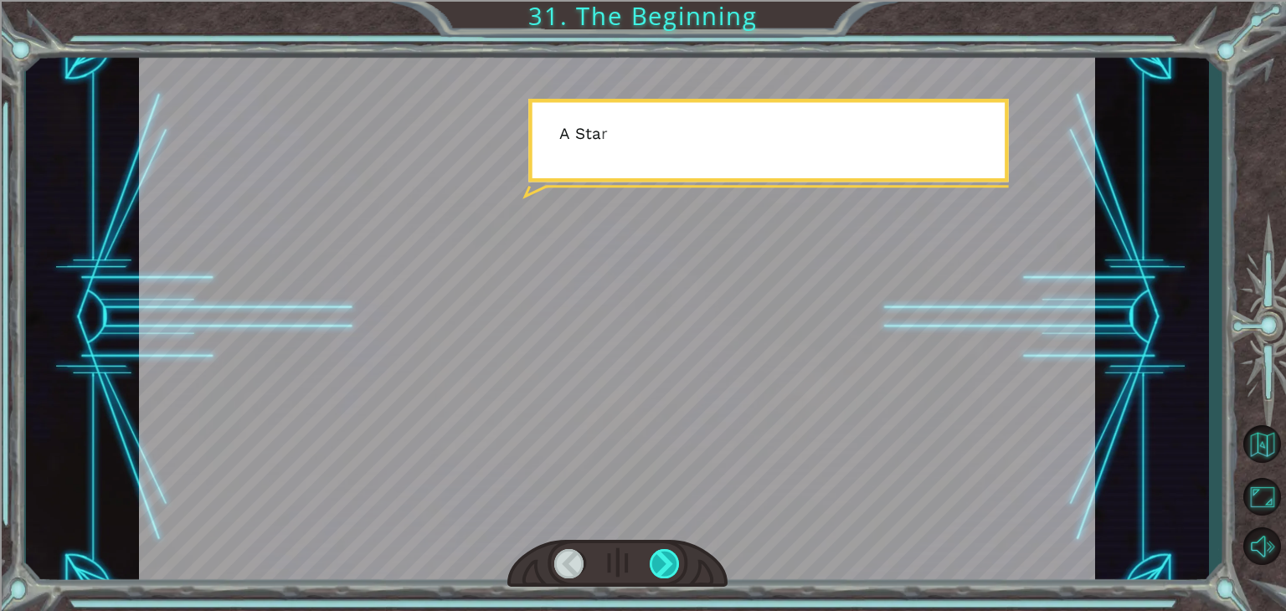
click at [673, 566] on div at bounding box center [665, 563] width 30 height 29
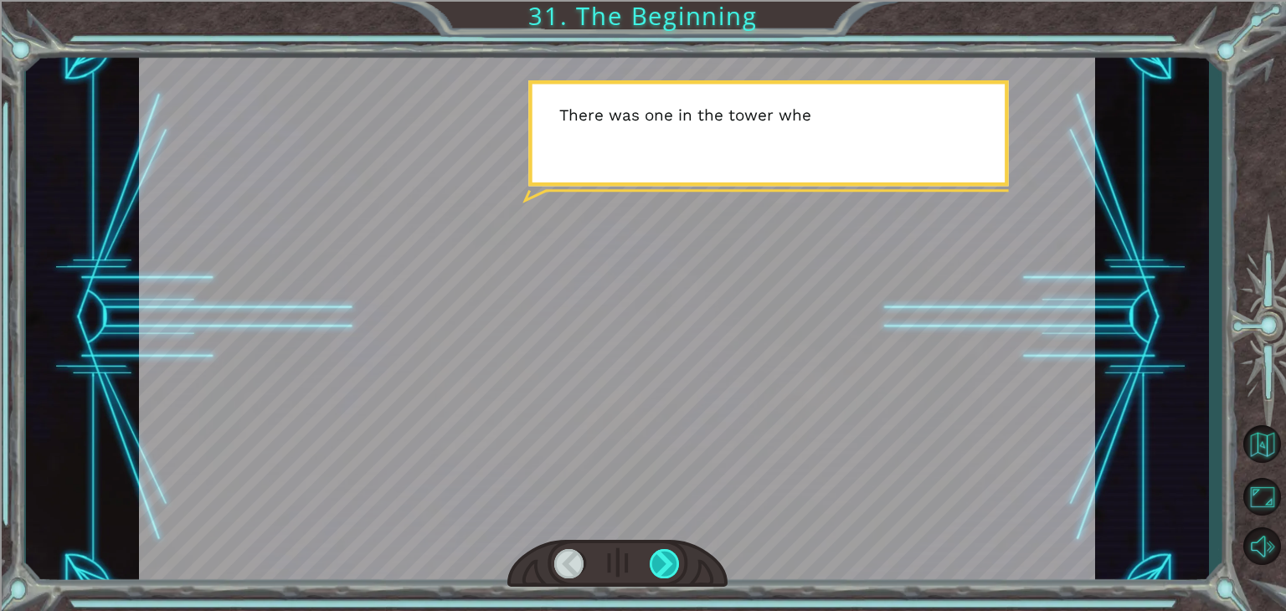
click at [672, 565] on div at bounding box center [665, 563] width 30 height 29
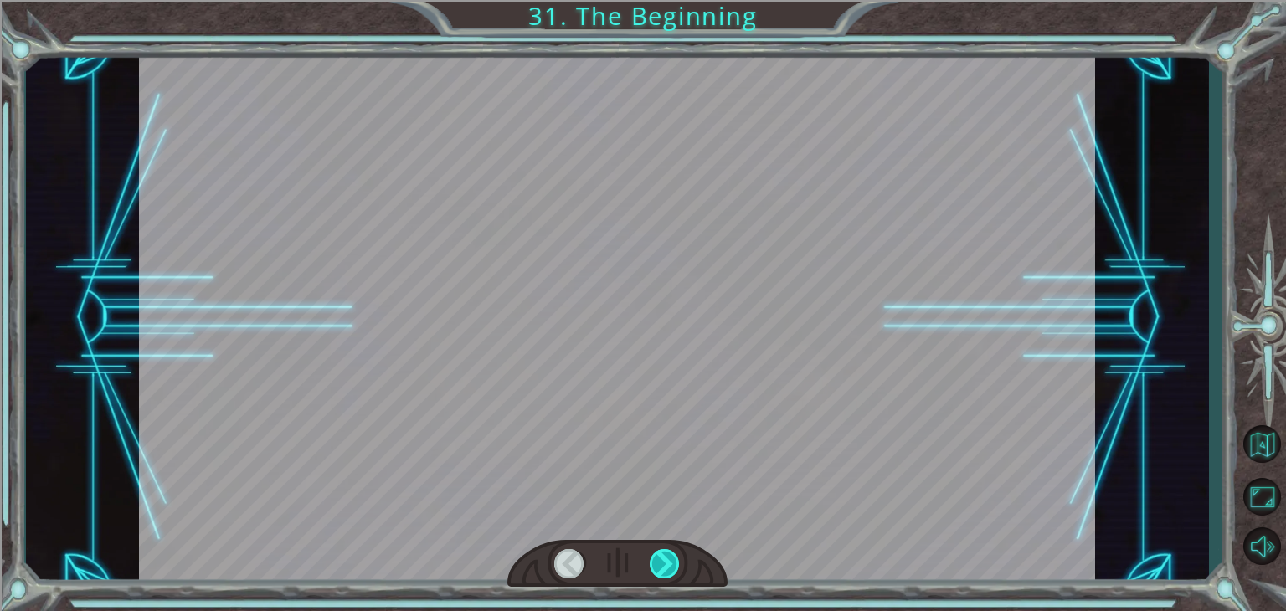
click at [672, 565] on div at bounding box center [665, 563] width 30 height 29
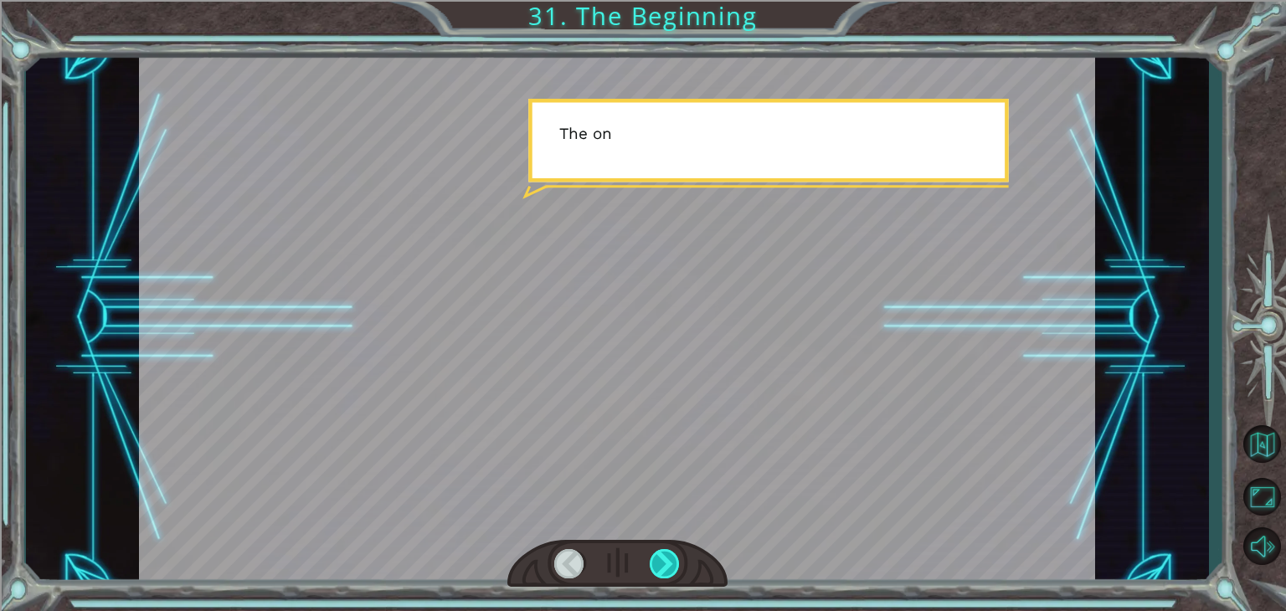
click at [671, 564] on div at bounding box center [665, 563] width 30 height 29
click at [672, 564] on div at bounding box center [665, 563] width 30 height 29
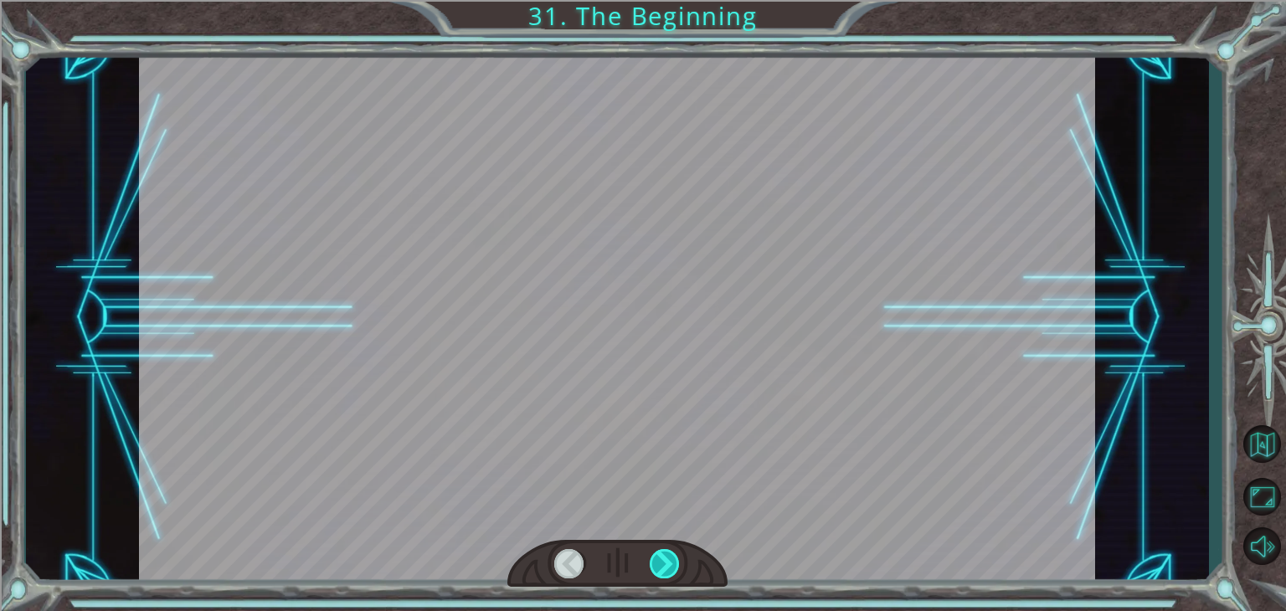
click at [672, 564] on div at bounding box center [665, 563] width 30 height 29
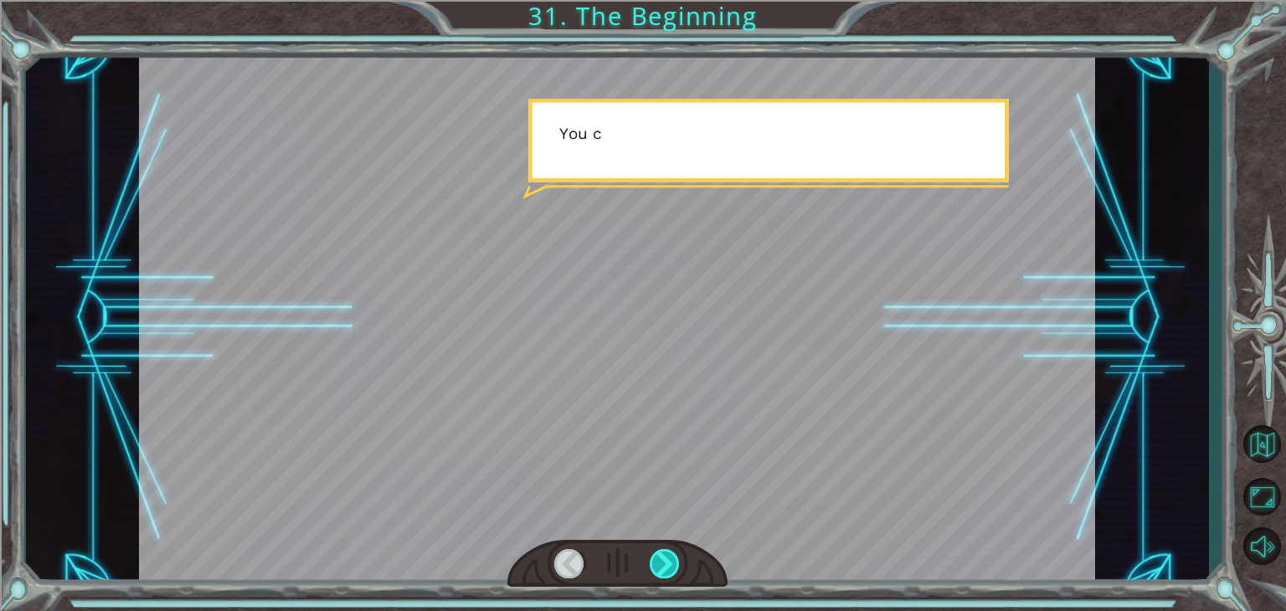
click at [672, 564] on div at bounding box center [665, 563] width 30 height 29
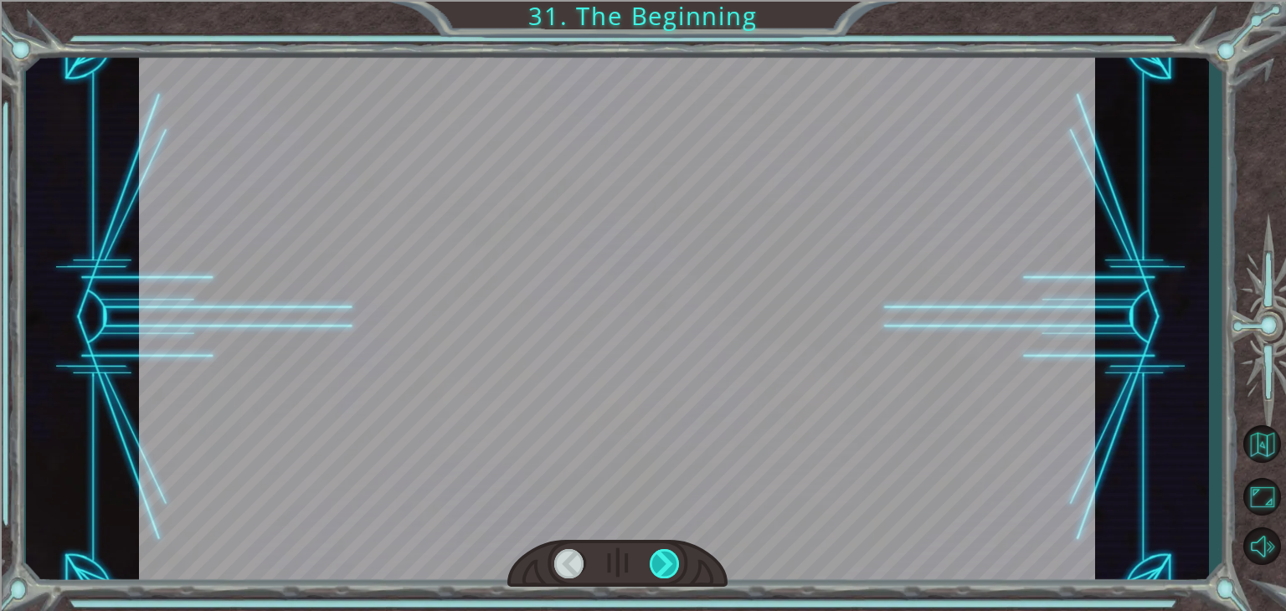
click at [673, 564] on div at bounding box center [665, 563] width 30 height 29
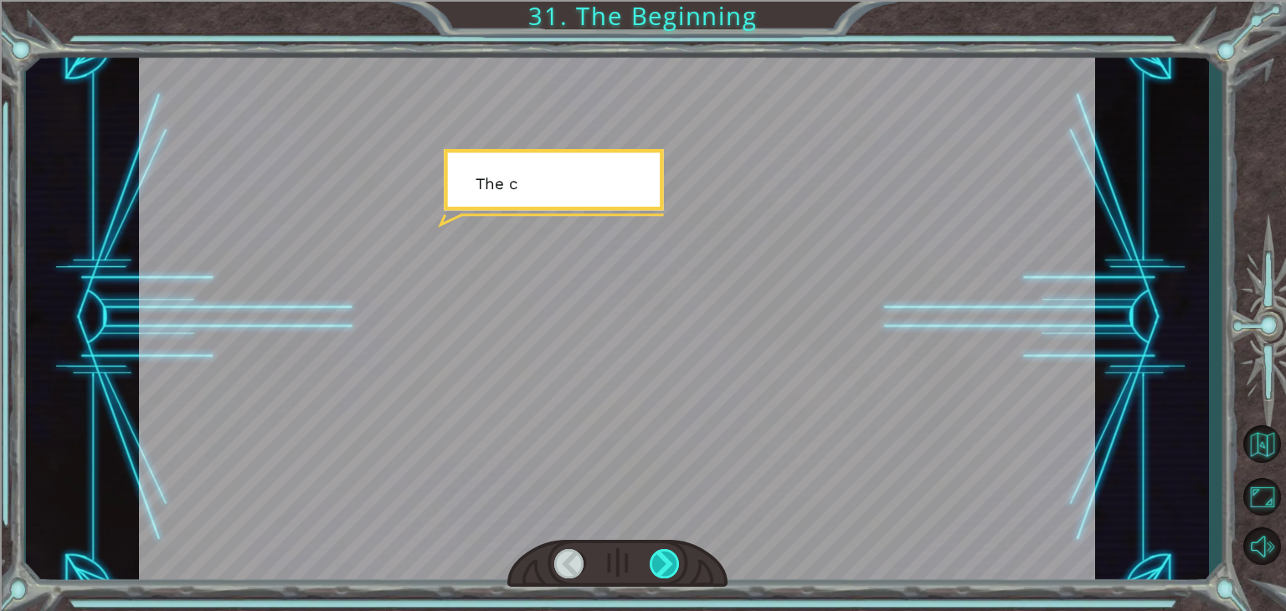
click at [673, 564] on div at bounding box center [665, 563] width 30 height 29
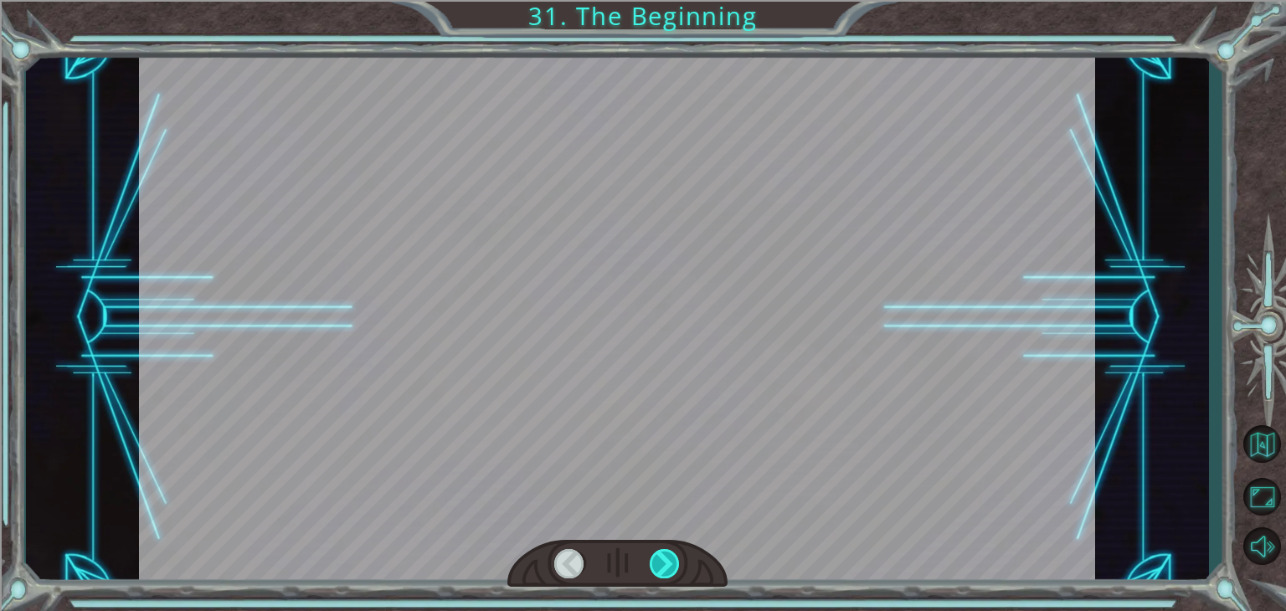
click at [673, 564] on div at bounding box center [665, 563] width 30 height 29
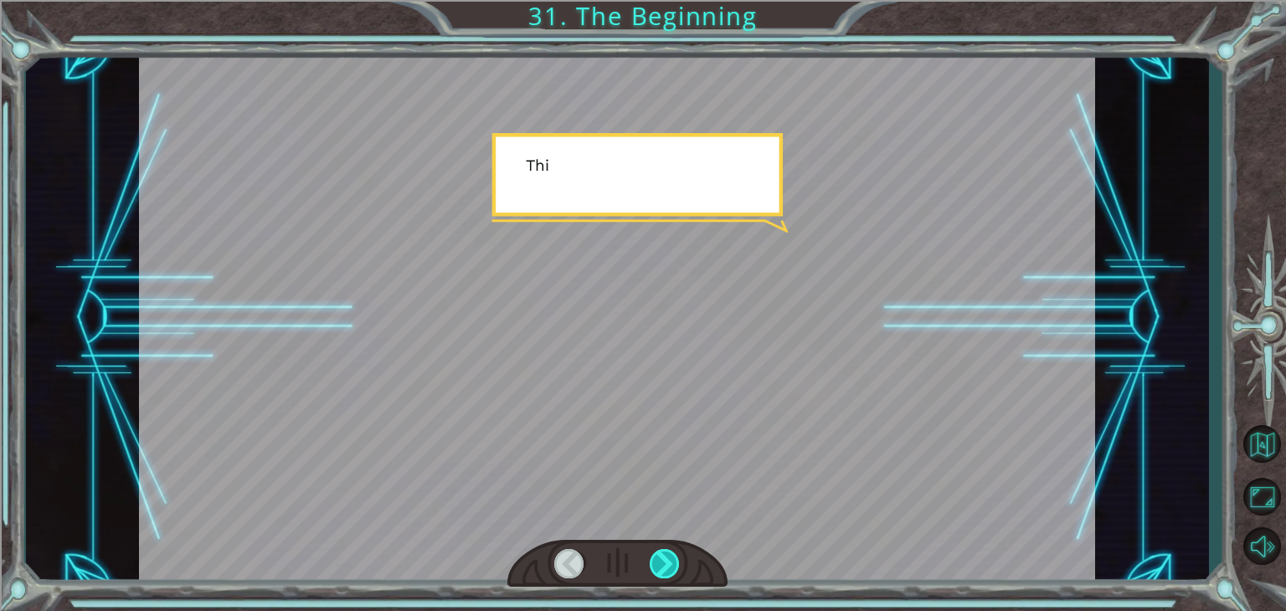
click at [673, 564] on div at bounding box center [665, 563] width 30 height 29
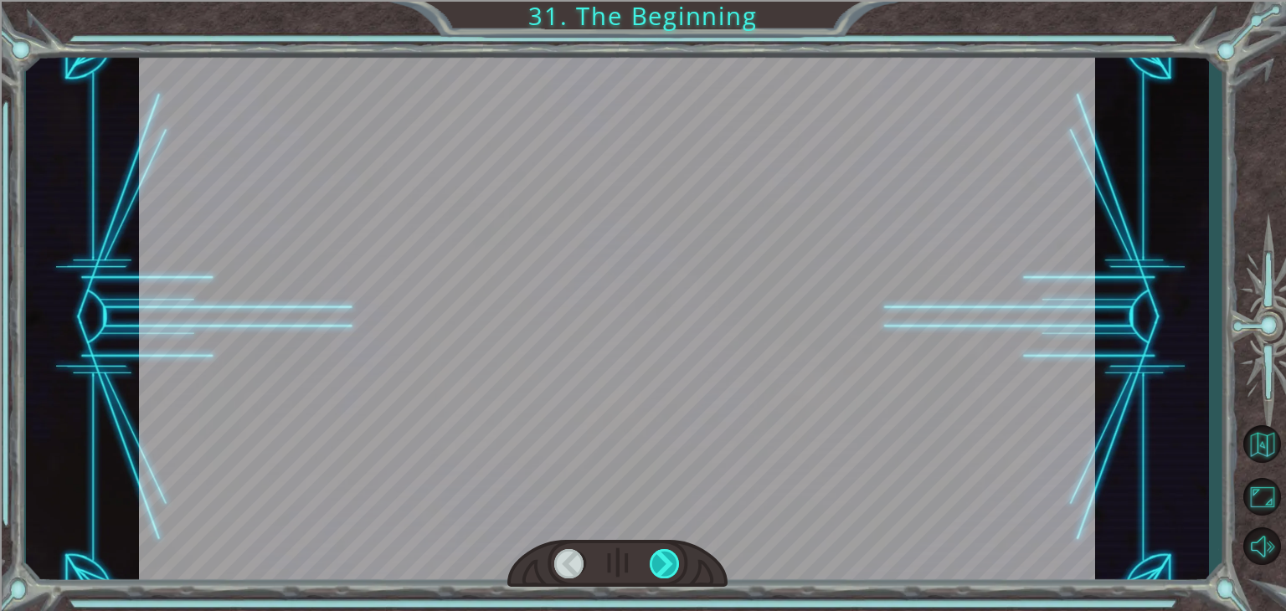
click at [673, 564] on div at bounding box center [665, 563] width 30 height 29
click at [673, 562] on div at bounding box center [665, 563] width 30 height 29
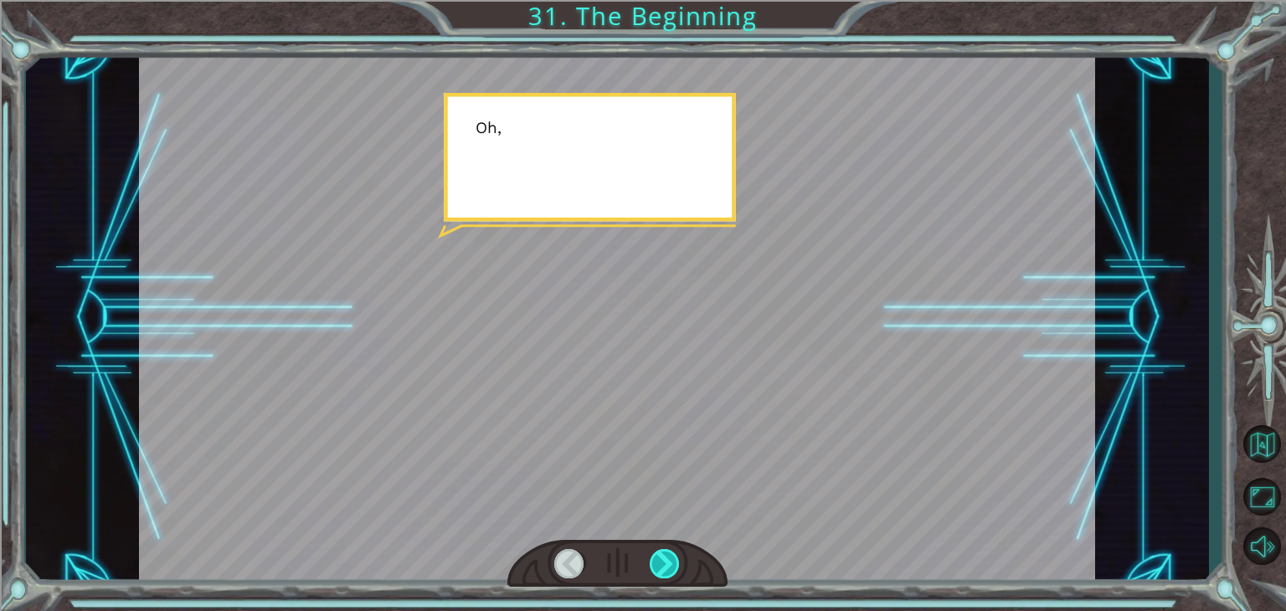
click at [673, 562] on div at bounding box center [665, 563] width 30 height 29
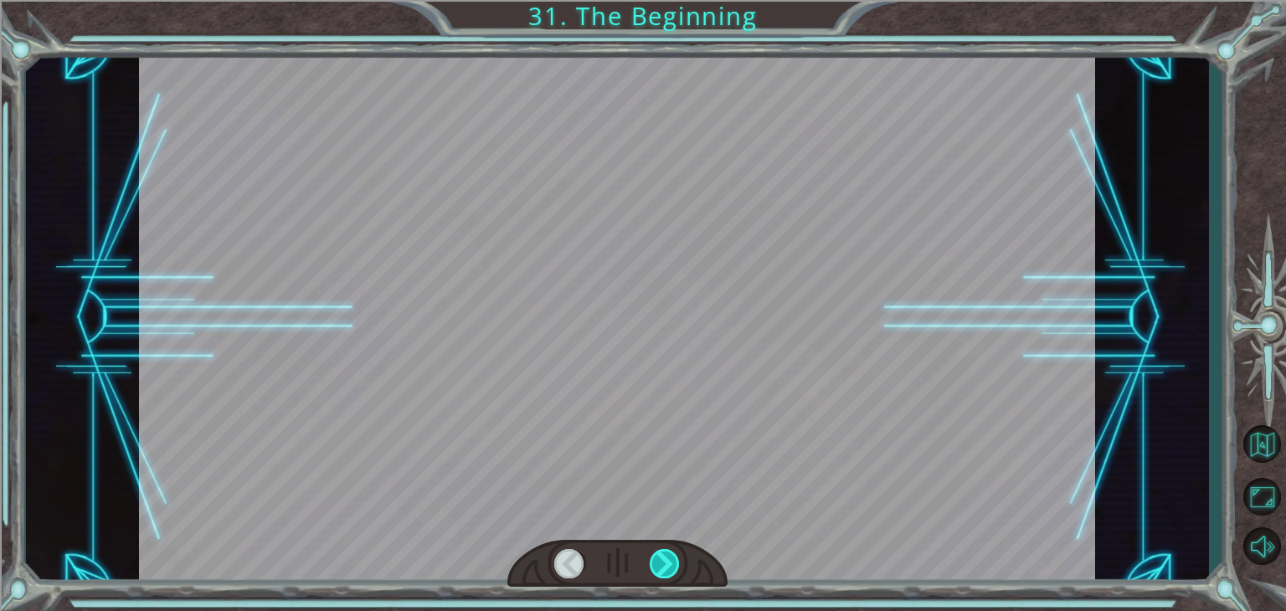
click at [673, 562] on div at bounding box center [665, 563] width 30 height 29
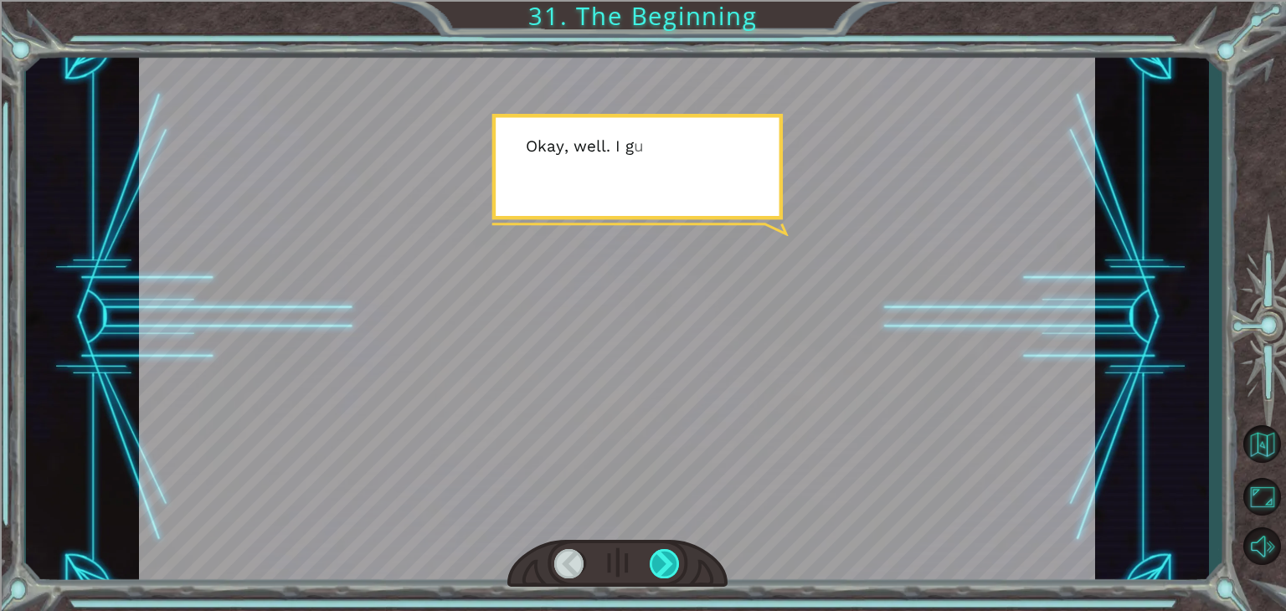
click at [673, 562] on div at bounding box center [665, 563] width 30 height 29
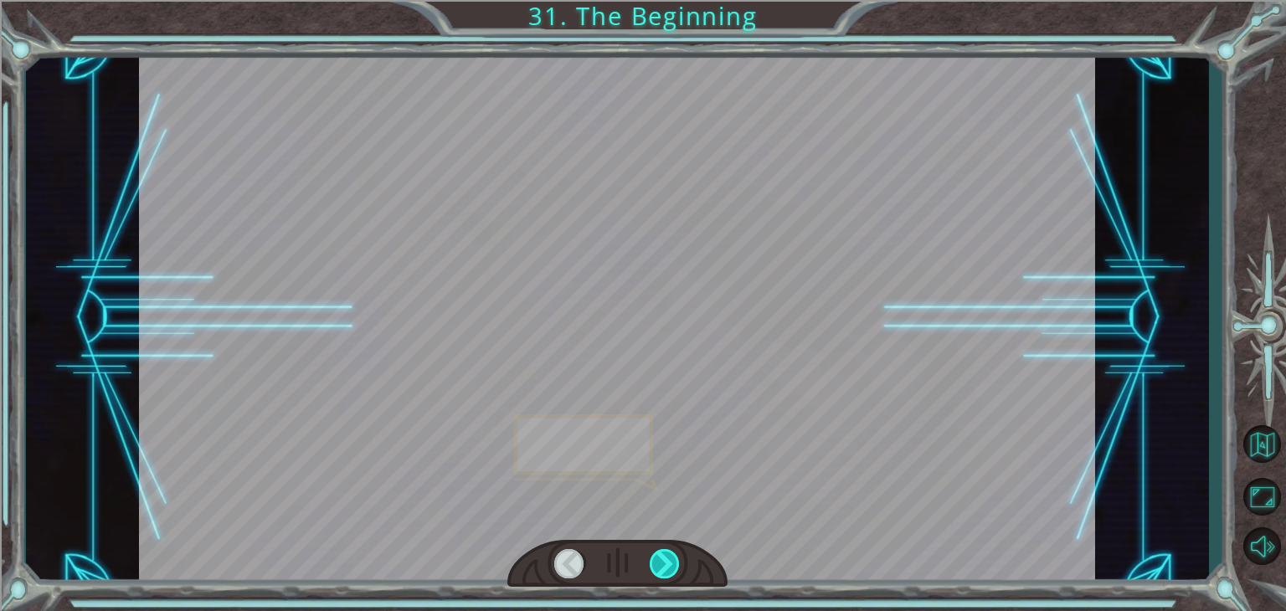
click at [676, 561] on div at bounding box center [665, 563] width 30 height 29
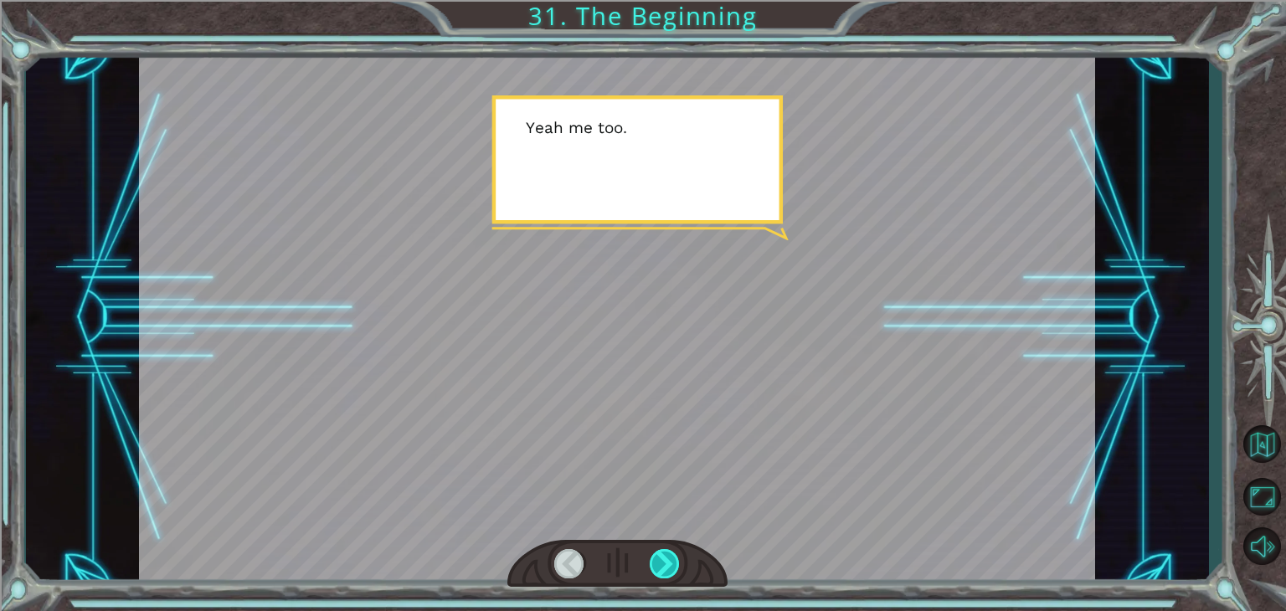
click at [677, 560] on div at bounding box center [665, 563] width 30 height 29
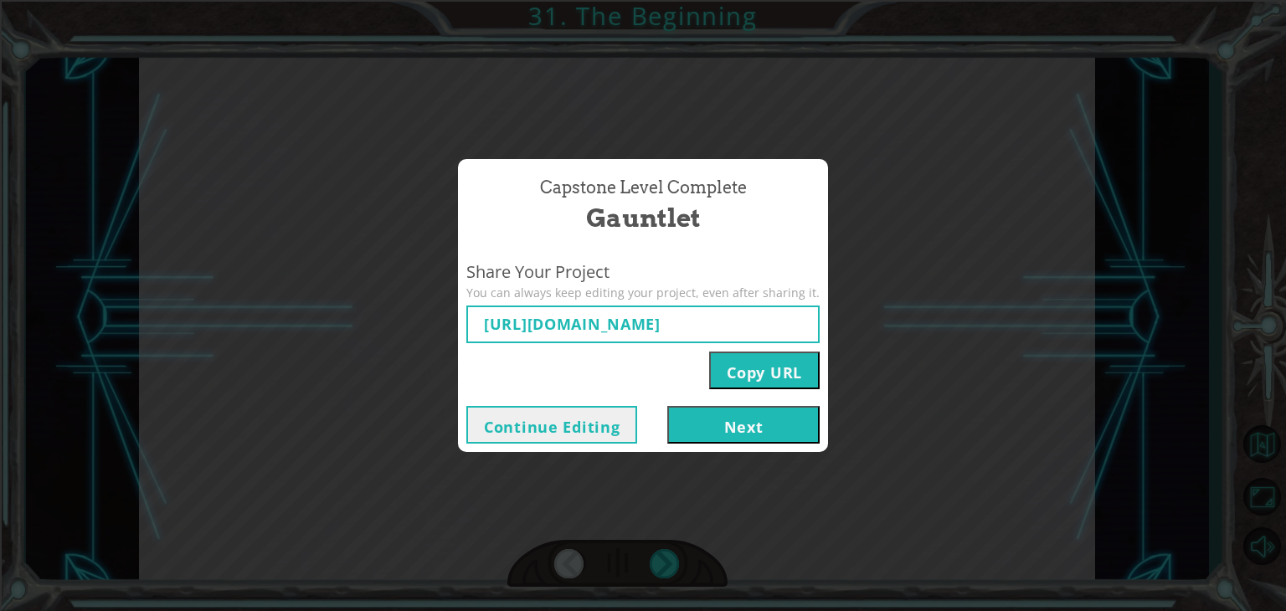
type input "[URL][DOMAIN_NAME]"
click at [743, 422] on button "Next" at bounding box center [743, 425] width 152 height 38
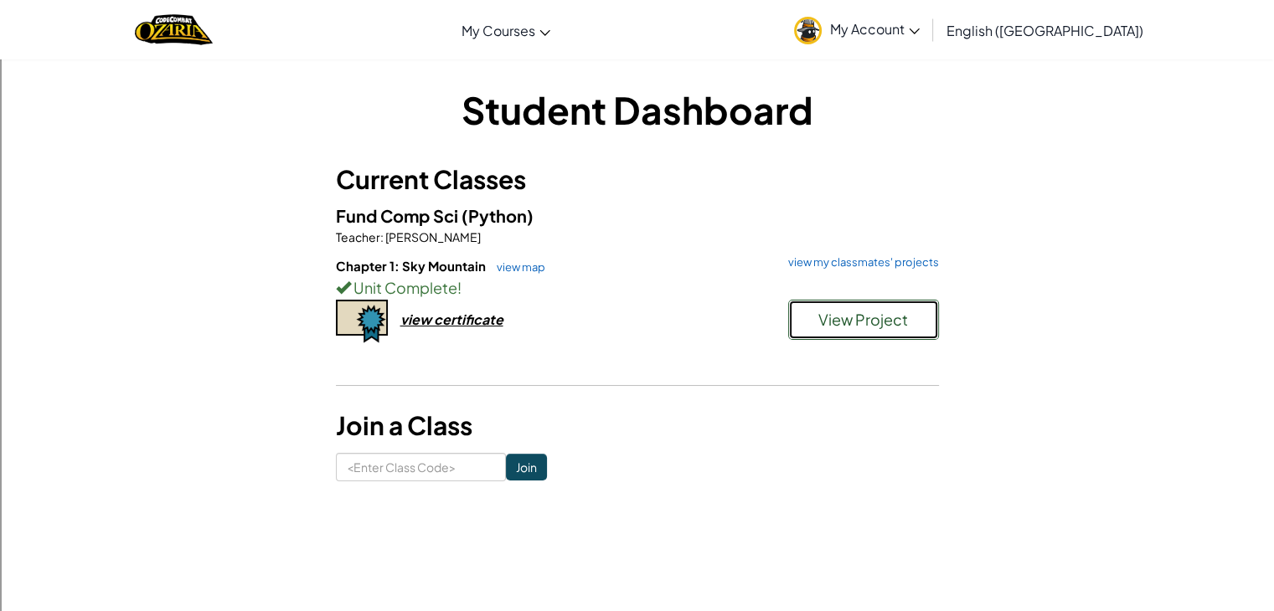
click at [837, 323] on span "View Project" at bounding box center [863, 319] width 90 height 19
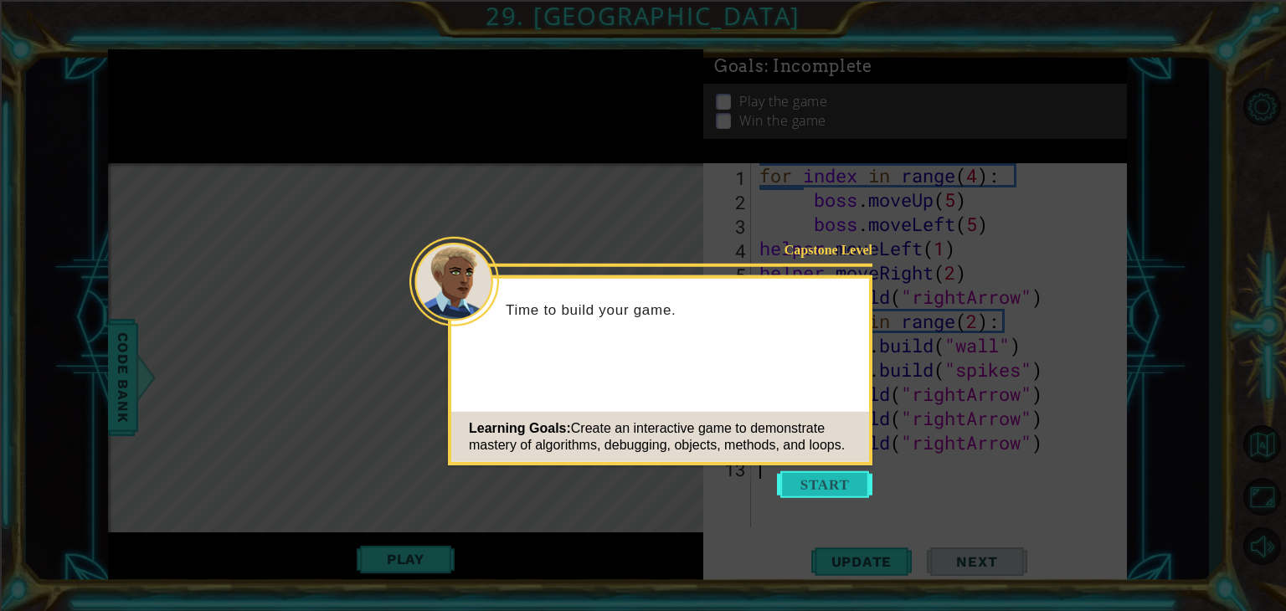
click at [841, 480] on button "Start" at bounding box center [824, 484] width 95 height 27
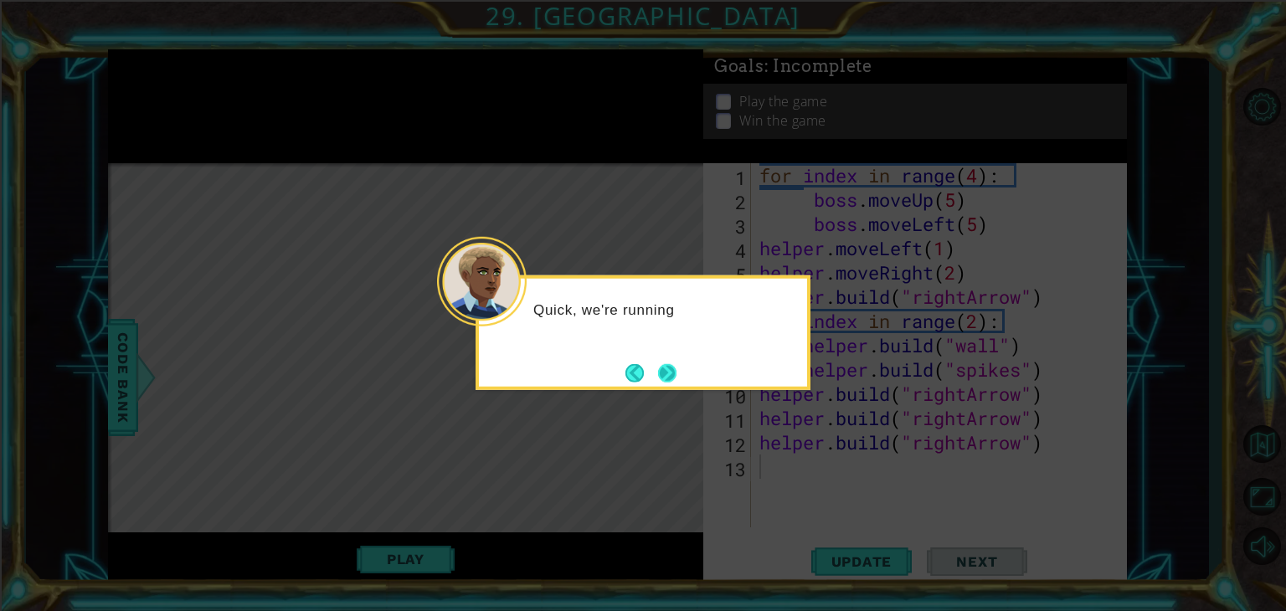
click at [672, 378] on button "Next" at bounding box center [667, 372] width 18 height 18
click at [672, 373] on button "Next" at bounding box center [667, 372] width 18 height 18
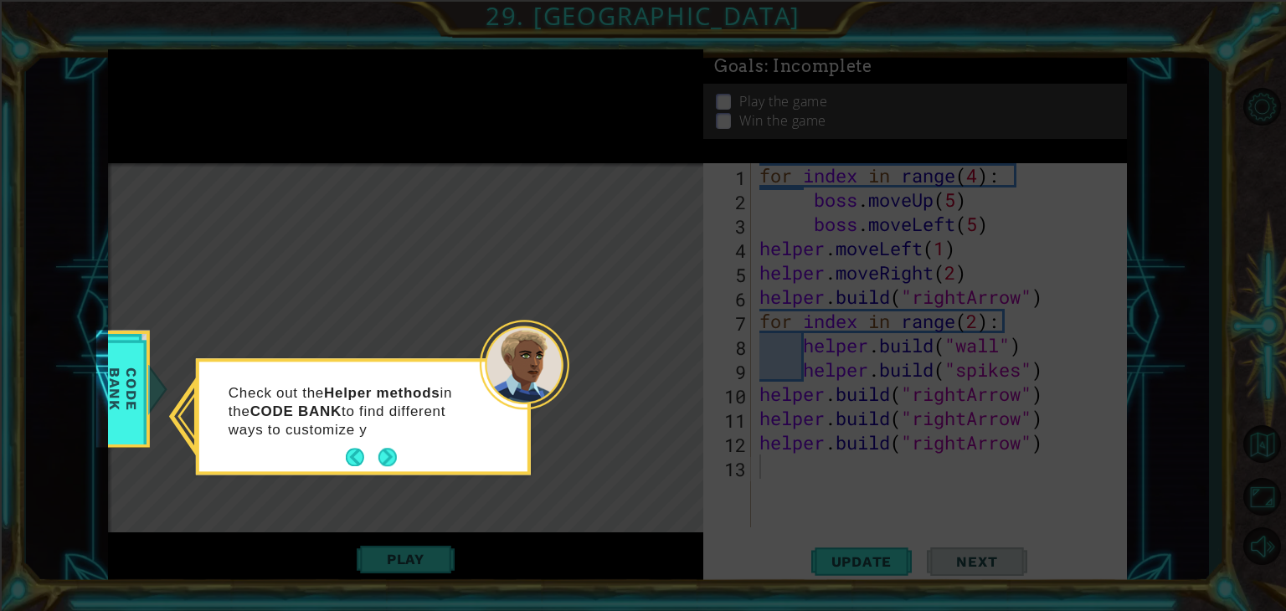
click at [373, 458] on button "Back" at bounding box center [362, 458] width 33 height 18
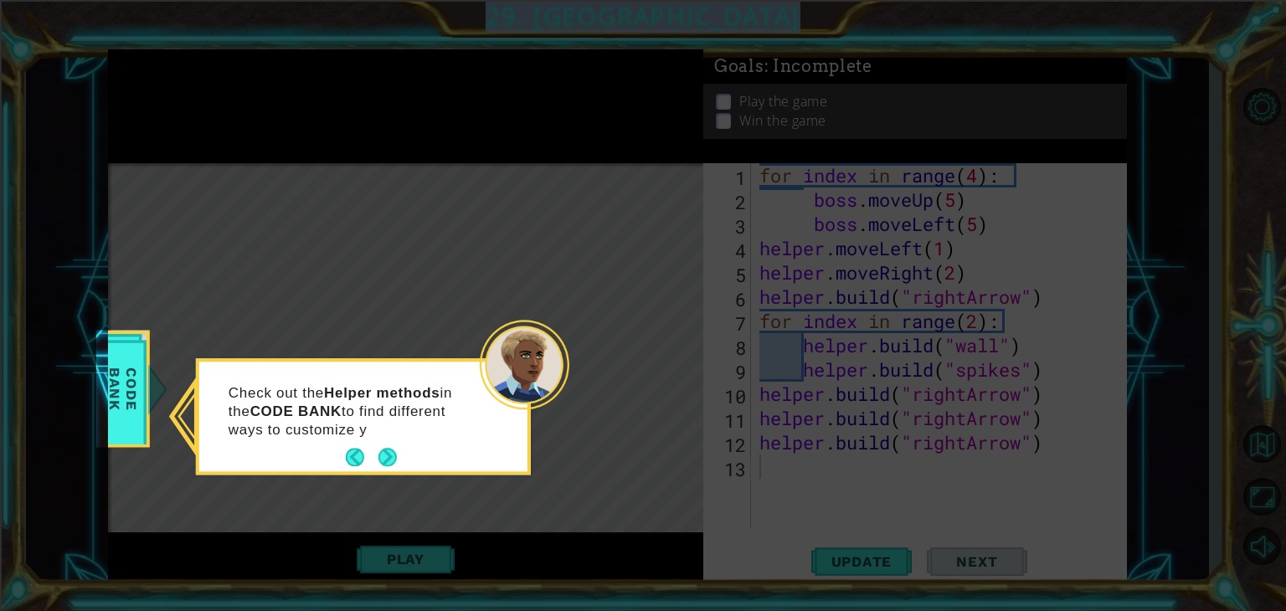
click at [374, 458] on icon at bounding box center [643, 305] width 1286 height 611
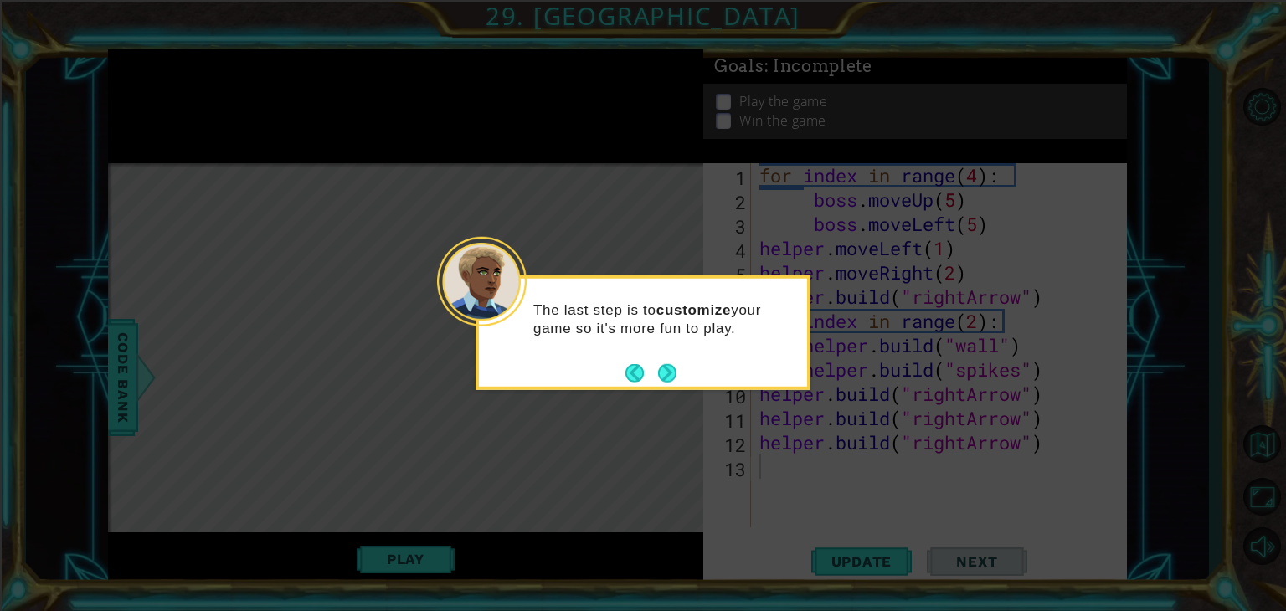
click at [375, 458] on icon at bounding box center [643, 305] width 1286 height 611
click at [646, 361] on footer at bounding box center [650, 372] width 51 height 25
click at [651, 363] on button "Back" at bounding box center [641, 372] width 33 height 18
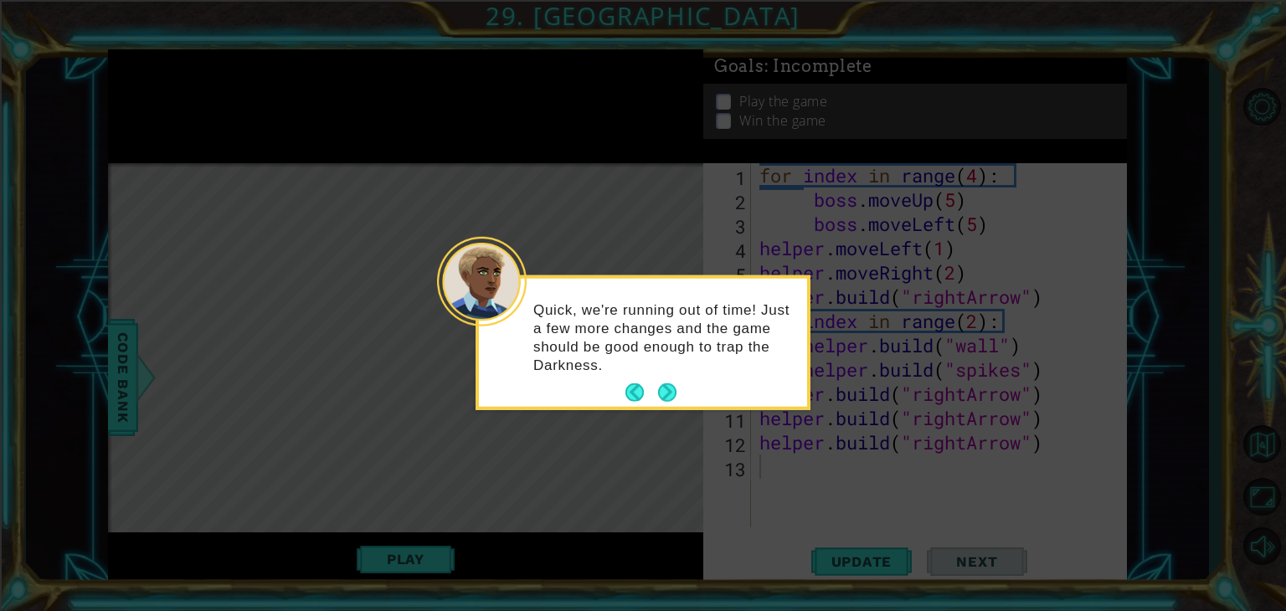
click at [660, 369] on p "Quick, we're running out of time! Just a few more changes and the game should b…" at bounding box center [664, 338] width 262 height 74
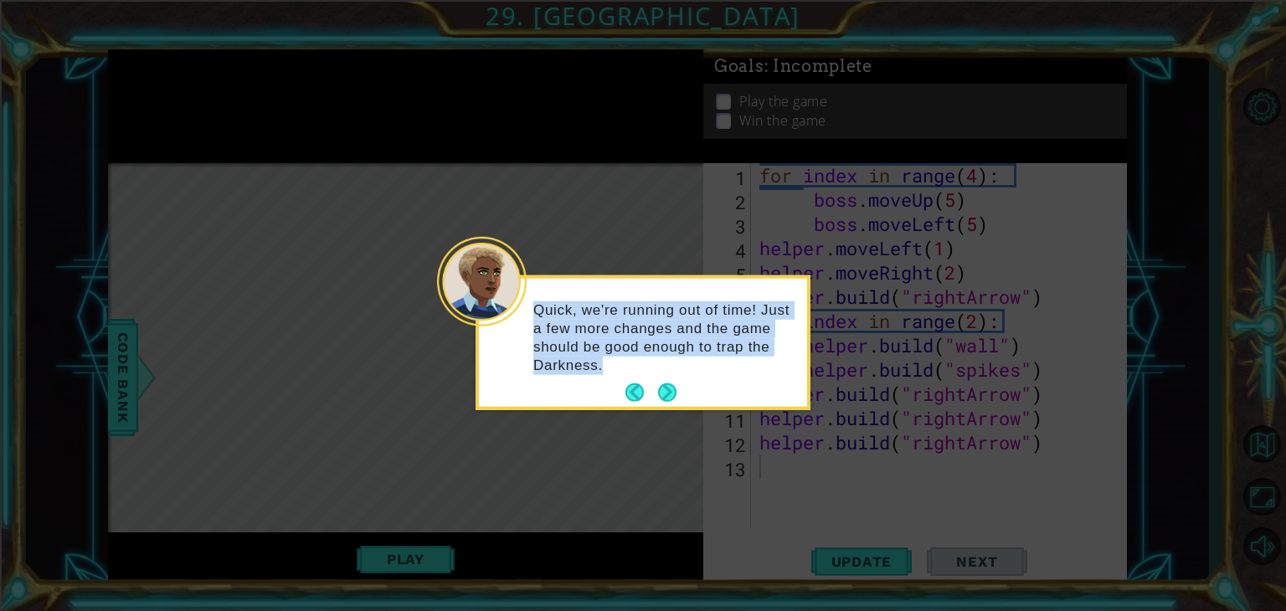
click at [660, 369] on p "Quick, we're running out of time! Just a few more changes and the game should b…" at bounding box center [664, 338] width 262 height 74
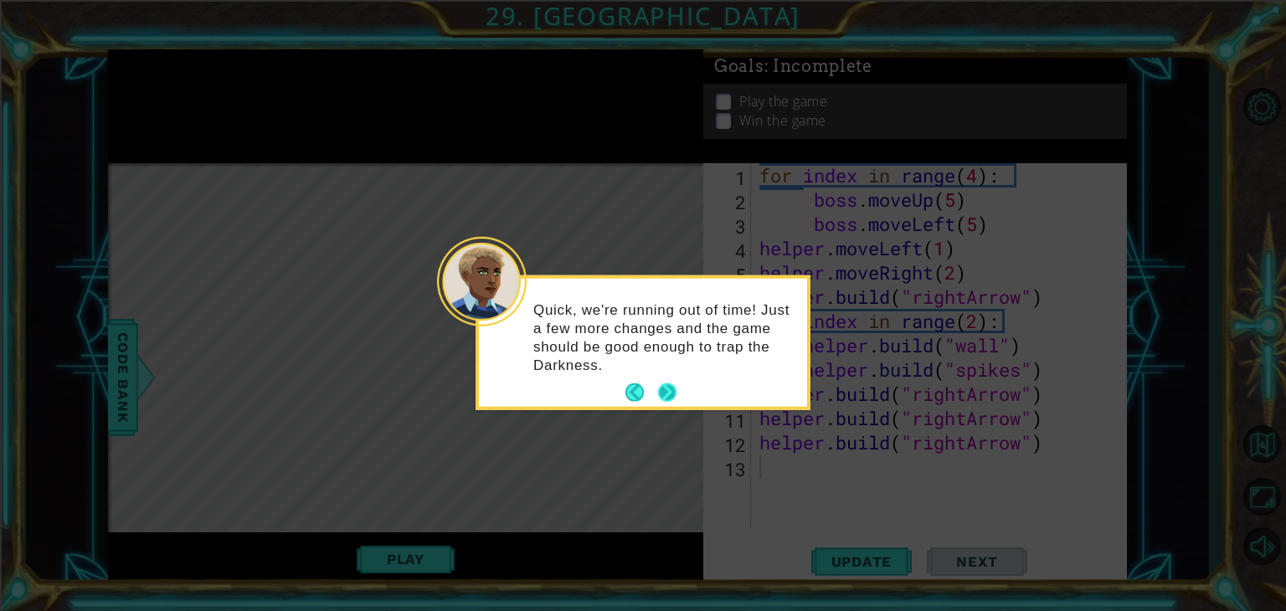
click at [676, 401] on body "1 ההההההההההההההההההההההההההההההההההההההההההההההההההההההההההההההההההההההההההההה…" at bounding box center [643, 305] width 1286 height 611
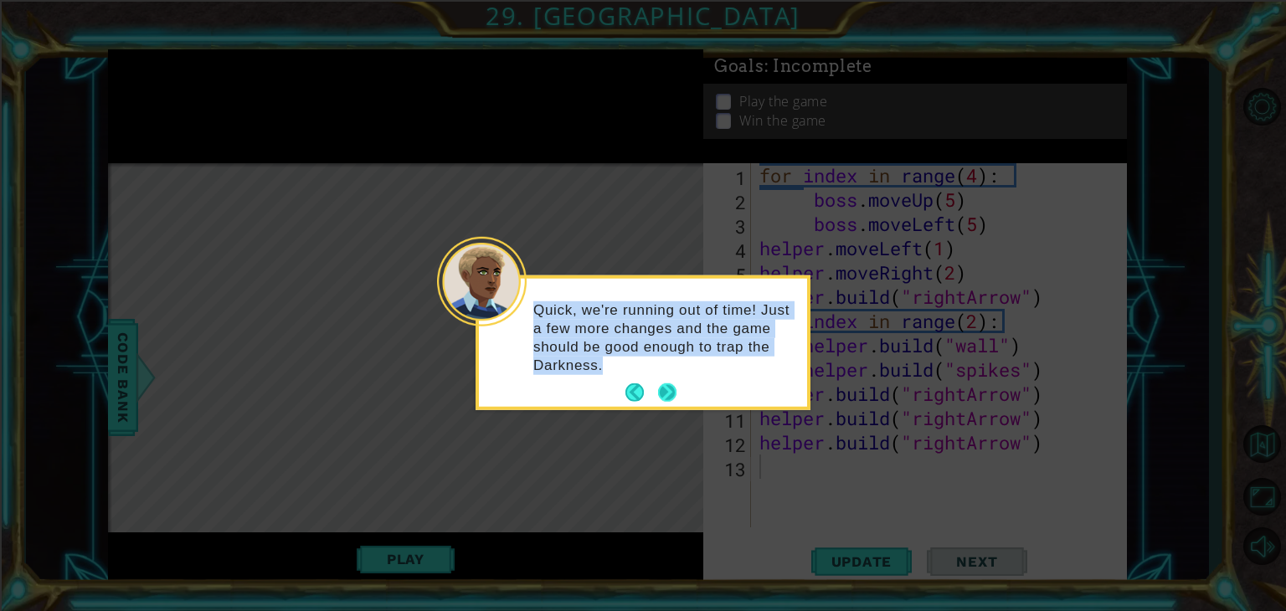
click at [667, 394] on button "Next" at bounding box center [667, 392] width 18 height 18
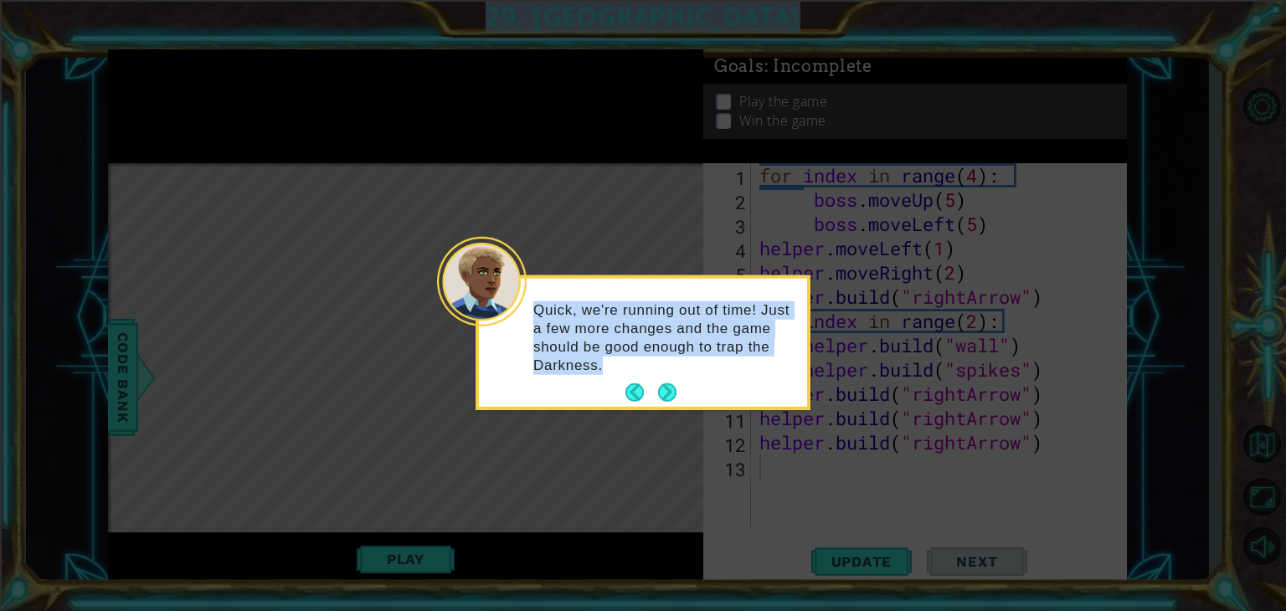
click at [666, 394] on icon at bounding box center [643, 305] width 1286 height 611
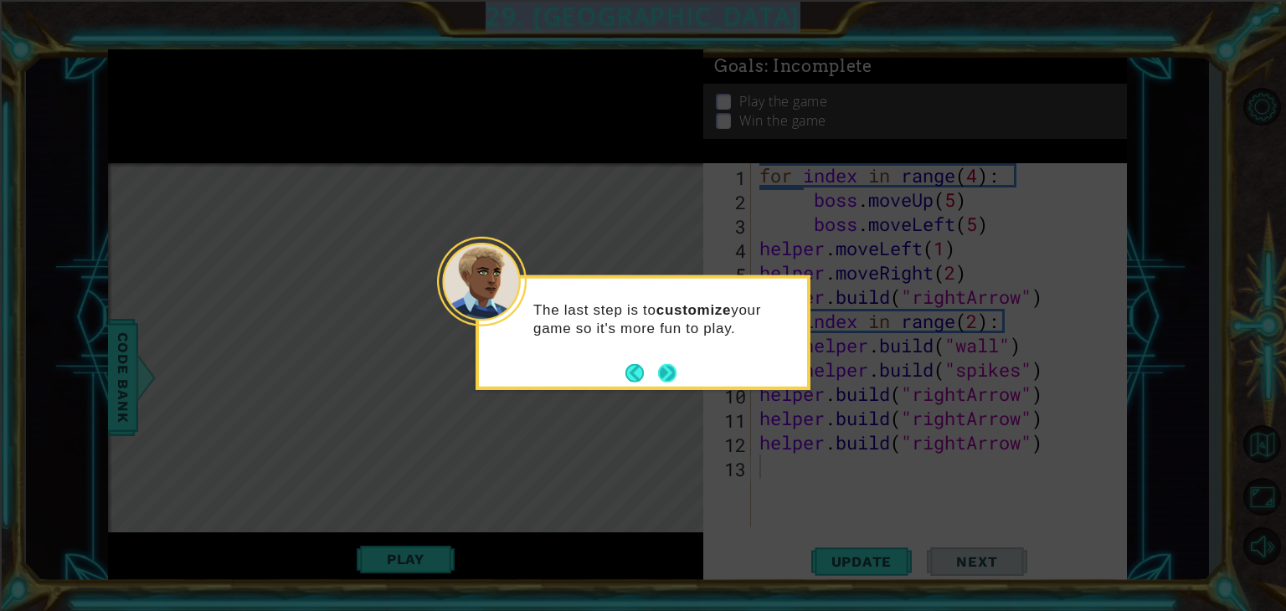
click at [661, 379] on button "Next" at bounding box center [667, 372] width 18 height 18
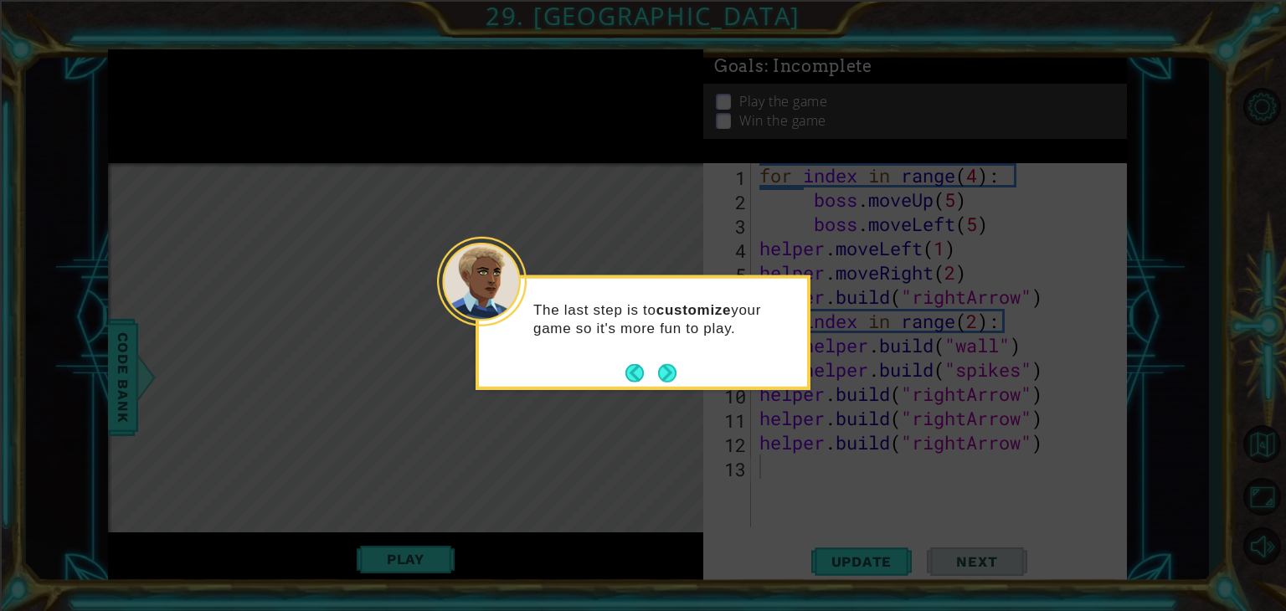
click at [659, 379] on icon at bounding box center [643, 305] width 1286 height 611
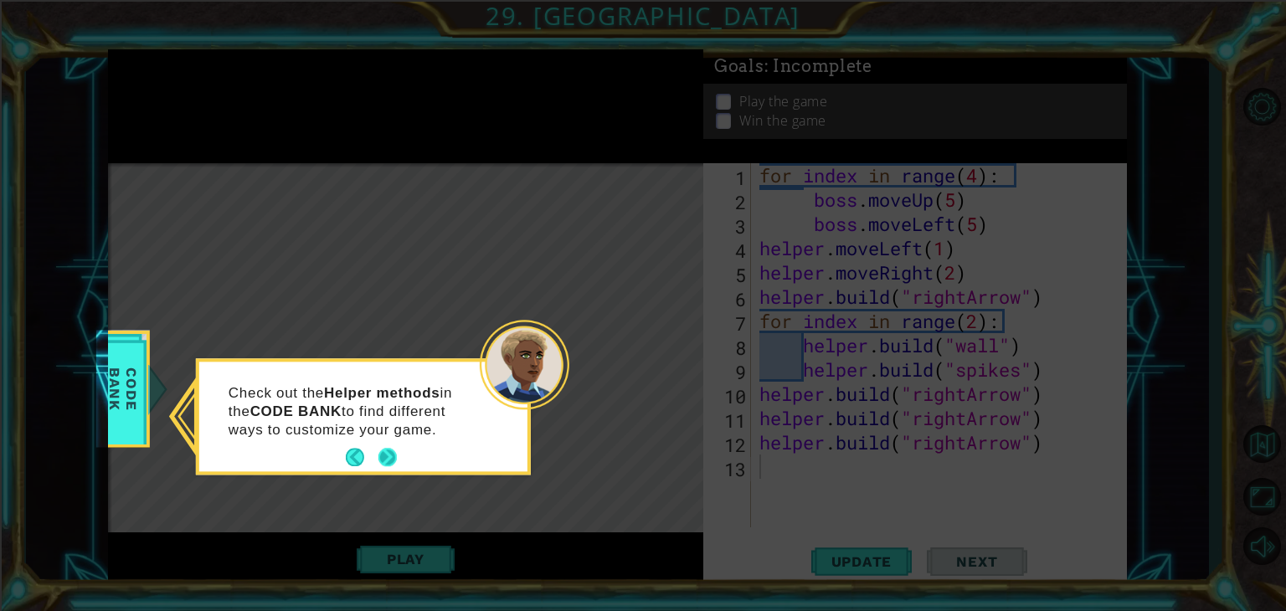
click at [397, 452] on button "Next" at bounding box center [387, 458] width 18 height 18
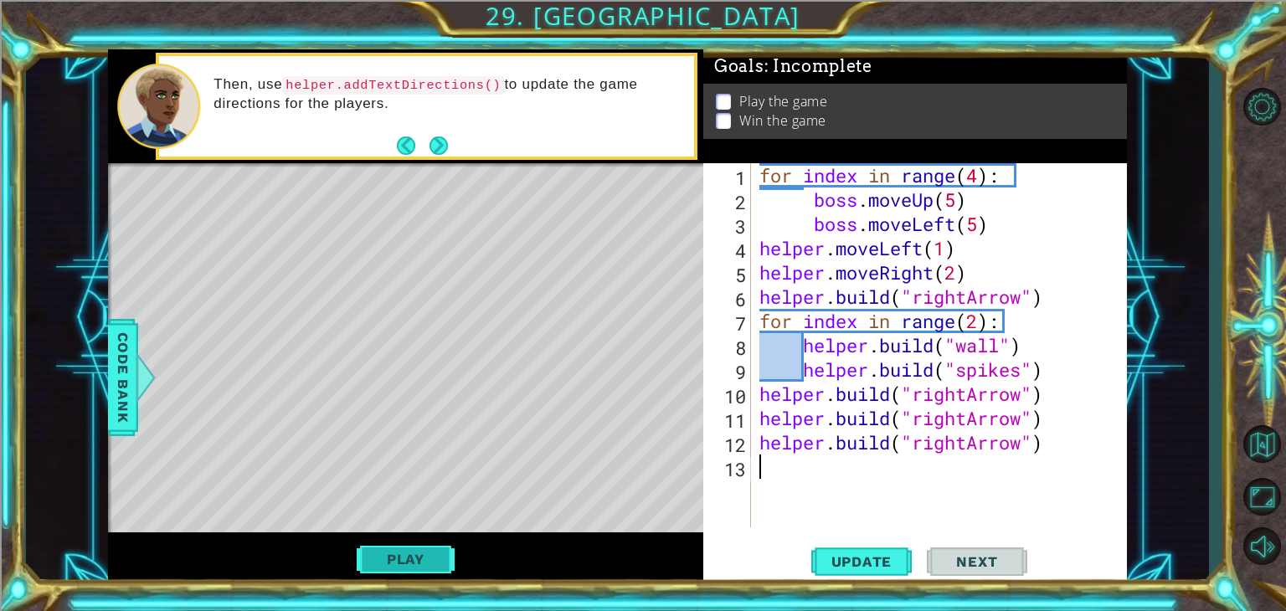
click at [434, 552] on button "Play" at bounding box center [406, 559] width 98 height 32
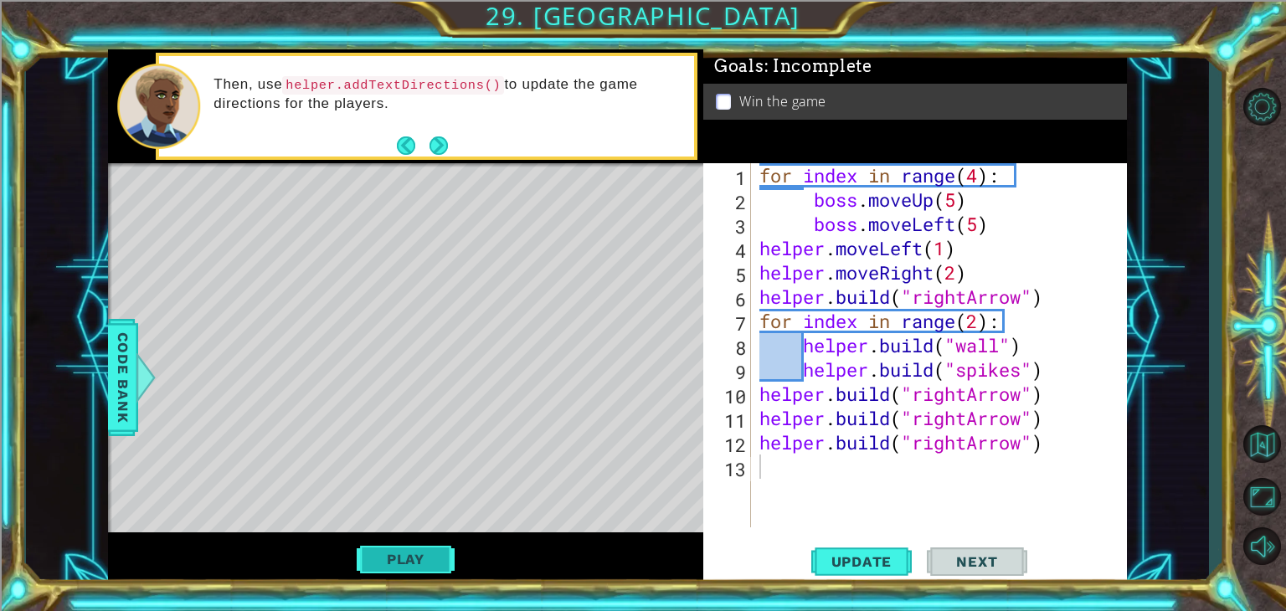
click at [422, 547] on button "Play" at bounding box center [406, 559] width 98 height 32
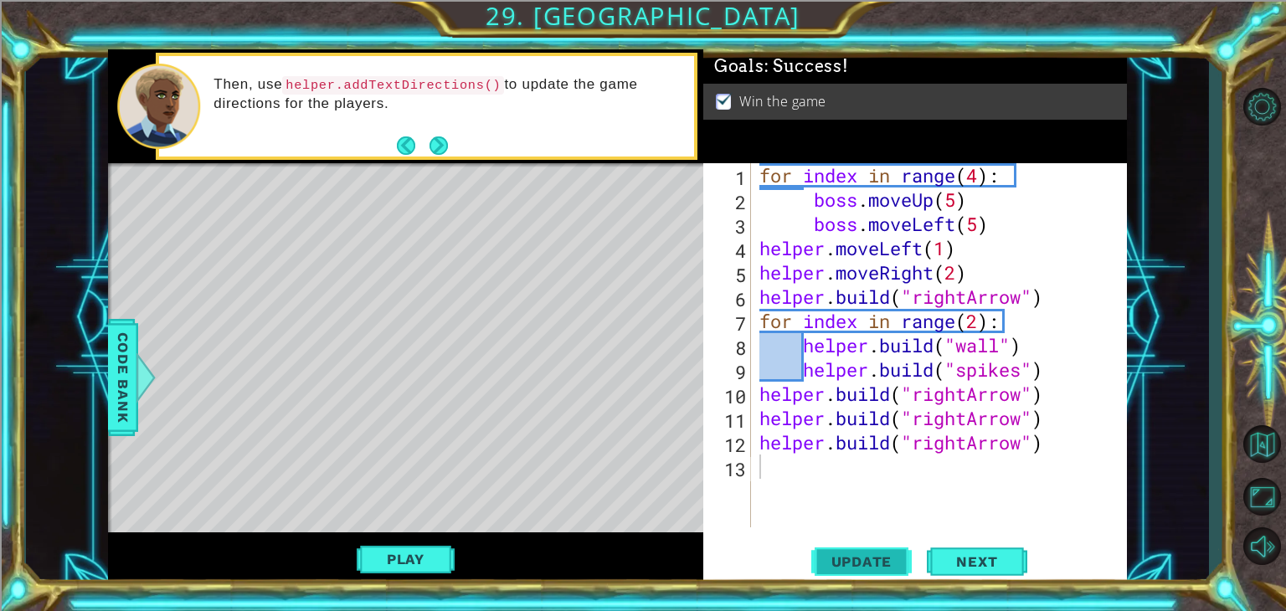
click at [889, 564] on span "Update" at bounding box center [862, 561] width 95 height 17
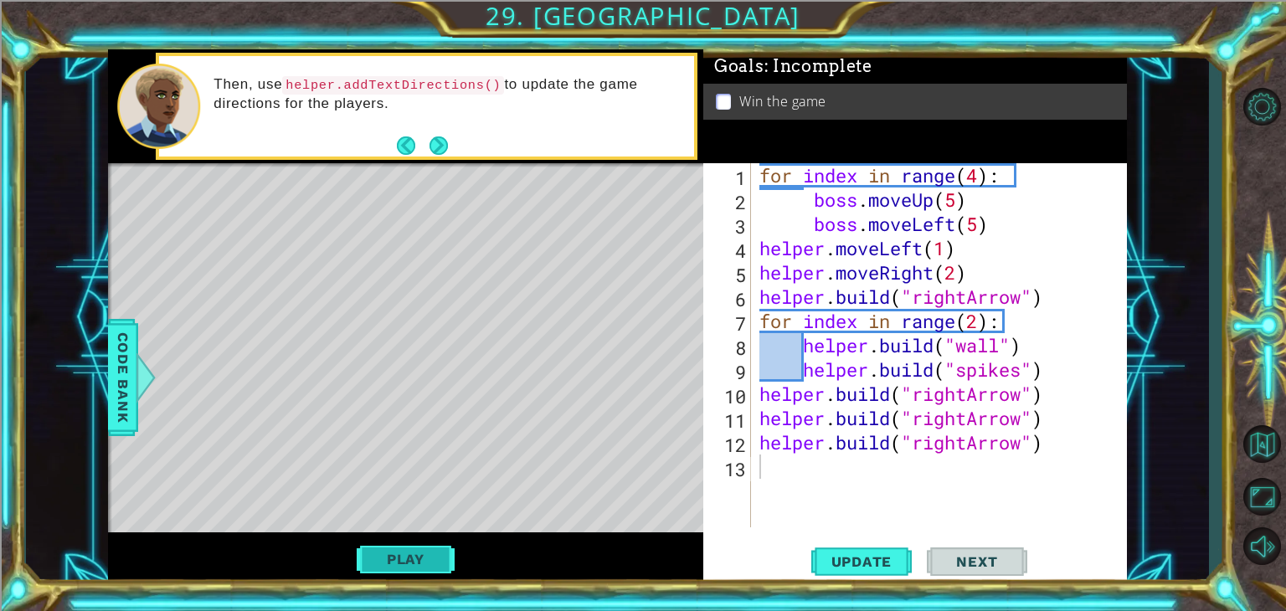
click at [412, 561] on button "Play" at bounding box center [406, 559] width 98 height 32
